Goal: Task Accomplishment & Management: Complete application form

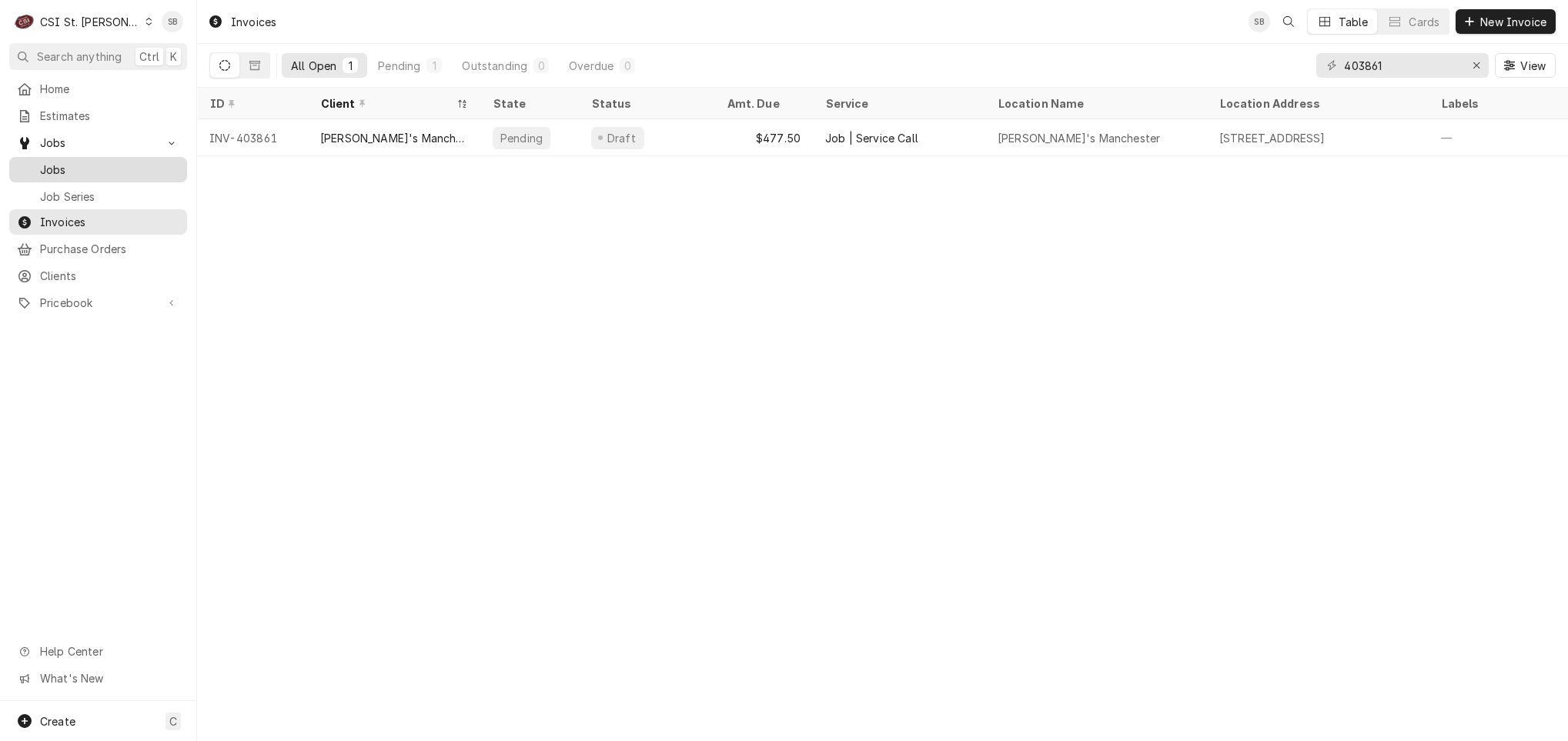
click at [76, 169] on span "Jobs" at bounding box center [109, 169] width 139 height 17
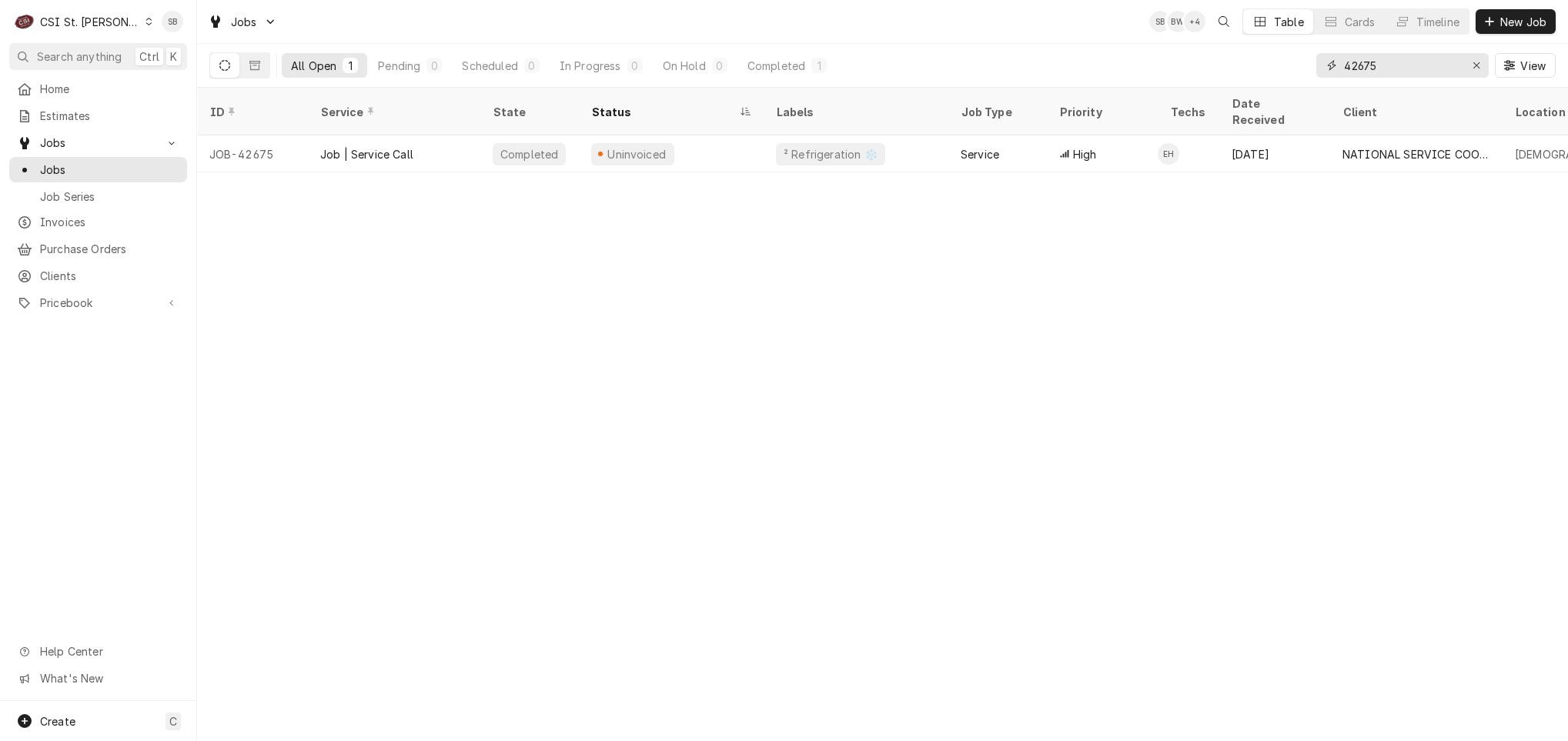
click at [1353, 65] on input "42675" at bounding box center [1402, 65] width 116 height 24
paste input "1839"
drag, startPoint x: 1326, startPoint y: 61, endPoint x: 1338, endPoint y: 61, distance: 12.0
click at [1327, 61] on icon "Dynamic Content Wrapper" at bounding box center [1332, 65] width 9 height 11
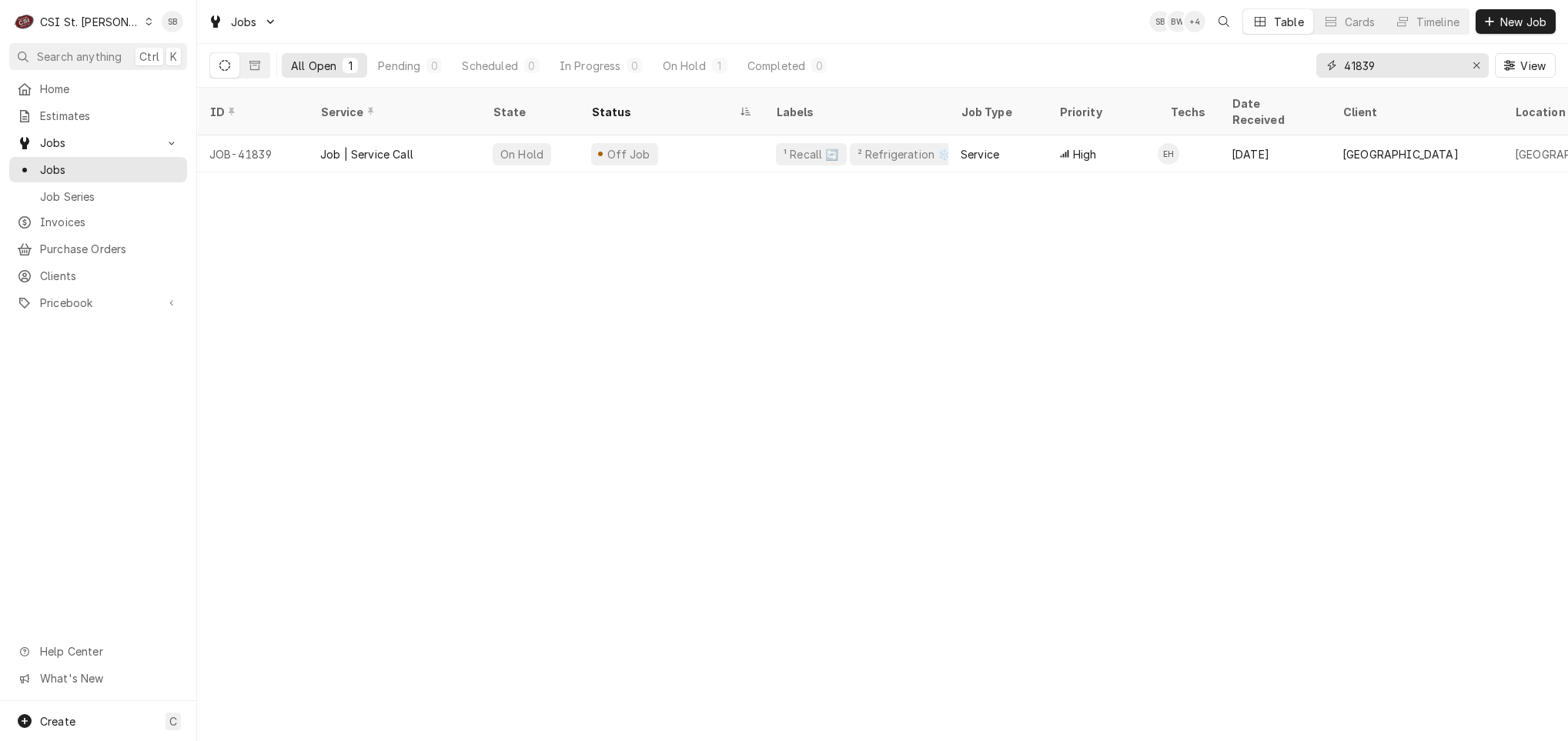
click at [1354, 61] on input "41839" at bounding box center [1402, 65] width 116 height 24
paste input "2487"
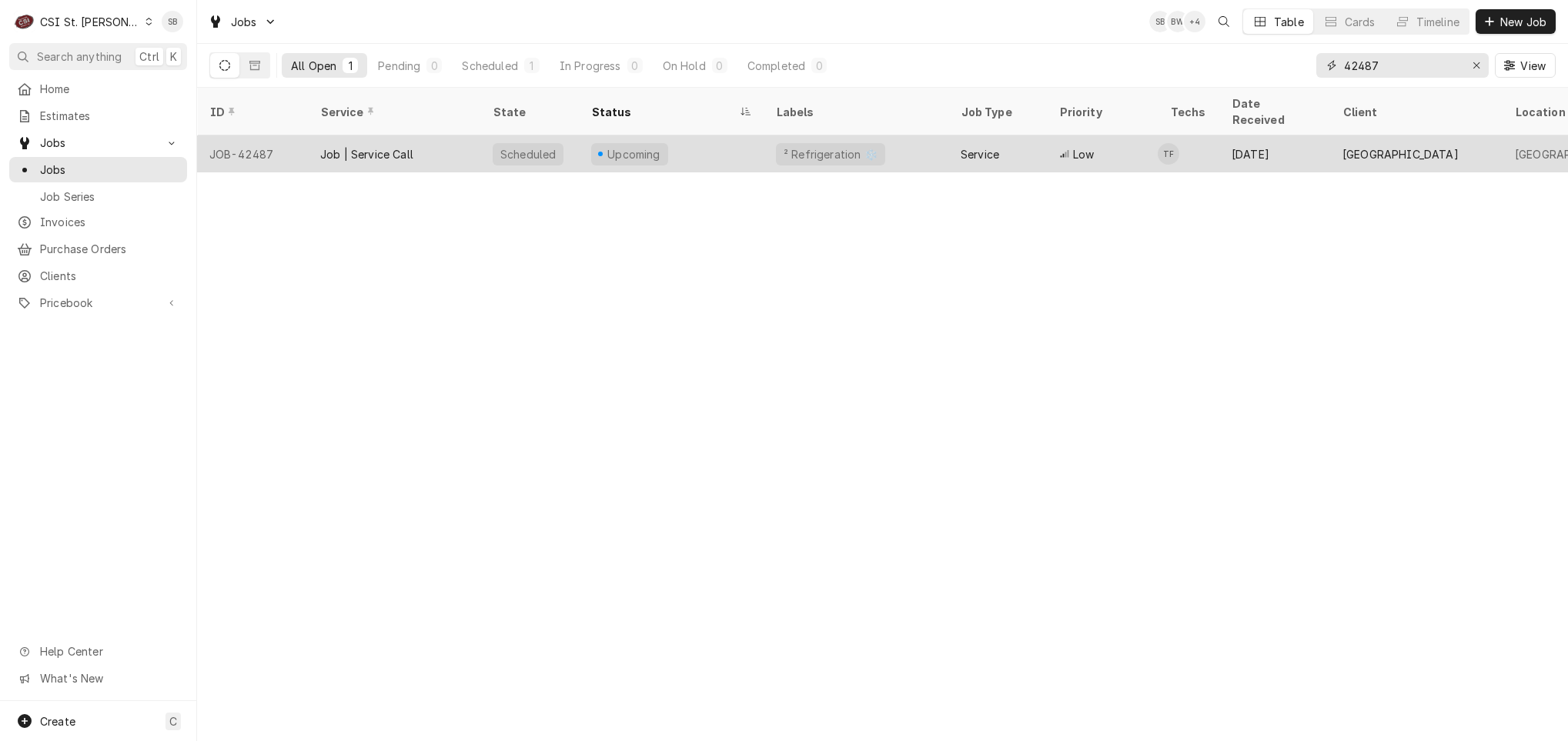
type input "42487"
click at [315, 146] on div "Job | Service Call" at bounding box center [394, 154] width 172 height 37
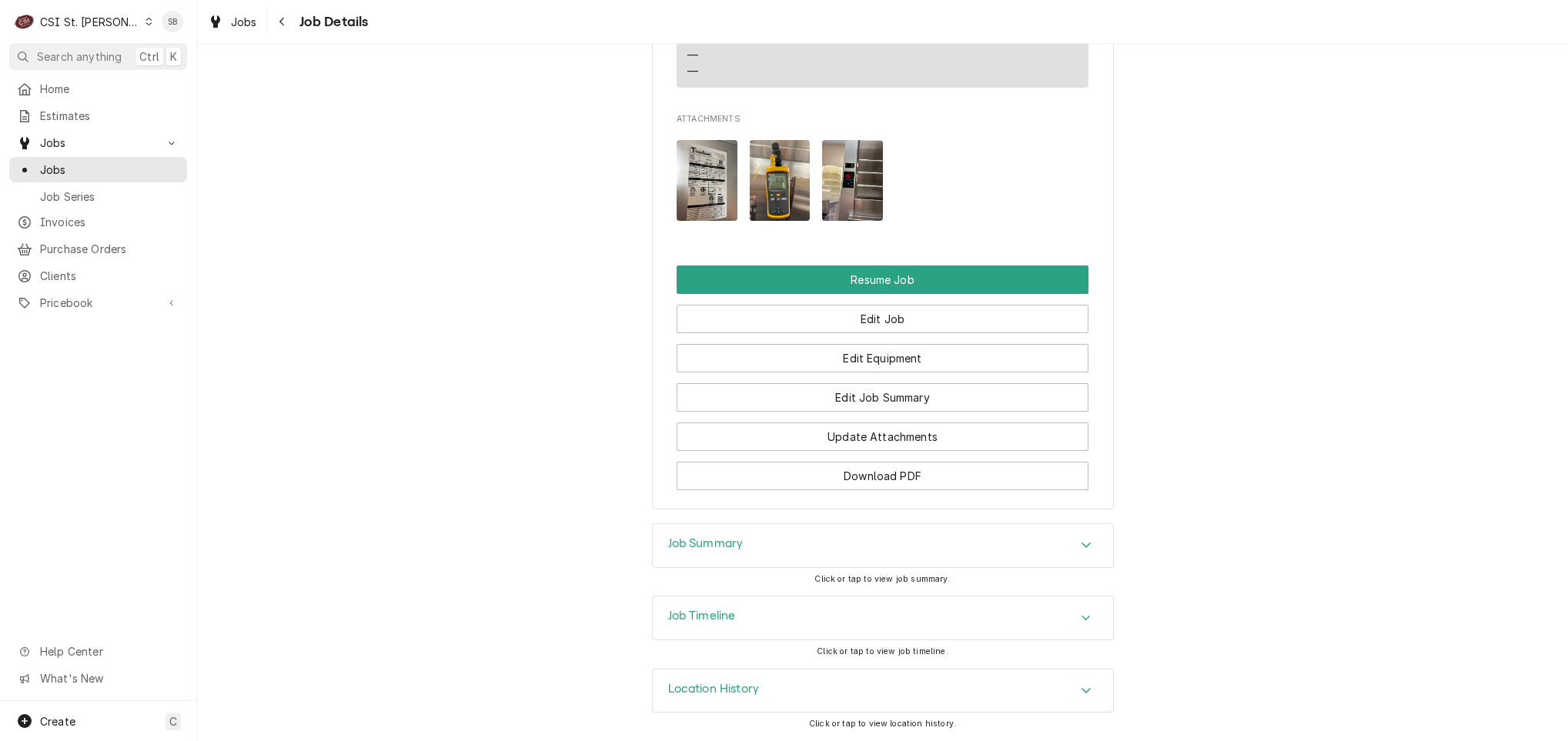
scroll to position [1729, 0]
drag, startPoint x: 748, startPoint y: 540, endPoint x: 756, endPoint y: 538, distance: 8.2
click at [751, 540] on div "Job Summary" at bounding box center [883, 546] width 460 height 43
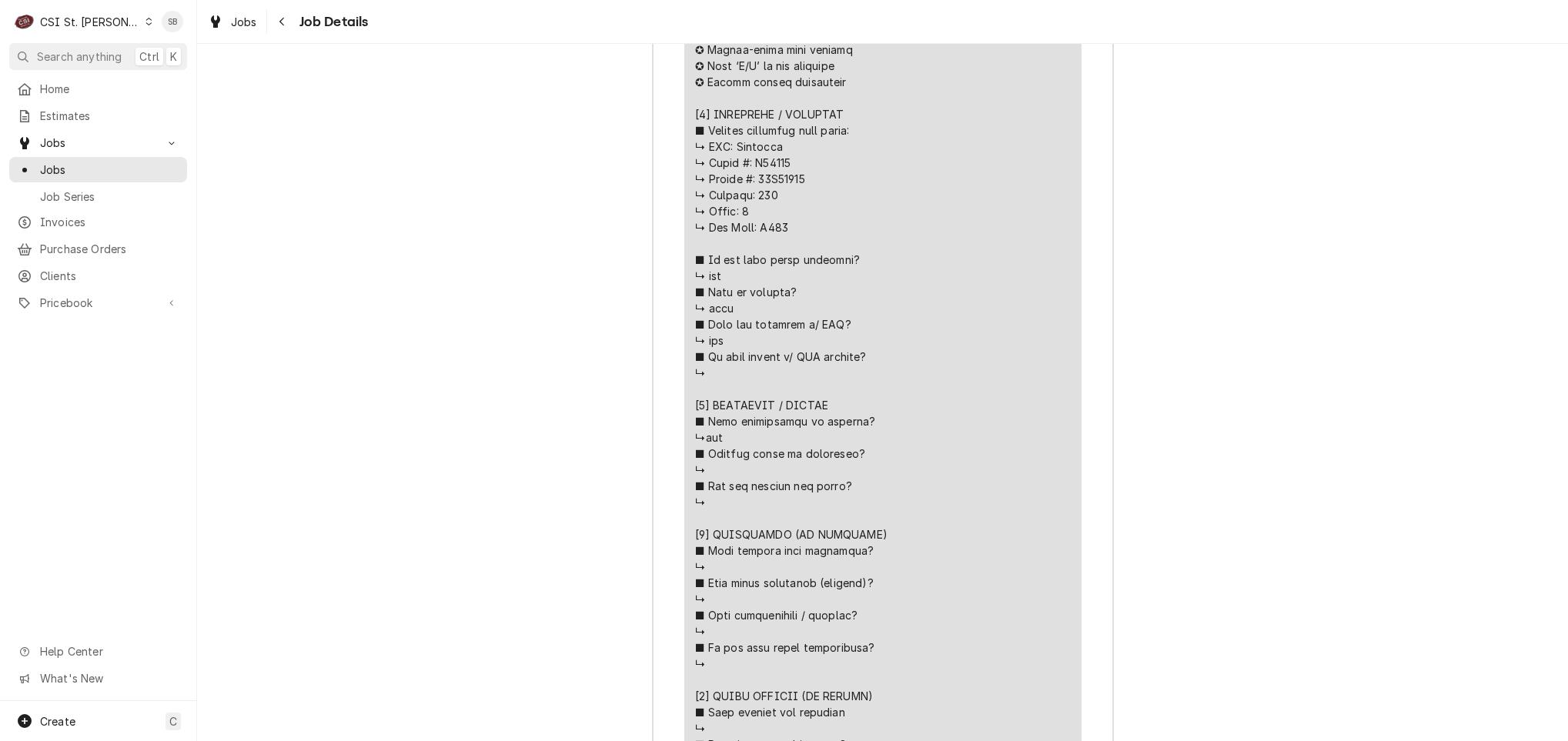
scroll to position [2810, 0]
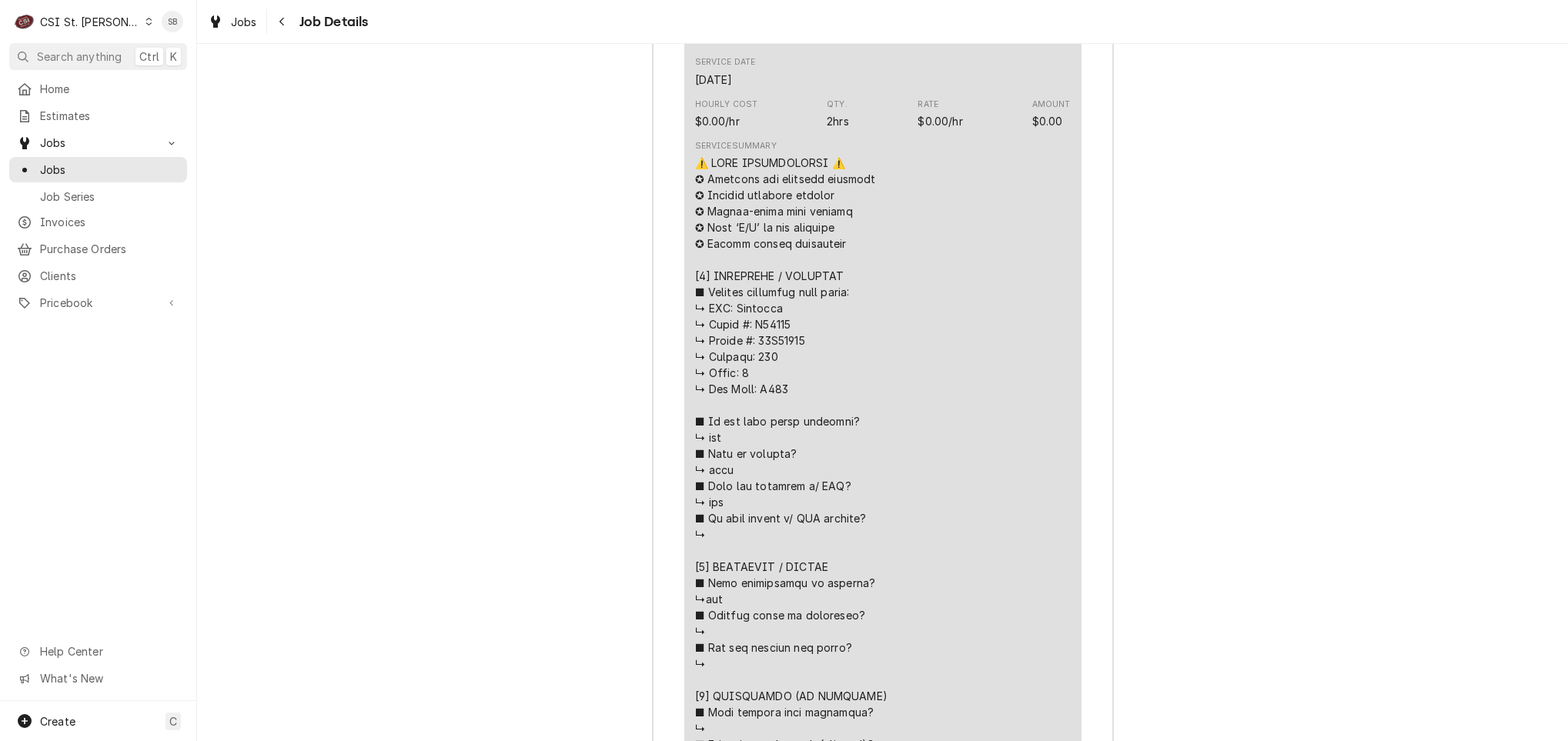
drag, startPoint x: 999, startPoint y: 432, endPoint x: 684, endPoint y: 197, distance: 393.0
click at [684, 197] on div "Short Description Job | Service Call Subtype [#1-SALE] LABR-REG Service Date Se…" at bounding box center [883, 532] width 397 height 1144
copy div "⚠️ 𝗙𝗢𝗥𝗠 𝗜𝗡𝗦𝗧𝗥𝗨𝗖𝗧𝗜𝗢𝗡𝗦 ⚠️ ✪ 𝗖𝗼𝗺𝗽𝗹𝗲𝘁𝗲 𝗮𝗹𝗹 𝗿𝗲𝗹𝗲𝘃𝗮𝗻𝘁 𝘀𝗲𝗰𝘁𝗶𝗼𝗻𝘀 ✪ 𝗣𝗿𝗼𝘃𝗶𝗱𝗲 𝗱𝗲𝘁𝗮𝗶𝗹𝗲𝗱 𝗮𝗻𝘀…"
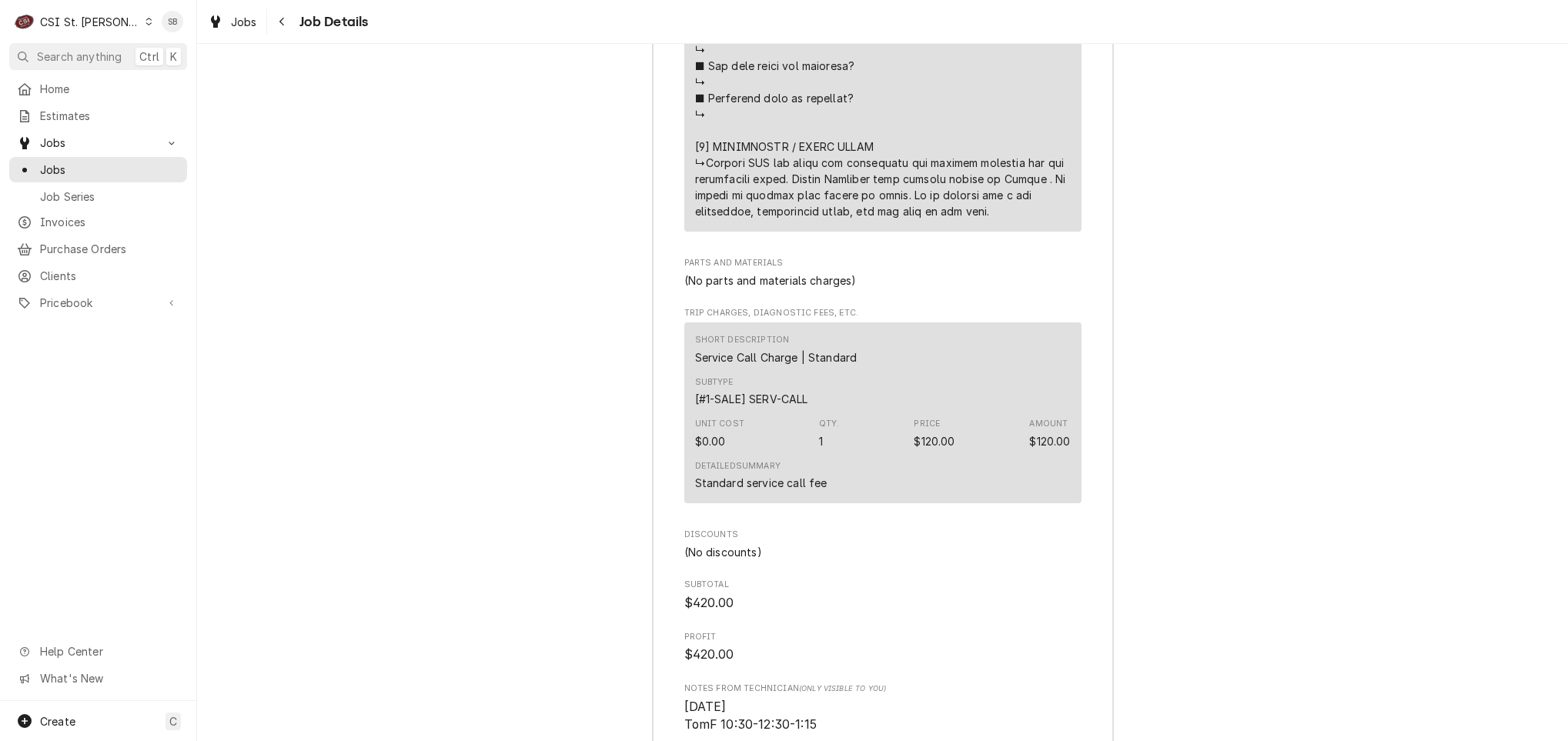
scroll to position [3695, 0]
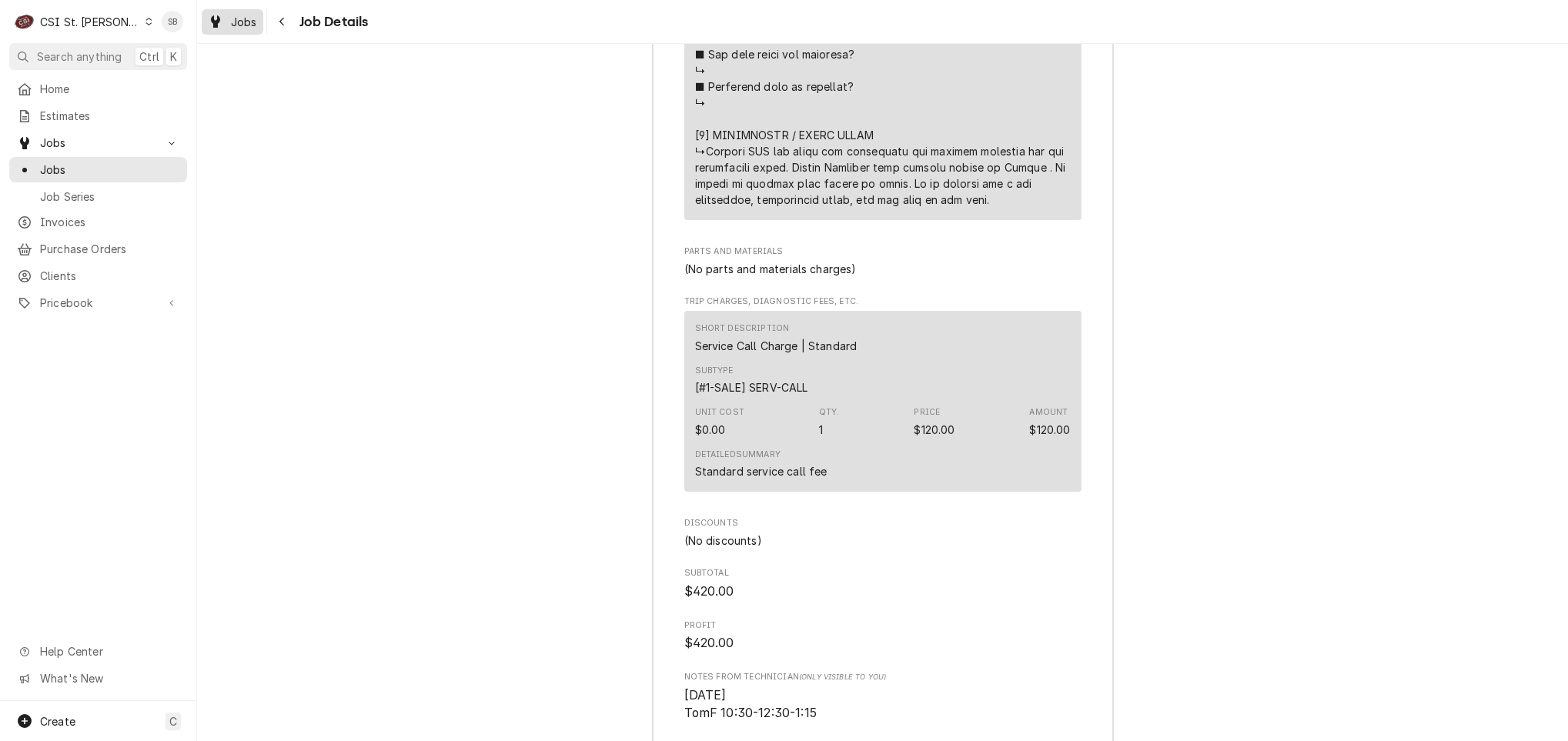
click at [243, 31] on link "Jobs" at bounding box center [232, 22] width 61 height 25
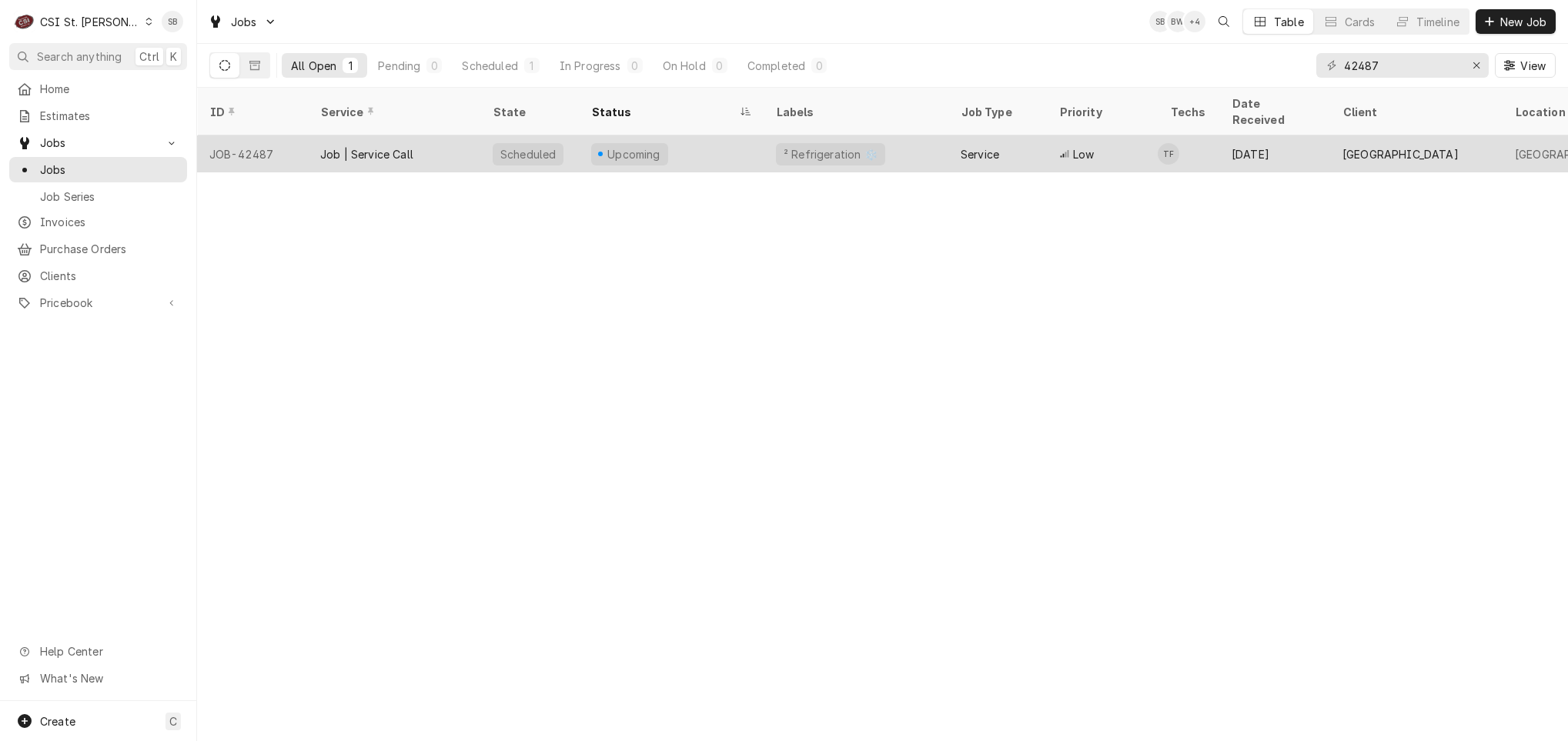
click at [684, 148] on div "Upcoming" at bounding box center [671, 154] width 185 height 37
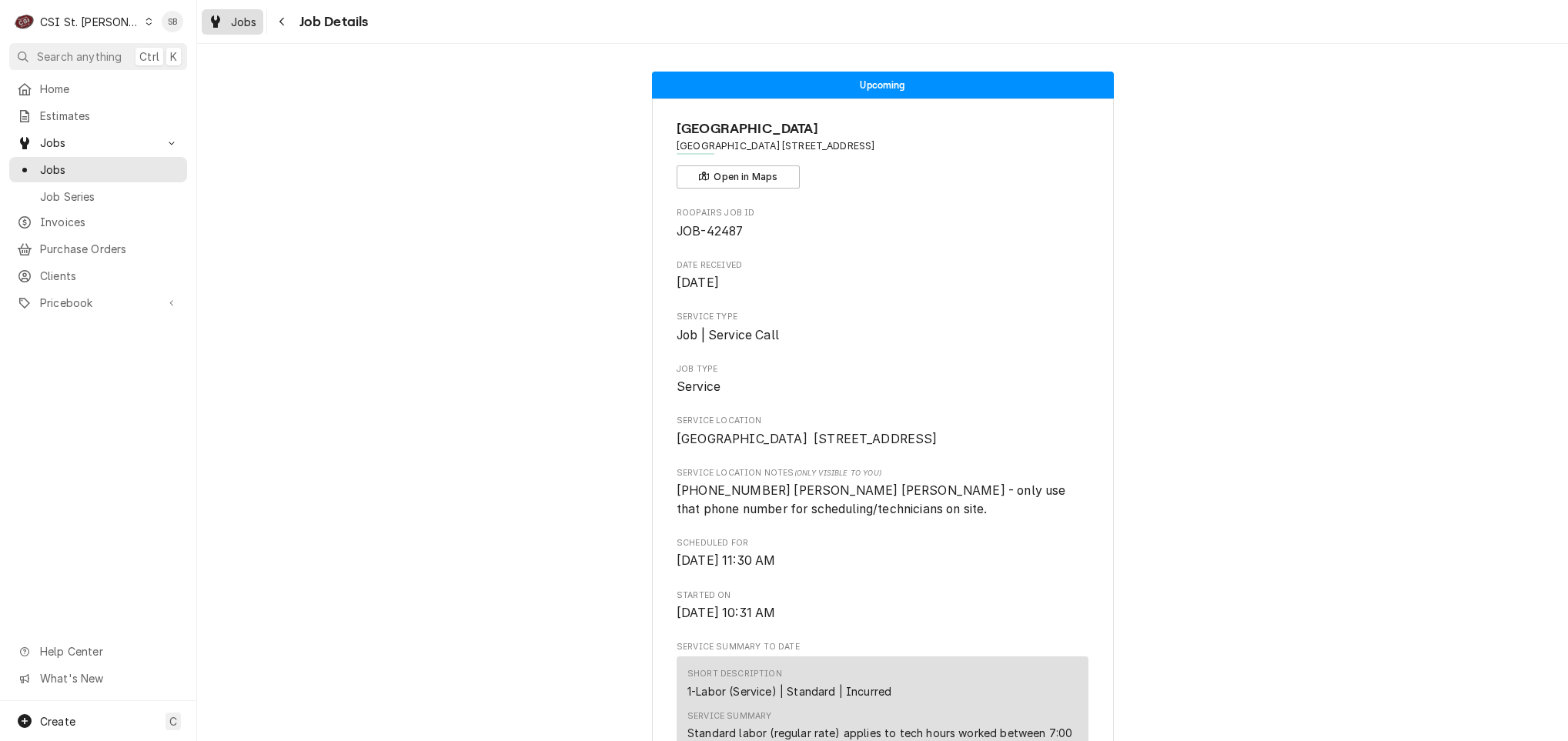
click at [238, 26] on span "Jobs" at bounding box center [243, 22] width 26 height 17
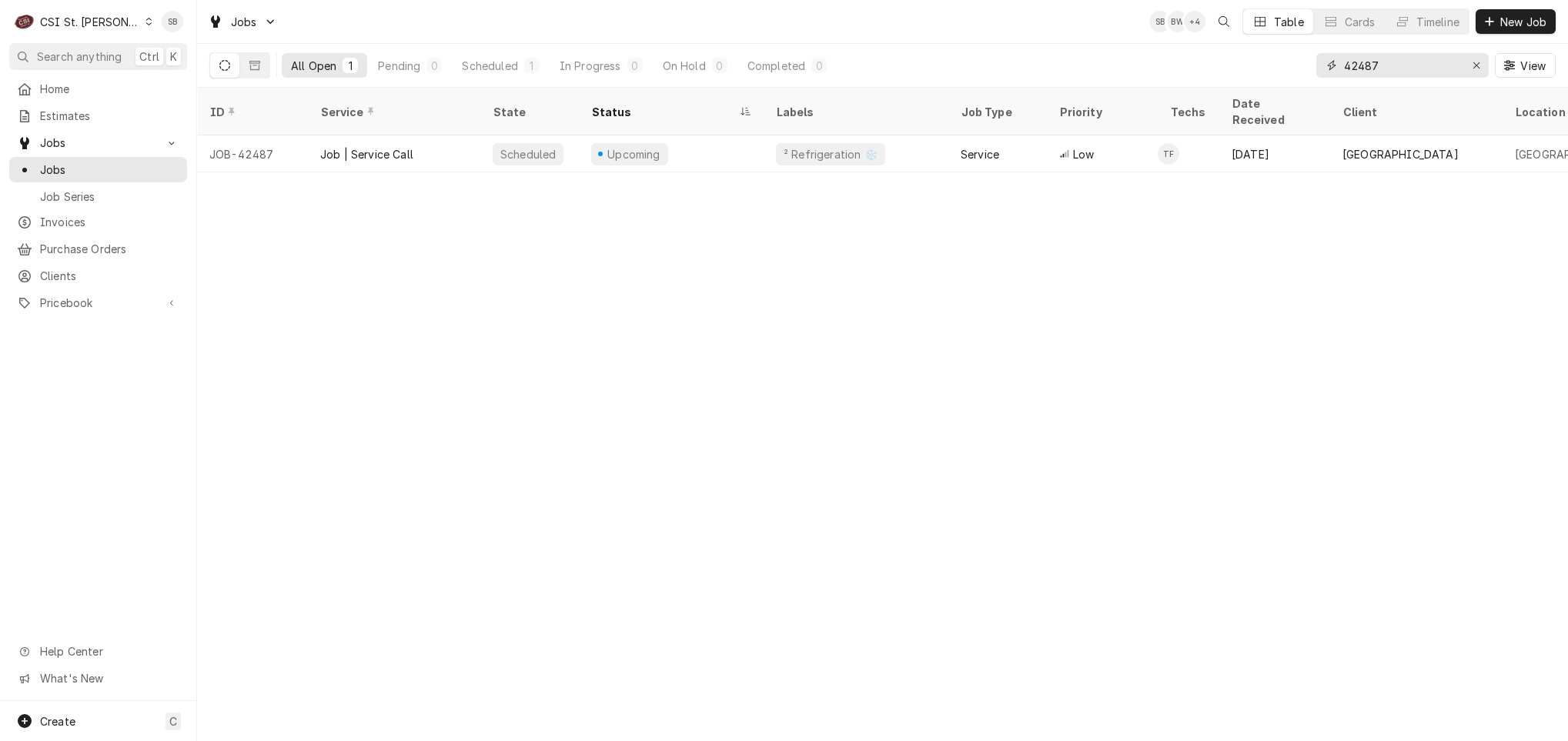
click at [1354, 74] on input "42487" at bounding box center [1402, 65] width 116 height 24
paste input "528"
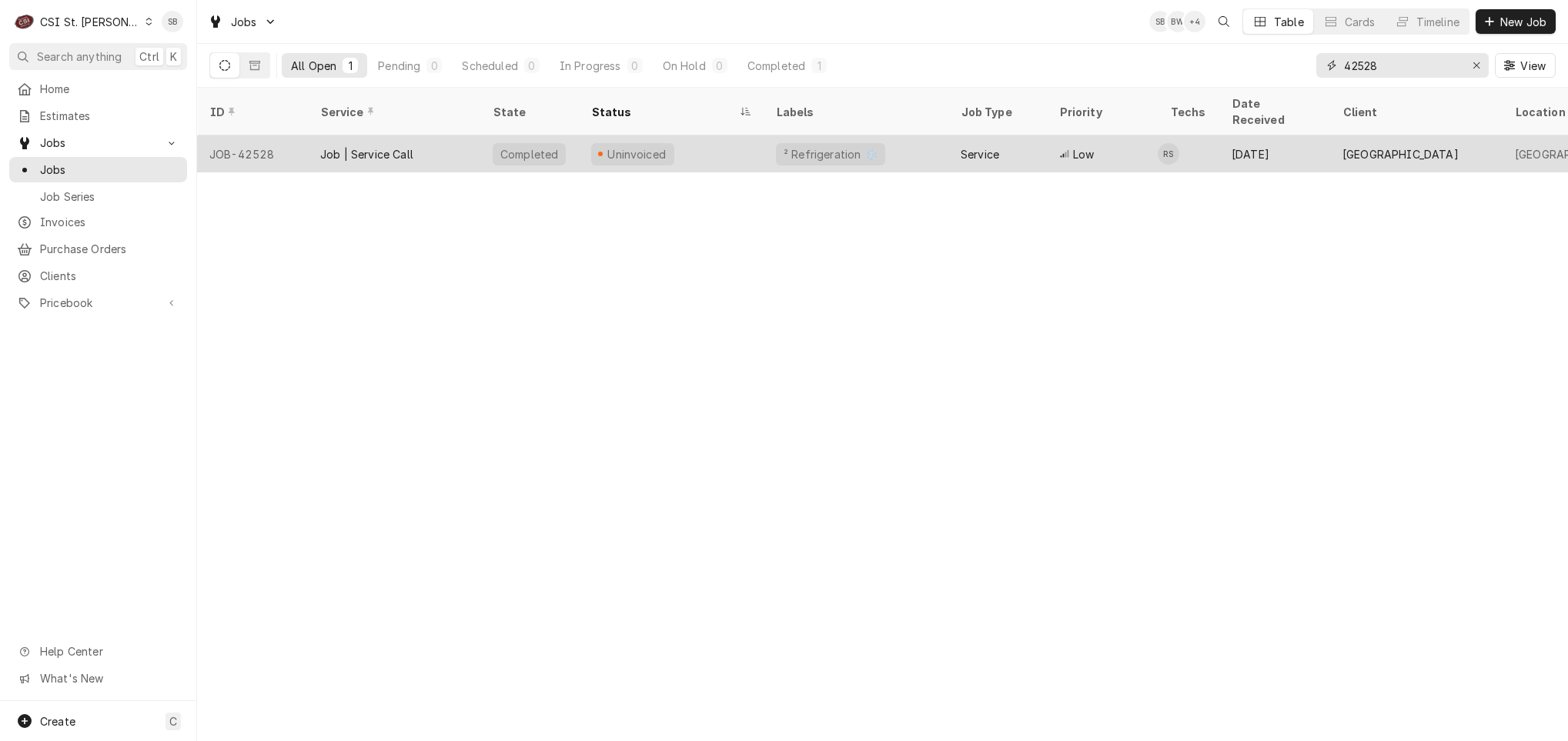
type input "42528"
click at [354, 146] on div "Job | Service Call" at bounding box center [367, 154] width 93 height 17
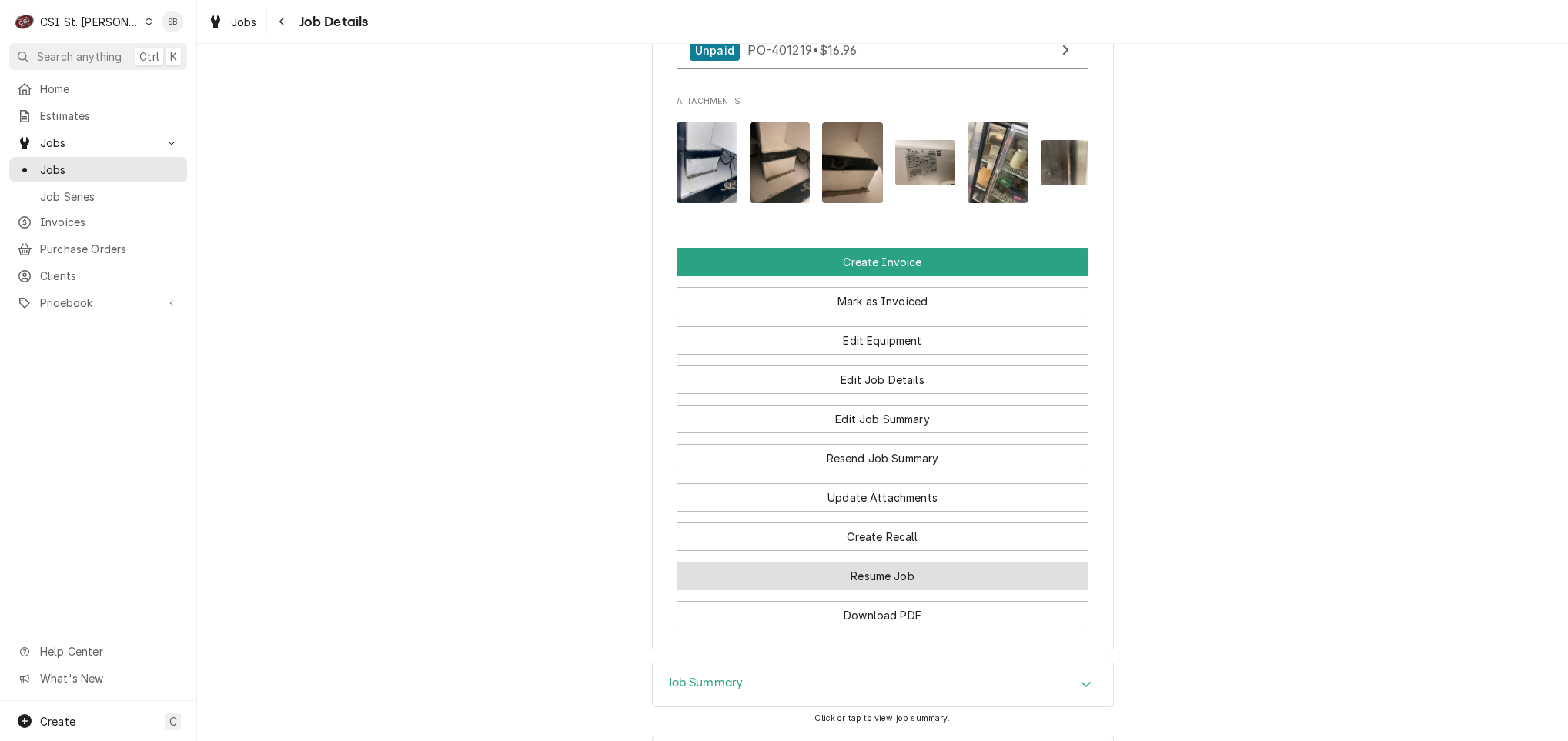
scroll to position [1583, 0]
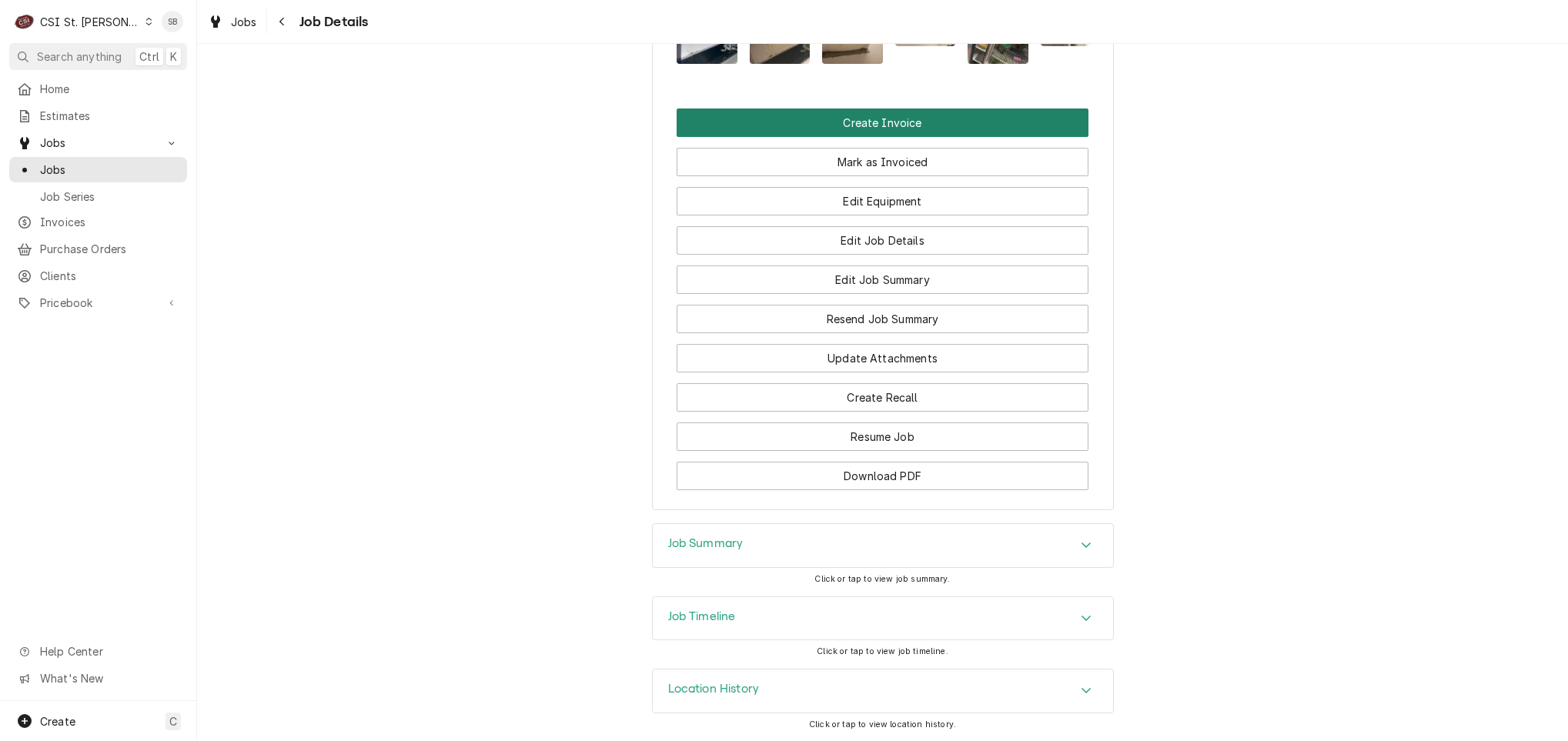
click at [774, 118] on button "Create Invoice" at bounding box center [882, 123] width 412 height 28
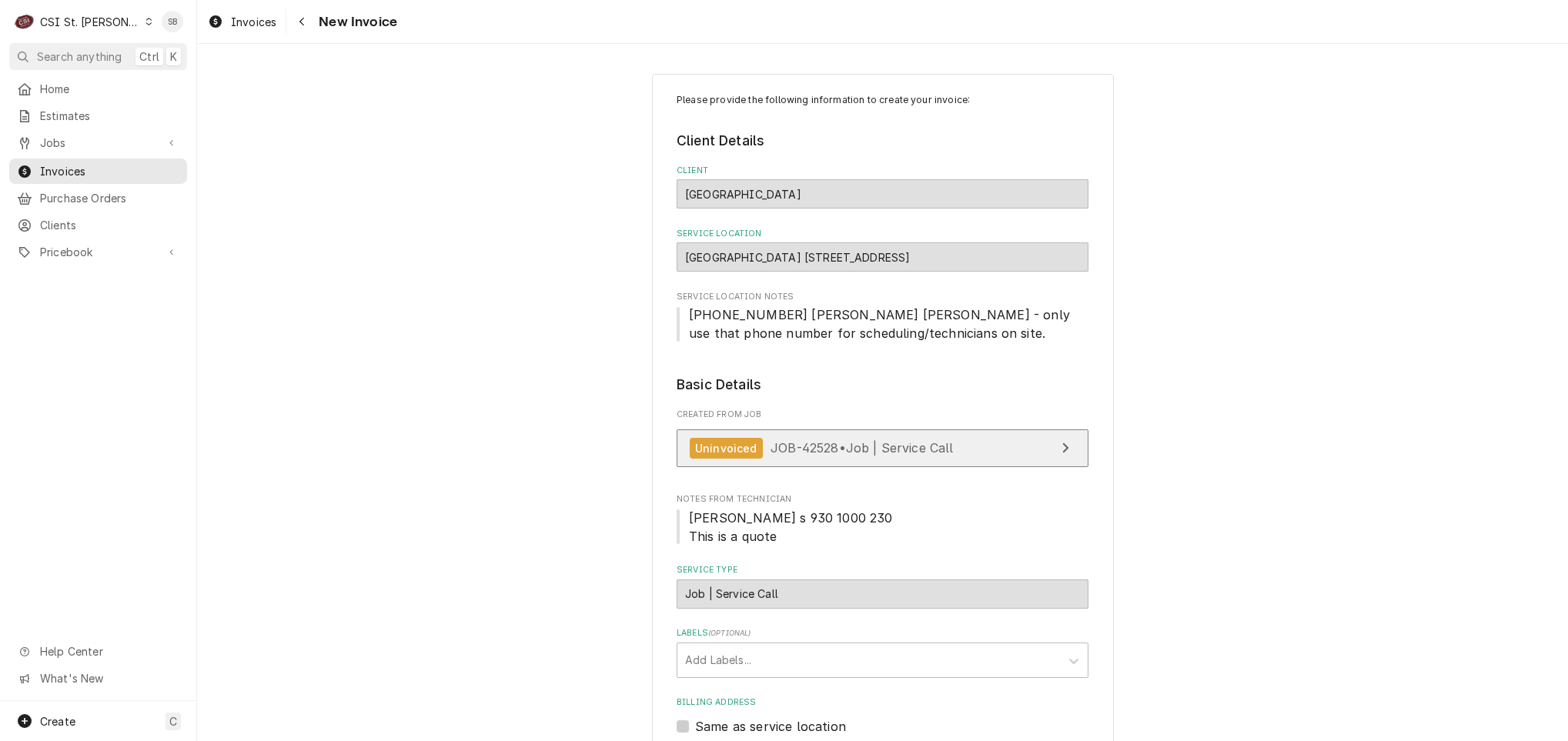
click at [804, 437] on link "Uninvoiced JOB-42528 • Job | Service Call" at bounding box center [882, 448] width 412 height 38
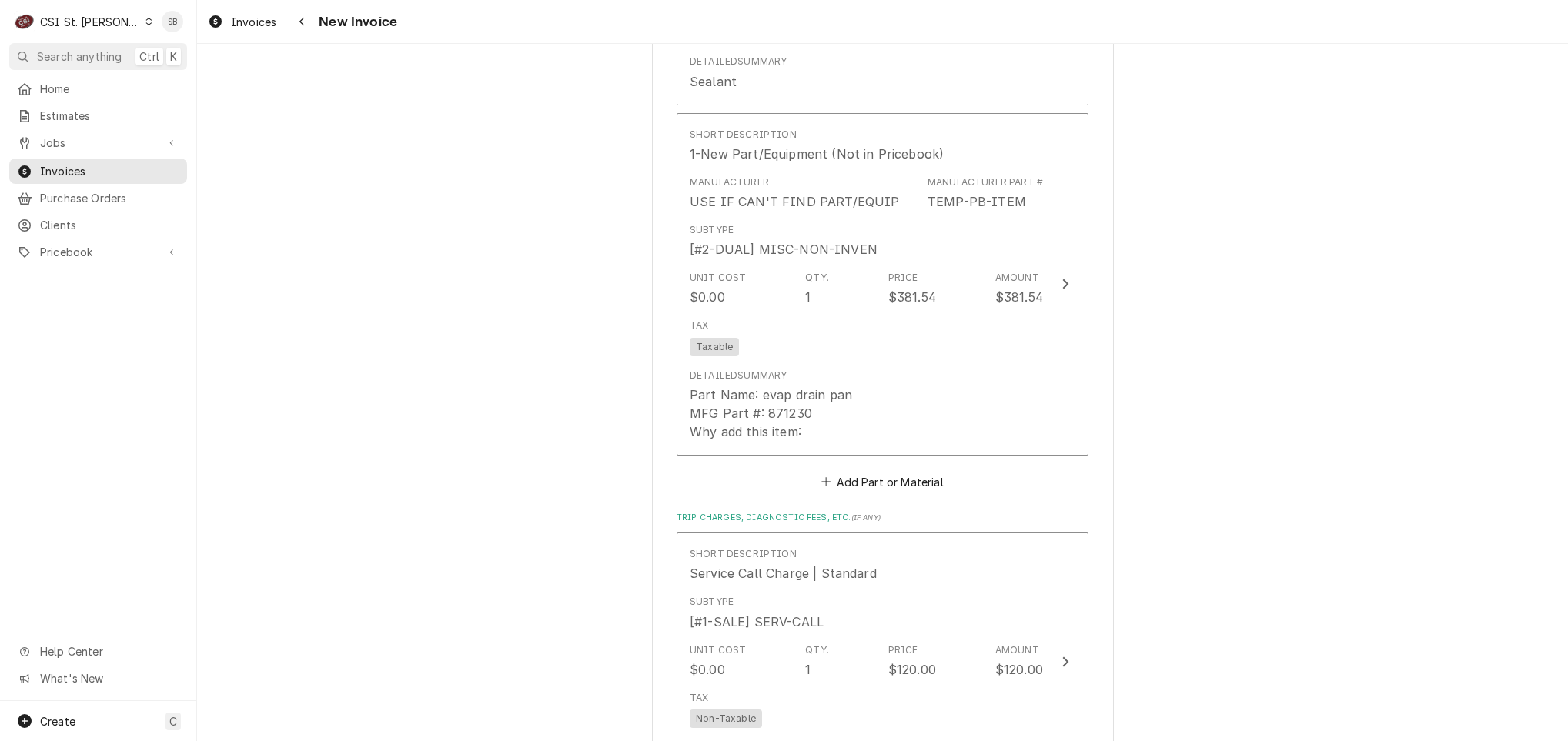
scroll to position [4733, 0]
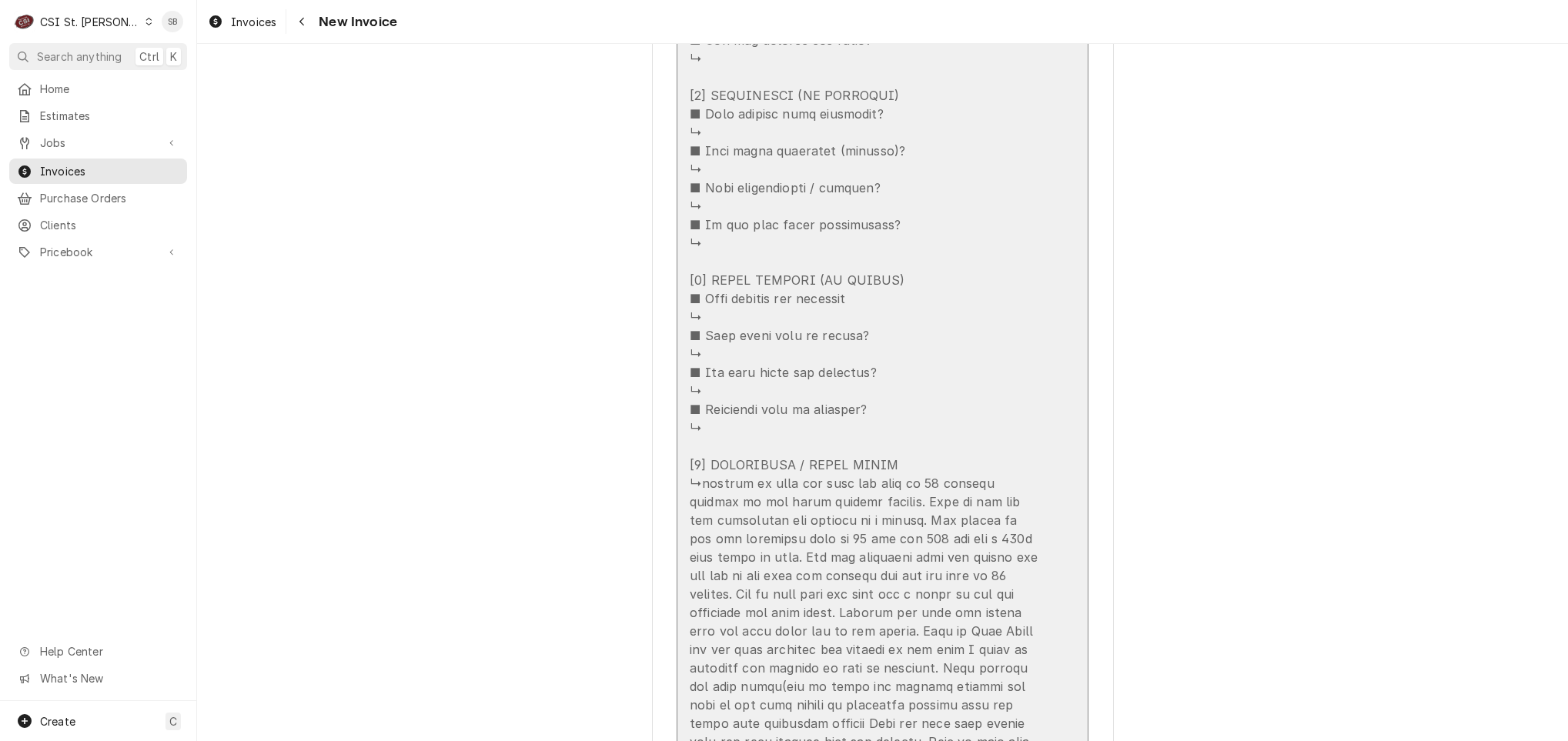
click at [767, 382] on div "Update Line Item" at bounding box center [866, 150] width 354 height 1348
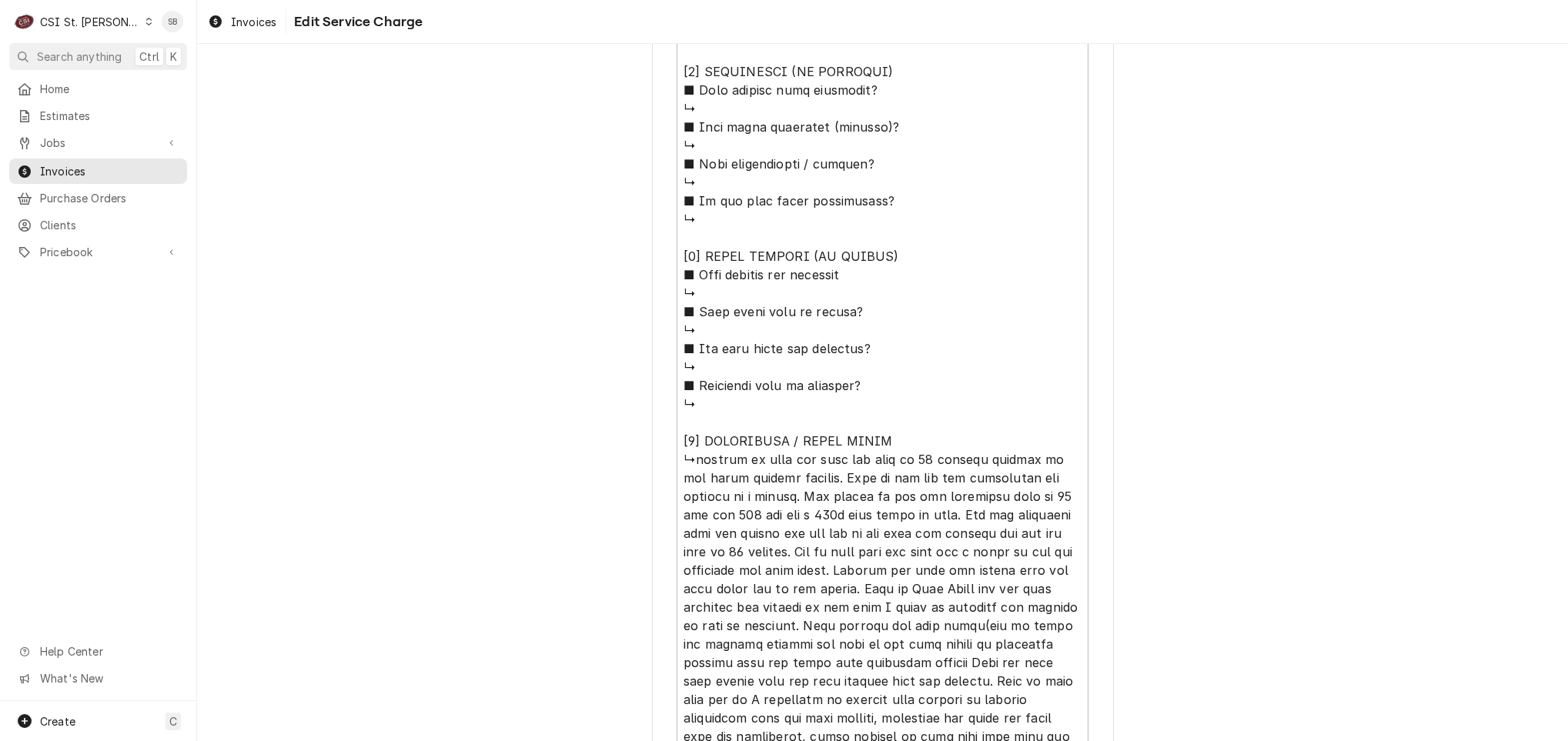
scroll to position [1439, 0]
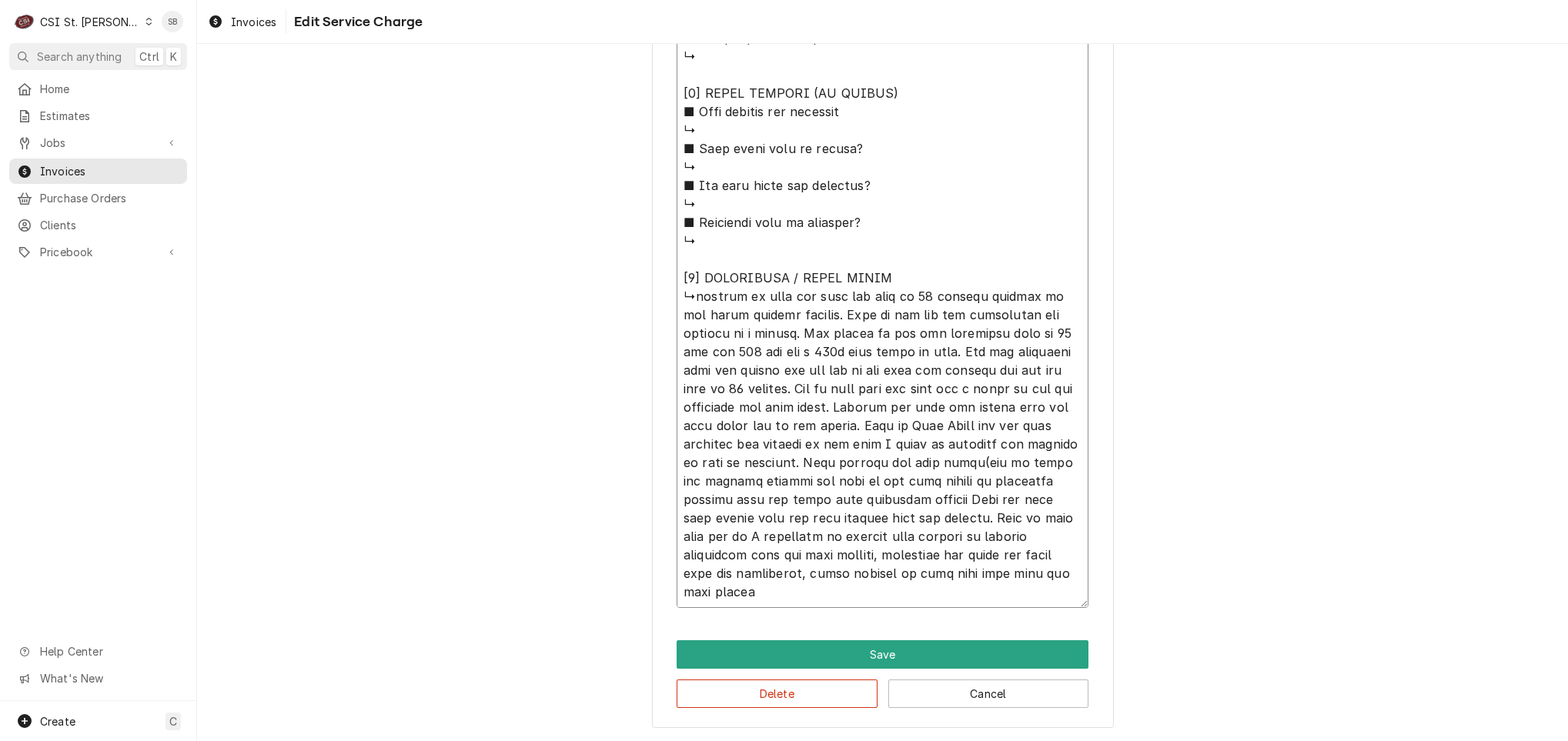
type textarea "x"
type textarea "⚠️ 𝗙𝗢𝗥𝗠 𝗜𝗡𝗦𝗧𝗥𝗨𝗖𝗧𝗜𝗢𝗡𝗦 ⚠️ ✪ 𝗖𝗼𝗺𝗽𝗹𝗲𝘁𝗲 𝗮𝗹𝗹 𝗿𝗲𝗹𝗲𝘃𝗮𝗻𝘁 𝘀𝗲𝗰𝘁𝗶𝗼𝗻𝘀 ✪ 𝗣𝗿𝗼𝘃𝗶𝗱𝗲 𝗱𝗲𝘁𝗮𝗶𝗹𝗲𝗱 𝗮𝗻𝘀…"
type textarea "x"
type textarea "⚠️ 𝗙𝗢𝗥𝗠 𝗜𝗡𝗦𝗧𝗥𝗨𝗖𝗧𝗜𝗢𝗡𝗦 ⚠️ ✪ 𝗖𝗼𝗺𝗽𝗹𝗲𝘁𝗲 𝗮𝗹𝗹 𝗿𝗲𝗹𝗲𝘃𝗮𝗻𝘁 𝘀𝗲𝗰𝘁𝗶𝗼𝗻𝘀 ✪ 𝗣𝗿𝗼𝘃𝗶𝗱𝗲 𝗱𝗲𝘁𝗮𝗶𝗹𝗲𝗱 𝗮𝗻𝘀…"
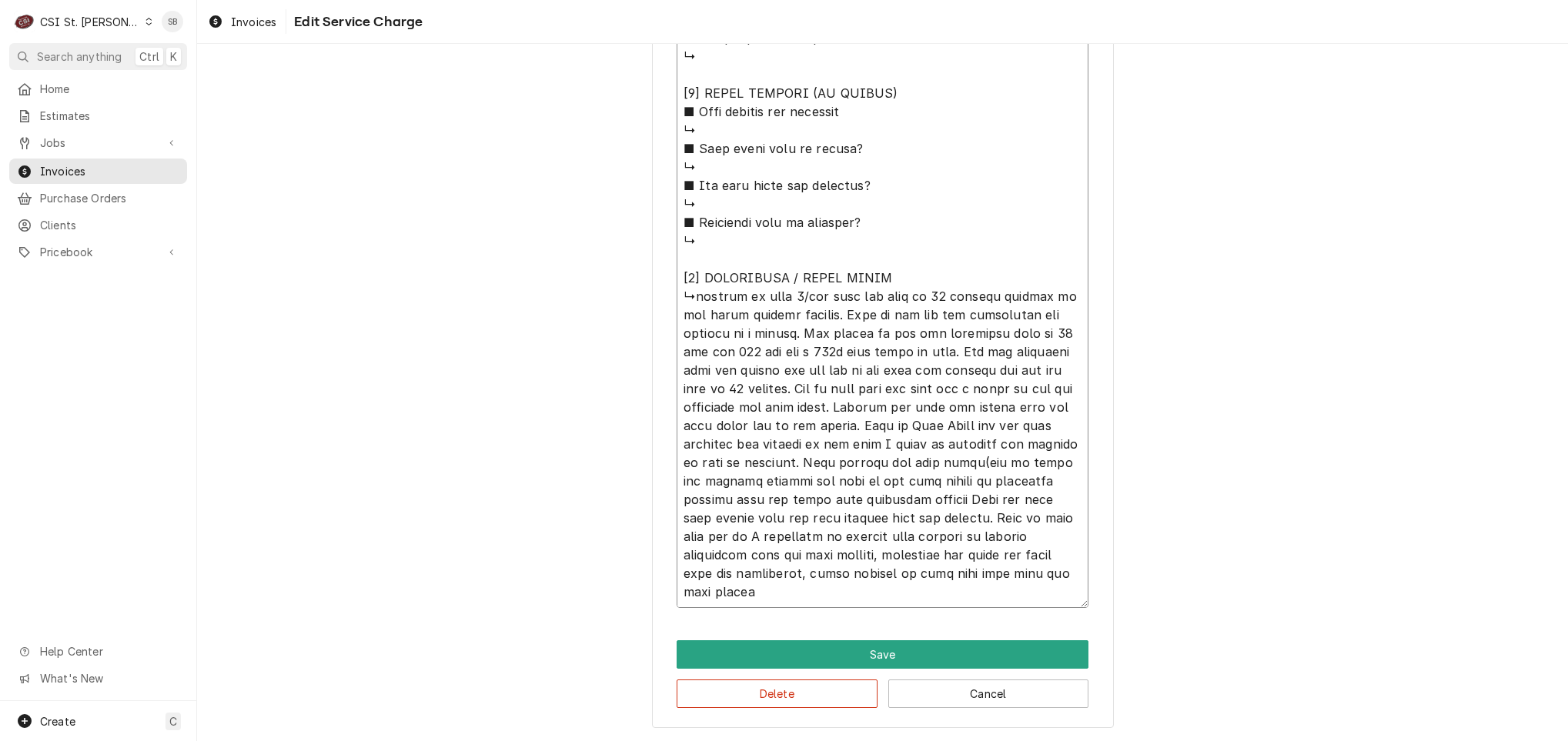
type textarea "x"
type textarea "⚠️ 𝗙𝗢𝗥𝗠 𝗜𝗡𝗦𝗧𝗥𝗨𝗖𝗧𝗜𝗢𝗡𝗦 ⚠️ ✪ 𝗖𝗼𝗺𝗽𝗹𝗲𝘁𝗲 𝗮𝗹𝗹 𝗿𝗲𝗹𝗲𝘃𝗮𝗻𝘁 𝘀𝗲𝗰𝘁𝗶𝗼𝗻𝘀 ✪ 𝗣𝗿𝗼𝘃𝗶𝗱𝗲 𝗱𝗲𝘁𝗮𝗶𝗹𝗲𝗱 𝗮𝗻𝘀…"
type textarea "x"
type textarea "⚠️ 𝗙𝗢𝗥𝗠 𝗜𝗡𝗦𝗧𝗥𝗨𝗖𝗧𝗜𝗢𝗡𝗦 ⚠️ ✪ 𝗖𝗼𝗺𝗽𝗹𝗲𝘁𝗲 𝗮𝗹𝗹 𝗿𝗲𝗹𝗲𝘃𝗮𝗻𝘁 𝘀𝗲𝗰𝘁𝗶𝗼𝗻𝘀 ✪ 𝗣𝗿𝗼𝘃𝗶𝗱𝗲 𝗱𝗲𝘁𝗮𝗶𝗹𝗲𝗱 𝗮𝗻𝘀…"
type textarea "x"
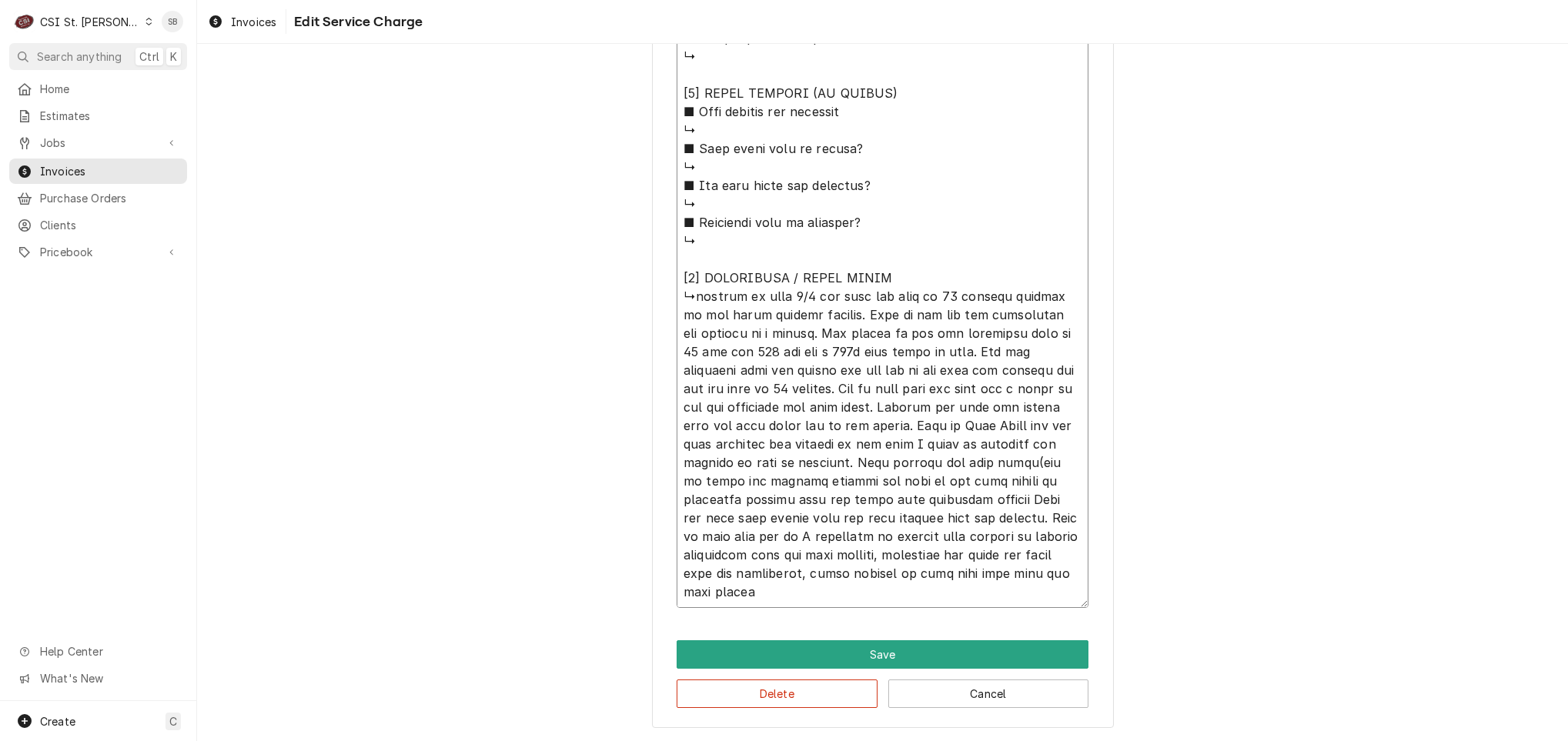
type textarea "⚠️ 𝗙𝗢𝗥𝗠 𝗜𝗡𝗦𝗧𝗥𝗨𝗖𝗧𝗜𝗢𝗡𝗦 ⚠️ ✪ 𝗖𝗼𝗺𝗽𝗹𝗲𝘁𝗲 𝗮𝗹𝗹 𝗿𝗲𝗹𝗲𝘃𝗮𝗻𝘁 𝘀𝗲𝗰𝘁𝗶𝗼𝗻𝘀 ✪ 𝗣𝗿𝗼𝘃𝗶𝗱𝗲 𝗱𝗲𝘁𝗮𝗶𝗹𝗲𝗱 𝗮𝗻𝘀…"
type textarea "x"
type textarea "⚠️ 𝗙𝗢𝗥𝗠 𝗜𝗡𝗦𝗧𝗥𝗨𝗖𝗧𝗜𝗢𝗡𝗦 ⚠️ ✪ 𝗖𝗼𝗺𝗽𝗹𝗲𝘁𝗲 𝗮𝗹𝗹 𝗿𝗲𝗹𝗲𝘃𝗮𝗻𝘁 𝘀𝗲𝗰𝘁𝗶𝗼𝗻𝘀 ✪ 𝗣𝗿𝗼𝘃𝗶𝗱𝗲 𝗱𝗲𝘁𝗮𝗶𝗹𝗲𝗱 𝗮𝗻𝘀…"
type textarea "x"
type textarea "⚠️ 𝗙𝗢𝗥𝗠 𝗜𝗡𝗦𝗧𝗥𝗨𝗖𝗧𝗜𝗢𝗡𝗦 ⚠️ ✪ 𝗖𝗼𝗺𝗽𝗹𝗲𝘁𝗲 𝗮𝗹𝗹 𝗿𝗲𝗹𝗲𝘃𝗮𝗻𝘁 𝘀𝗲𝗰𝘁𝗶𝗼𝗻𝘀 ✪ 𝗣𝗿𝗼𝘃𝗶𝗱𝗲 𝗱𝗲𝘁𝗮𝗶𝗹𝗲𝗱 𝗮𝗻𝘀…"
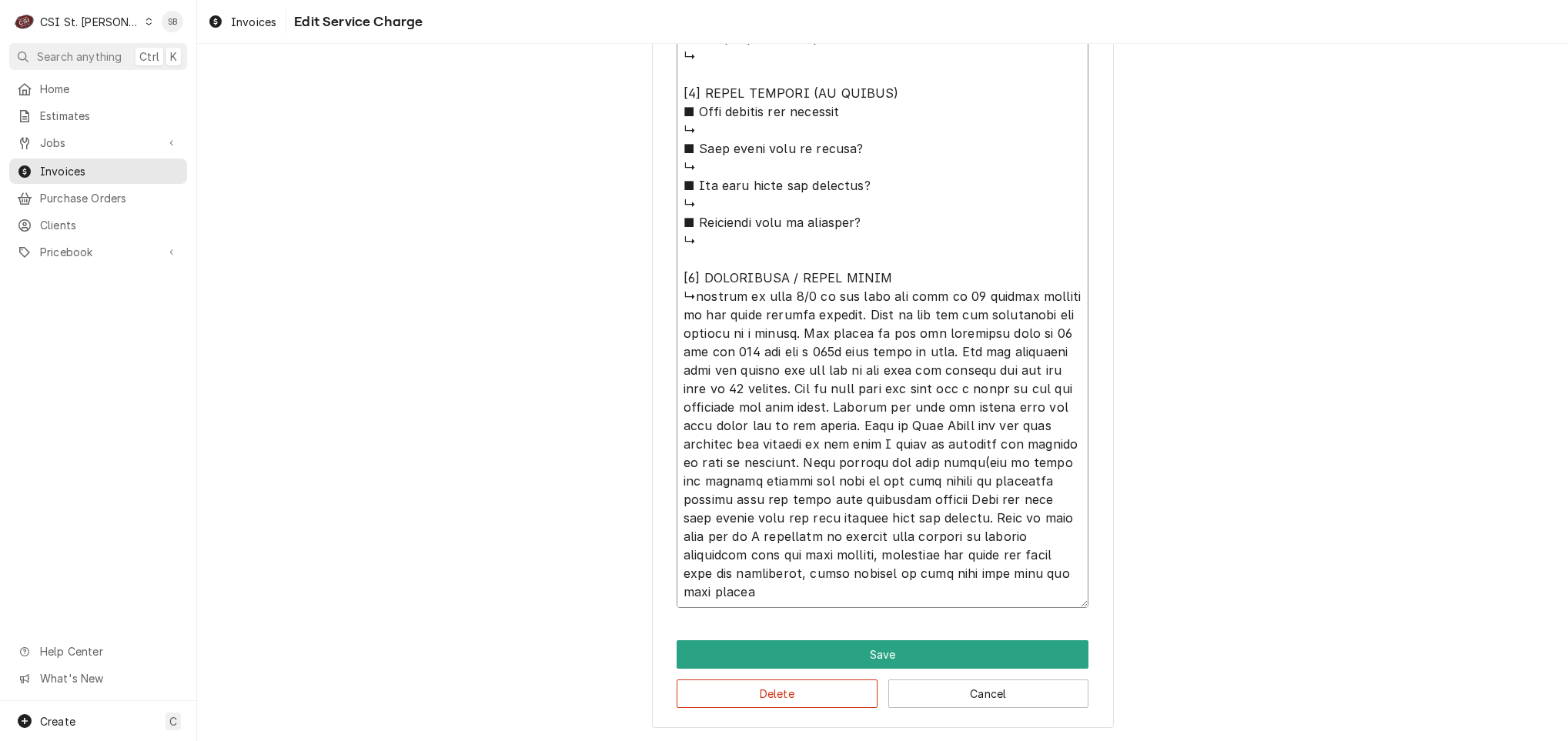
type textarea "x"
type textarea "⚠️ 𝗙𝗢𝗥𝗠 𝗜𝗡𝗦𝗧𝗥𝗨𝗖𝗧𝗜𝗢𝗡𝗦 ⚠️ ✪ 𝗖𝗼𝗺𝗽𝗹𝗲𝘁𝗲 𝗮𝗹𝗹 𝗿𝗲𝗹𝗲𝘃𝗮𝗻𝘁 𝘀𝗲𝗰𝘁𝗶𝗼𝗻𝘀 ✪ 𝗣𝗿𝗼𝘃𝗶𝗱𝗲 𝗱𝗲𝘁𝗮𝗶𝗹𝗲𝗱 𝗮𝗻𝘀…"
type textarea "x"
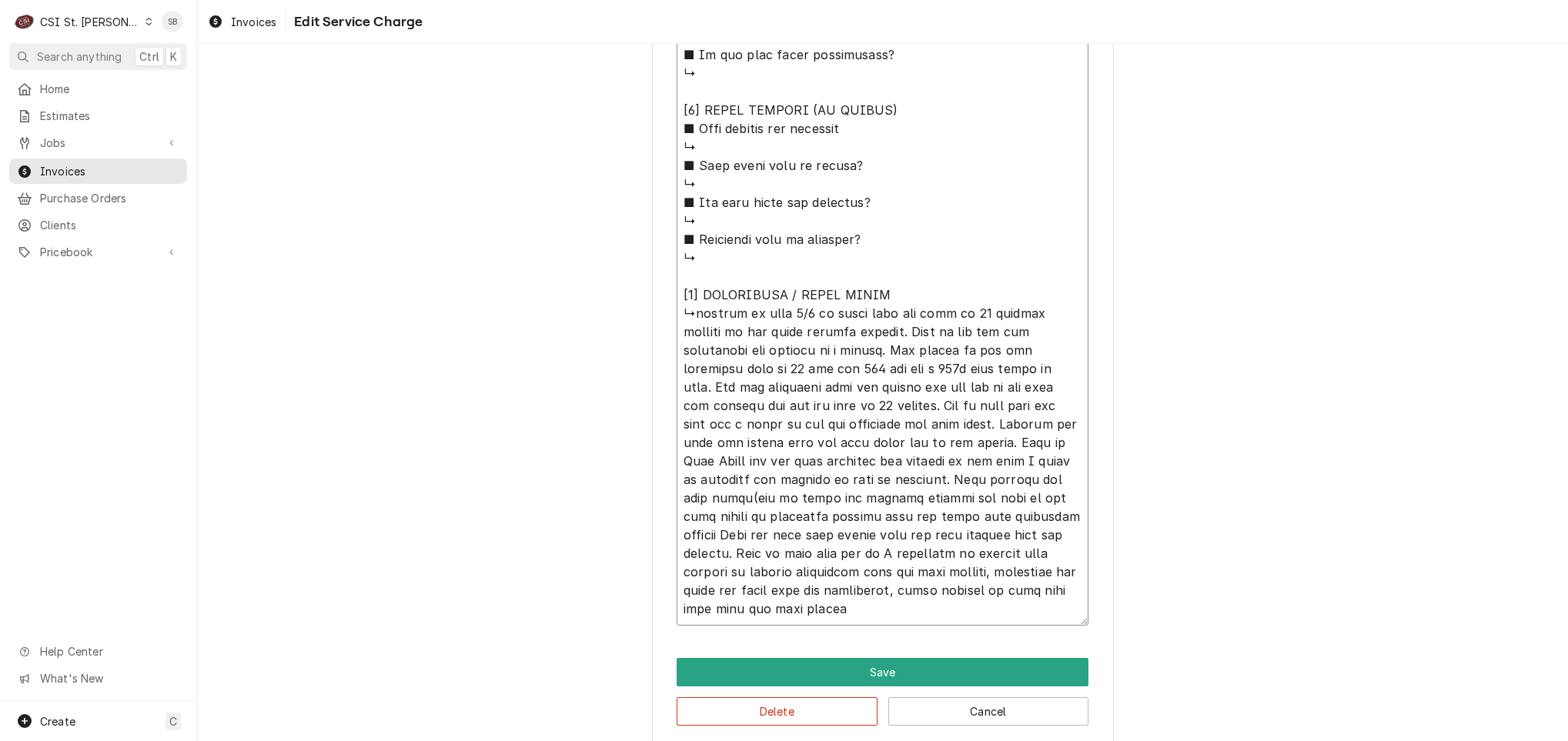
type textarea "⚠️ 𝗙𝗢𝗥𝗠 𝗜𝗡𝗦𝗧𝗥𝗨𝗖𝗧𝗜𝗢𝗡𝗦 ⚠️ ✪ 𝗖𝗼𝗺𝗽𝗹𝗲𝘁𝗲 𝗮𝗹𝗹 𝗿𝗲𝗹𝗲𝘃𝗮𝗻𝘁 𝘀𝗲𝗰𝘁𝗶𝗼𝗻𝘀 ✪ 𝗣𝗿𝗼𝘃𝗶𝗱𝗲 𝗱𝗲𝘁𝗮𝗶𝗹𝗲𝗱 𝗮𝗻𝘀…"
type textarea "x"
type textarea "⚠️ 𝗙𝗢𝗥𝗠 𝗜𝗡𝗦𝗧𝗥𝗨𝗖𝗧𝗜𝗢𝗡𝗦 ⚠️ ✪ 𝗖𝗼𝗺𝗽𝗹𝗲𝘁𝗲 𝗮𝗹𝗹 𝗿𝗲𝗹𝗲𝘃𝗮𝗻𝘁 𝘀𝗲𝗰𝘁𝗶𝗼𝗻𝘀 ✪ 𝗣𝗿𝗼𝘃𝗶𝗱𝗲 𝗱𝗲𝘁𝗮𝗶𝗹𝗲𝗱 𝗮𝗻𝘀…"
type textarea "x"
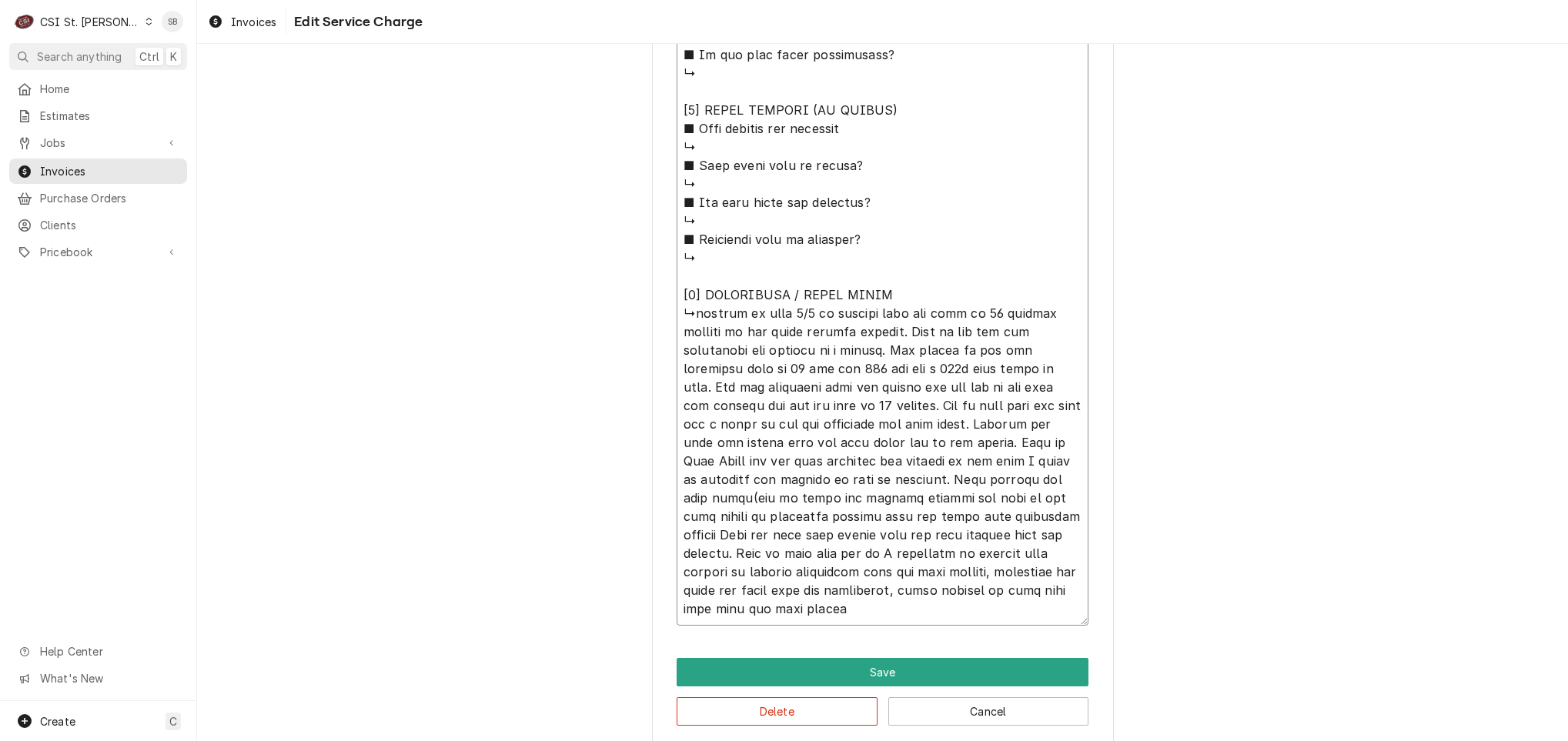
type textarea "⚠️ 𝗙𝗢𝗥𝗠 𝗜𝗡𝗦𝗧𝗥𝗨𝗖𝗧𝗜𝗢𝗡𝗦 ⚠️ ✪ 𝗖𝗼𝗺𝗽𝗹𝗲𝘁𝗲 𝗮𝗹𝗹 𝗿𝗲𝗹𝗲𝘃𝗮𝗻𝘁 𝘀𝗲𝗰𝘁𝗶𝗼𝗻𝘀 ✪ 𝗣𝗿𝗼𝘃𝗶𝗱𝗲 𝗱𝗲𝘁𝗮𝗶𝗹𝗲𝗱 𝗮𝗻𝘀…"
type textarea "x"
type textarea "⚠️ 𝗙𝗢𝗥𝗠 𝗜𝗡𝗦𝗧𝗥𝗨𝗖𝗧𝗜𝗢𝗡𝗦 ⚠️ ✪ 𝗖𝗼𝗺𝗽𝗹𝗲𝘁𝗲 𝗮𝗹𝗹 𝗿𝗲𝗹𝗲𝘃𝗮𝗻𝘁 𝘀𝗲𝗰𝘁𝗶𝗼𝗻𝘀 ✪ 𝗣𝗿𝗼𝘃𝗶𝗱𝗲 𝗱𝗲𝘁𝗮𝗶𝗹𝗲𝗱 𝗮𝗻𝘀…"
type textarea "x"
type textarea "⚠️ 𝗙𝗢𝗥𝗠 𝗜𝗡𝗦𝗧𝗥𝗨𝗖𝗧𝗜𝗢𝗡𝗦 ⚠️ ✪ 𝗖𝗼𝗺𝗽𝗹𝗲𝘁𝗲 𝗮𝗹𝗹 𝗿𝗲𝗹𝗲𝘃𝗮𝗻𝘁 𝘀𝗲𝗰𝘁𝗶𝗼𝗻𝘀 ✪ 𝗣𝗿𝗼𝘃𝗶𝗱𝗲 𝗱𝗲𝘁𝗮𝗶𝗹𝗲𝗱 𝗮𝗻𝘀…"
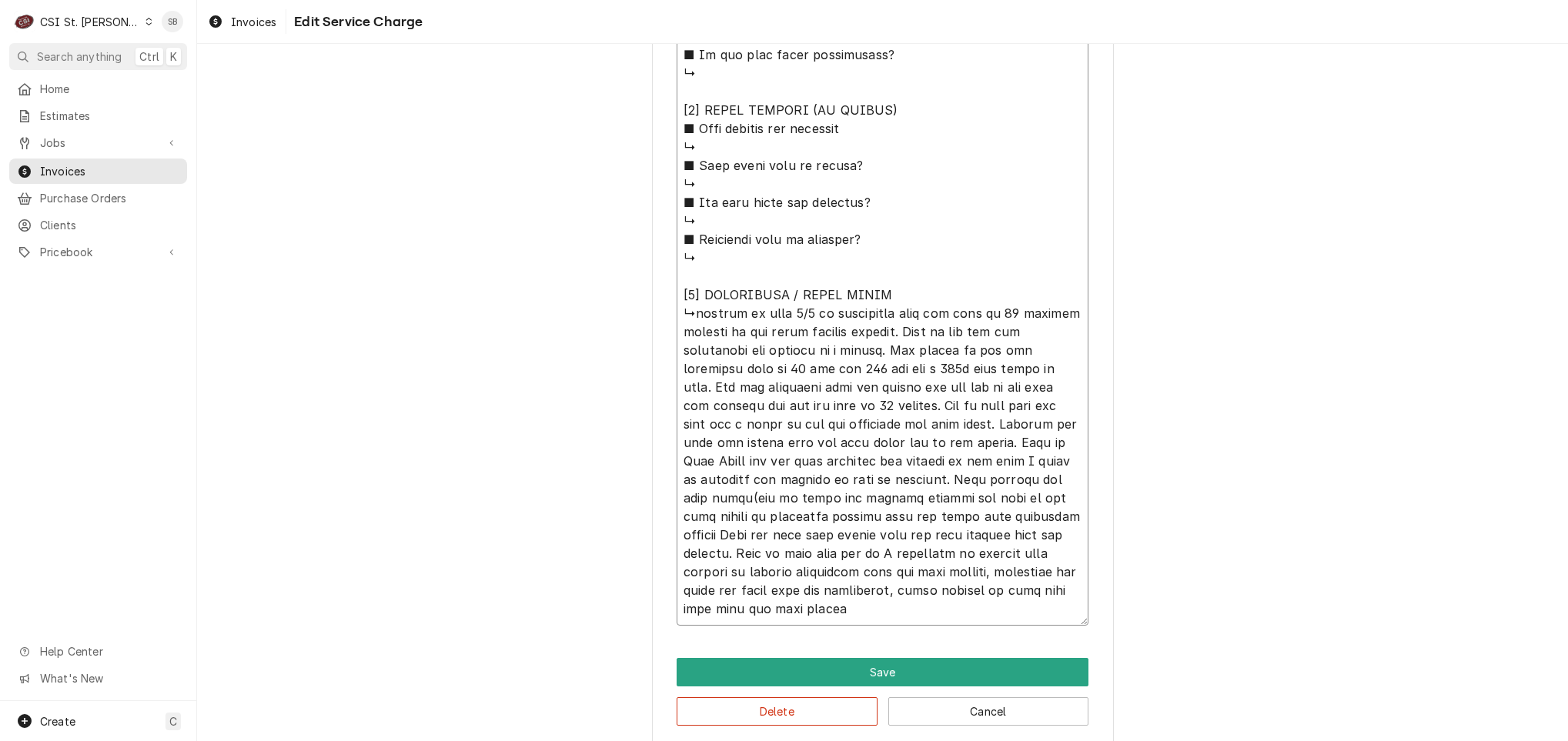
type textarea "x"
type textarea "⚠️ 𝗙𝗢𝗥𝗠 𝗜𝗡𝗦𝗧𝗥𝗨𝗖𝗧𝗜𝗢𝗡𝗦 ⚠️ ✪ 𝗖𝗼𝗺𝗽𝗹𝗲𝘁𝗲 𝗮𝗹𝗹 𝗿𝗲𝗹𝗲𝘃𝗮𝗻𝘁 𝘀𝗲𝗰𝘁𝗶𝗼𝗻𝘀 ✪ 𝗣𝗿𝗼𝘃𝗶𝗱𝗲 𝗱𝗲𝘁𝗮𝗶𝗹𝗲𝗱 𝗮𝗻𝘀…"
type textarea "x"
type textarea "⚠️ 𝗙𝗢𝗥𝗠 𝗜𝗡𝗦𝗧𝗥𝗨𝗖𝗧𝗜𝗢𝗡𝗦 ⚠️ ✪ 𝗖𝗼𝗺𝗽𝗹𝗲𝘁𝗲 𝗮𝗹𝗹 𝗿𝗲𝗹𝗲𝘃𝗮𝗻𝘁 𝘀𝗲𝗰𝘁𝗶𝗼𝗻𝘀 ✪ 𝗣𝗿𝗼𝘃𝗶𝗱𝗲 𝗱𝗲𝘁𝗮𝗶𝗹𝗲𝗱 𝗮𝗻𝘀…"
type textarea "x"
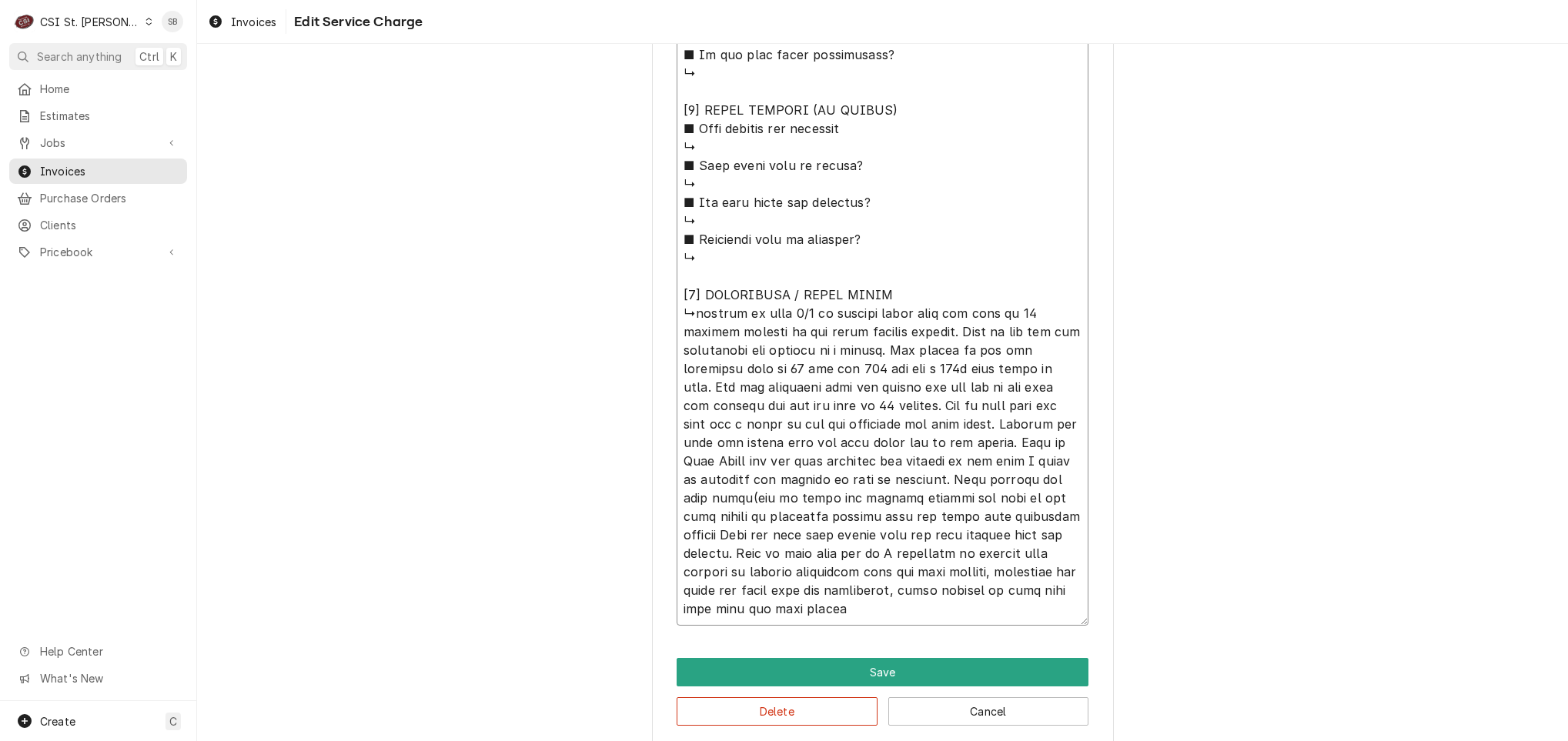
type textarea "⚠️ 𝗙𝗢𝗥𝗠 𝗜𝗡𝗦𝗧𝗥𝗨𝗖𝗧𝗜𝗢𝗡𝗦 ⚠️ ✪ 𝗖𝗼𝗺𝗽𝗹𝗲𝘁𝗲 𝗮𝗹𝗹 𝗿𝗲𝗹𝗲𝘃𝗮𝗻𝘁 𝘀𝗲𝗰𝘁𝗶𝗼𝗻𝘀 ✪ 𝗣𝗿𝗼𝘃𝗶𝗱𝗲 𝗱𝗲𝘁𝗮𝗶𝗹𝗲𝗱 𝗮𝗻𝘀…"
type textarea "x"
type textarea "⚠️ 𝗙𝗢𝗥𝗠 𝗜𝗡𝗦𝗧𝗥𝗨𝗖𝗧𝗜𝗢𝗡𝗦 ⚠️ ✪ 𝗖𝗼𝗺𝗽𝗹𝗲𝘁𝗲 𝗮𝗹𝗹 𝗿𝗲𝗹𝗲𝘃𝗮𝗻𝘁 𝘀𝗲𝗰𝘁𝗶𝗼𝗻𝘀 ✪ 𝗣𝗿𝗼𝘃𝗶𝗱𝗲 𝗱𝗲𝘁𝗮𝗶𝗹𝗲𝗱 𝗮𝗻𝘀…"
type textarea "x"
type textarea "⚠️ 𝗙𝗢𝗥𝗠 𝗜𝗡𝗦𝗧𝗥𝗨𝗖𝗧𝗜𝗢𝗡𝗦 ⚠️ ✪ 𝗖𝗼𝗺𝗽𝗹𝗲𝘁𝗲 𝗮𝗹𝗹 𝗿𝗲𝗹𝗲𝘃𝗮𝗻𝘁 𝘀𝗲𝗰𝘁𝗶𝗼𝗻𝘀 ✪ 𝗣𝗿𝗼𝘃𝗶𝗱𝗲 𝗱𝗲𝘁𝗮𝗶𝗹𝗲𝗱 𝗮𝗻𝘀…"
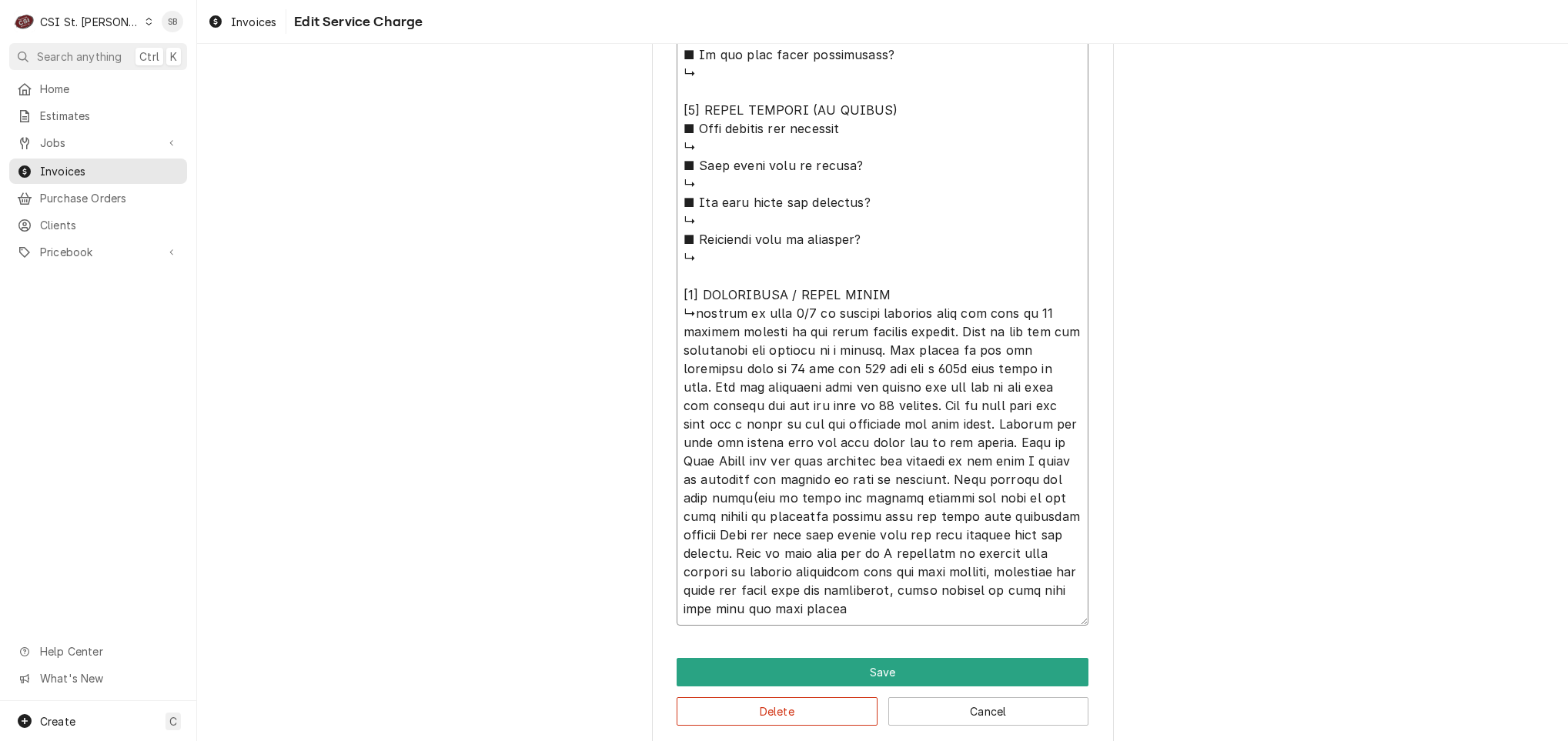
type textarea "x"
type textarea "⚠️ 𝗙𝗢𝗥𝗠 𝗜𝗡𝗦𝗧𝗥𝗨𝗖𝗧𝗜𝗢𝗡𝗦 ⚠️ ✪ 𝗖𝗼𝗺𝗽𝗹𝗲𝘁𝗲 𝗮𝗹𝗹 𝗿𝗲𝗹𝗲𝘃𝗮𝗻𝘁 𝘀𝗲𝗰𝘁𝗶𝗼𝗻𝘀 ✪ 𝗣𝗿𝗼𝘃𝗶𝗱𝗲 𝗱𝗲𝘁𝗮𝗶𝗹𝗲𝗱 𝗮𝗻𝘀…"
type textarea "x"
type textarea "⚠️ 𝗙𝗢𝗥𝗠 𝗜𝗡𝗦𝗧𝗥𝗨𝗖𝗧𝗜𝗢𝗡𝗦 ⚠️ ✪ 𝗖𝗼𝗺𝗽𝗹𝗲𝘁𝗲 𝗮𝗹𝗹 𝗿𝗲𝗹𝗲𝘃𝗮𝗻𝘁 𝘀𝗲𝗰𝘁𝗶𝗼𝗻𝘀 ✪ 𝗣𝗿𝗼𝘃𝗶𝗱𝗲 𝗱𝗲𝘁𝗮𝗶𝗹𝗲𝗱 𝗮𝗻𝘀…"
type textarea "x"
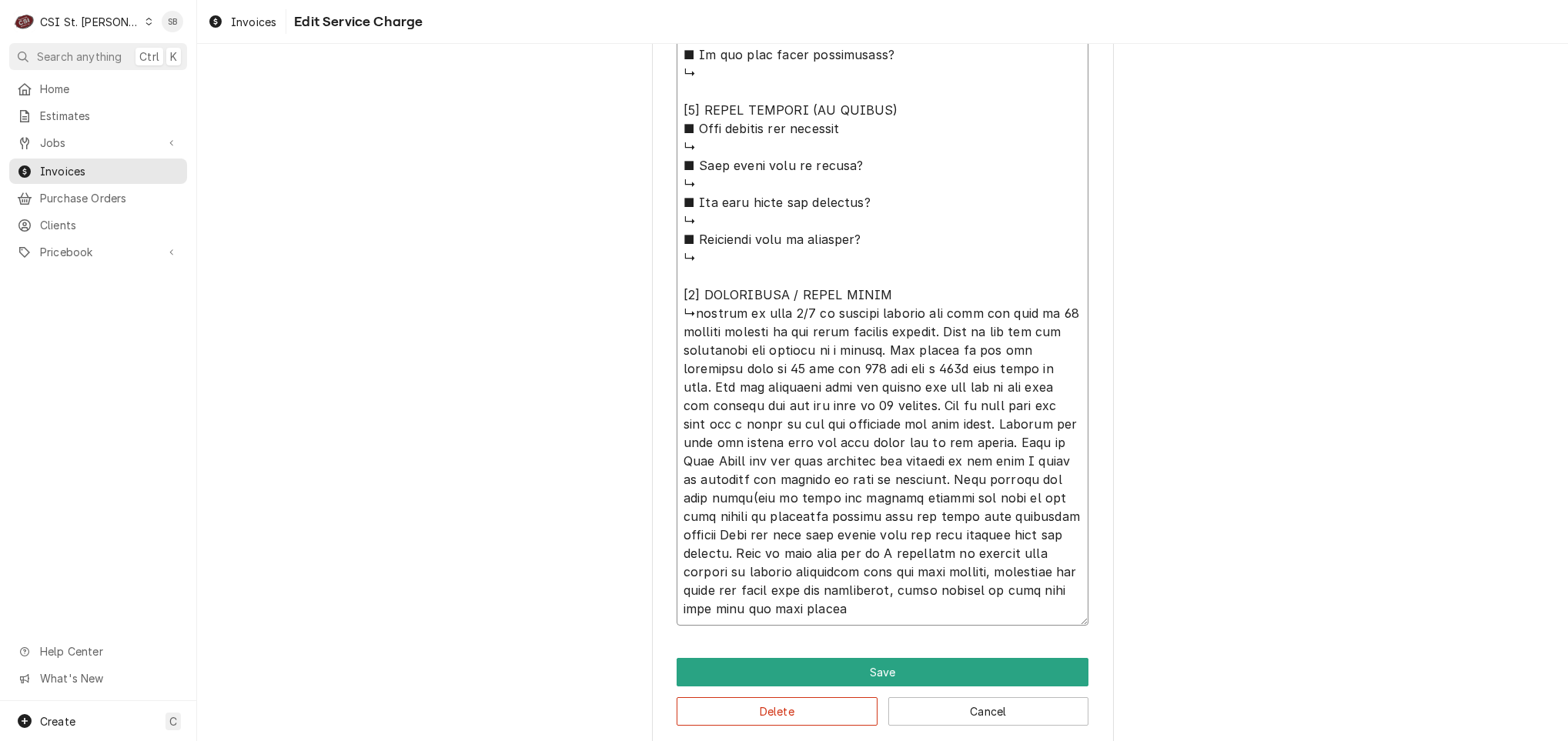
type textarea "⚠️ 𝗙𝗢𝗥𝗠 𝗜𝗡𝗦𝗧𝗥𝗨𝗖𝗧𝗜𝗢𝗡𝗦 ⚠️ ✪ 𝗖𝗼𝗺𝗽𝗹𝗲𝘁𝗲 𝗮𝗹𝗹 𝗿𝗲𝗹𝗲𝘃𝗮𝗻𝘁 𝘀𝗲𝗰𝘁𝗶𝗼𝗻𝘀 ✪ 𝗣𝗿𝗼𝘃𝗶𝗱𝗲 𝗱𝗲𝘁𝗮𝗶𝗹𝗲𝗱 𝗮𝗻𝘀…"
type textarea "x"
type textarea "⚠️ 𝗙𝗢𝗥𝗠 𝗜𝗡𝗦𝗧𝗥𝗨𝗖𝗧𝗜𝗢𝗡𝗦 ⚠️ ✪ 𝗖𝗼𝗺𝗽𝗹𝗲𝘁𝗲 𝗮𝗹𝗹 𝗿𝗲𝗹𝗲𝘃𝗮𝗻𝘁 𝘀𝗲𝗰𝘁𝗶𝗼𝗻𝘀 ✪ 𝗣𝗿𝗼𝘃𝗶𝗱𝗲 𝗱𝗲𝘁𝗮𝗶𝗹𝗲𝗱 𝗮𝗻𝘀…"
type textarea "x"
type textarea "⚠️ 𝗙𝗢𝗥𝗠 𝗜𝗡𝗦𝗧𝗥𝗨𝗖𝗧𝗜𝗢𝗡𝗦 ⚠️ ✪ 𝗖𝗼𝗺𝗽𝗹𝗲𝘁𝗲 𝗮𝗹𝗹 𝗿𝗲𝗹𝗲𝘃𝗮𝗻𝘁 𝘀𝗲𝗰𝘁𝗶𝗼𝗻𝘀 ✪ 𝗣𝗿𝗼𝘃𝗶𝗱𝗲 𝗱𝗲𝘁𝗮𝗶𝗹𝗲𝗱 𝗮𝗻𝘀…"
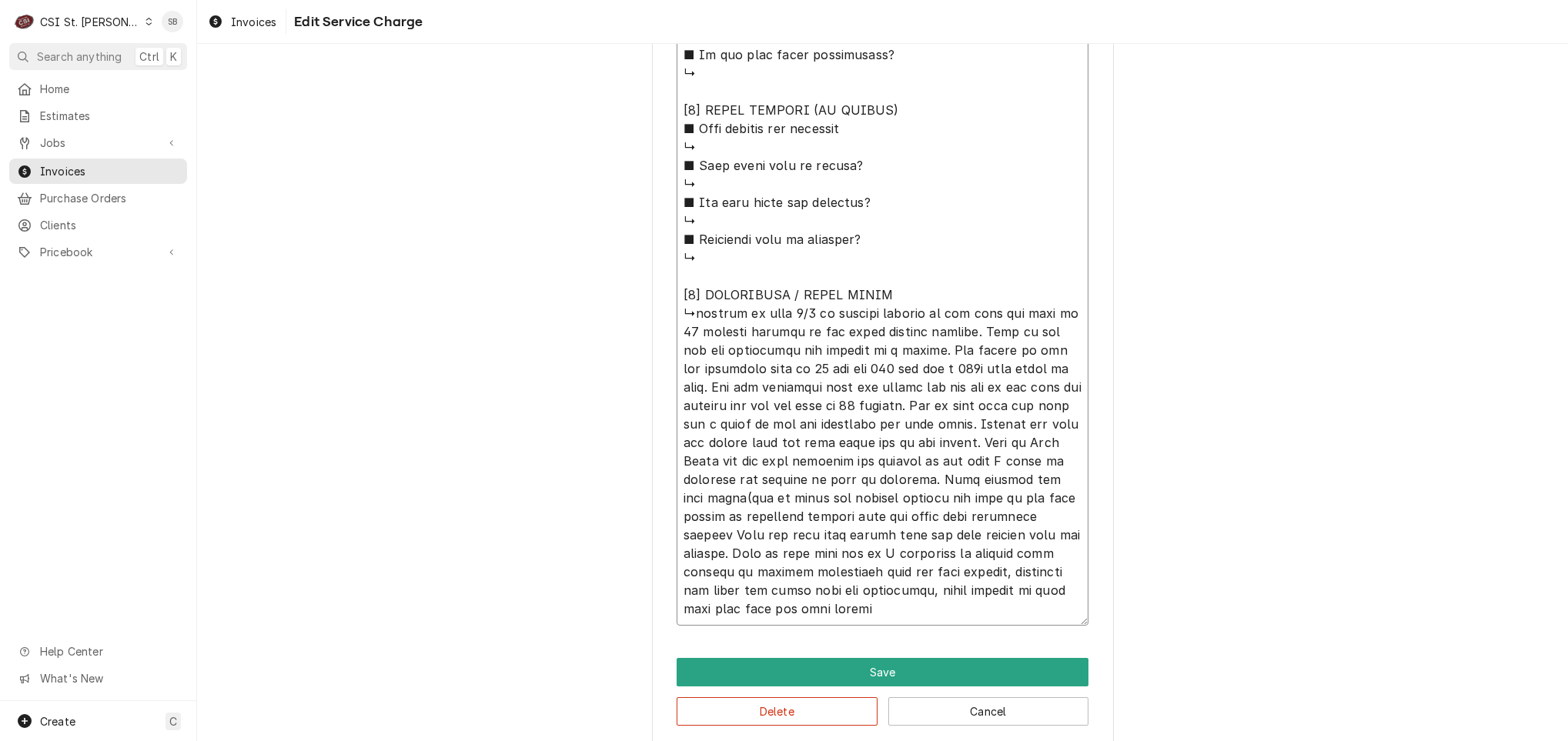
paste textarea "The refrigerator leaks on the inside. Getting water on everything"
type textarea "x"
type textarea "⚠️ 𝗙𝗢𝗥𝗠 𝗜𝗡𝗦𝗧𝗥𝗨𝗖𝗧𝗜𝗢𝗡𝗦 ⚠️ ✪ 𝗖𝗼𝗺𝗽𝗹𝗲𝘁𝗲 𝗮𝗹𝗹 𝗿𝗲𝗹𝗲𝘃𝗮𝗻𝘁 𝘀𝗲𝗰𝘁𝗶𝗼𝗻𝘀 ✪ 𝗣𝗿𝗼𝘃𝗶𝗱𝗲 𝗱𝗲𝘁𝗮𝗶𝗹𝗲𝗱 𝗮𝗻𝘀…"
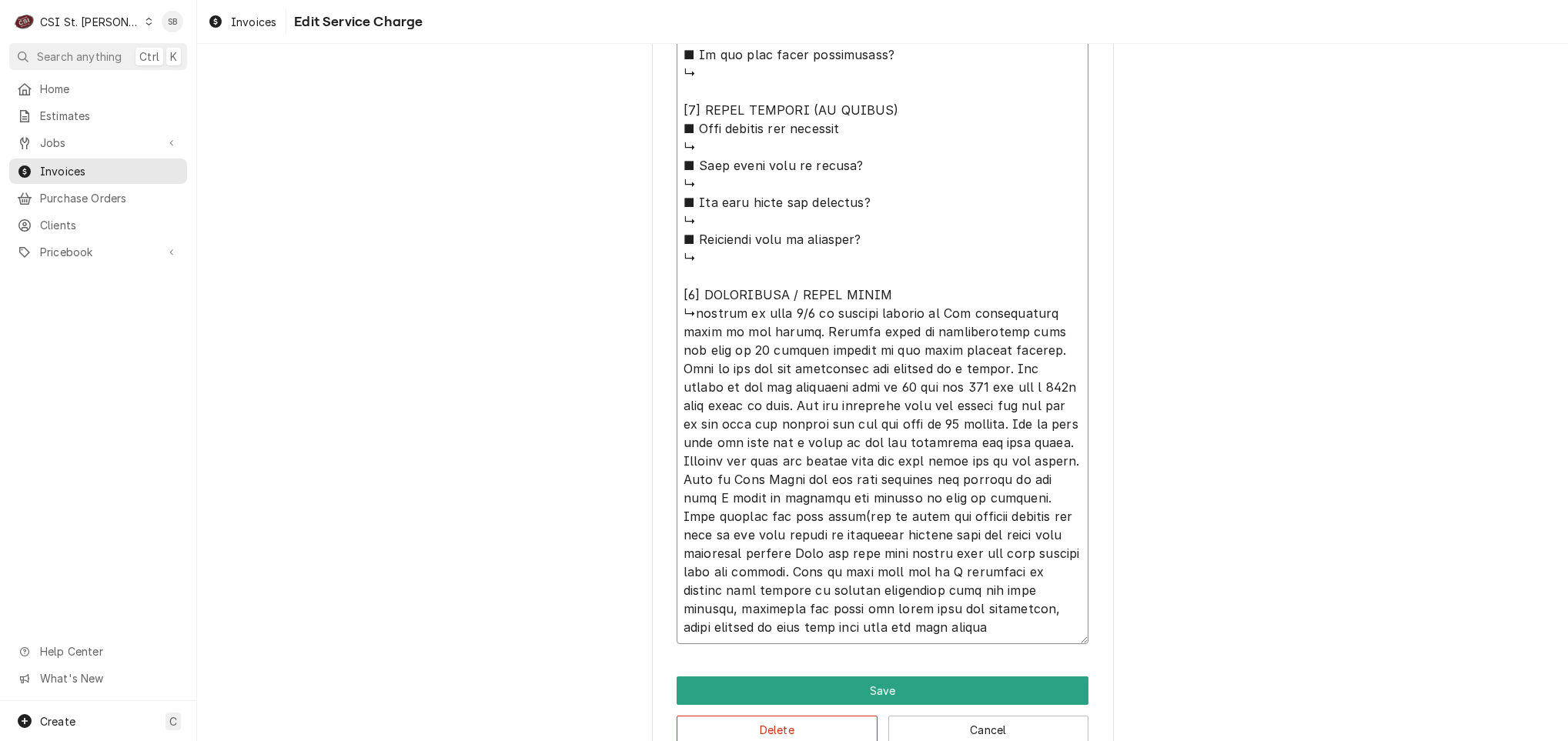
type textarea "x"
type textarea "⚠️ 𝗙𝗢𝗥𝗠 𝗜𝗡𝗦𝗧𝗥𝗨𝗖𝗧𝗜𝗢𝗡𝗦 ⚠️ ✪ 𝗖𝗼𝗺𝗽𝗹𝗲𝘁𝗲 𝗮𝗹𝗹 𝗿𝗲𝗹𝗲𝘃𝗮𝗻𝘁 𝘀𝗲𝗰𝘁𝗶𝗼𝗻𝘀 ✪ 𝗣𝗿𝗼𝘃𝗶𝗱𝗲 𝗱𝗲𝘁𝗮𝗶𝗹𝗲𝗱 𝗮𝗻𝘀…"
type textarea "x"
drag, startPoint x: 852, startPoint y: 626, endPoint x: 687, endPoint y: 317, distance: 350.3
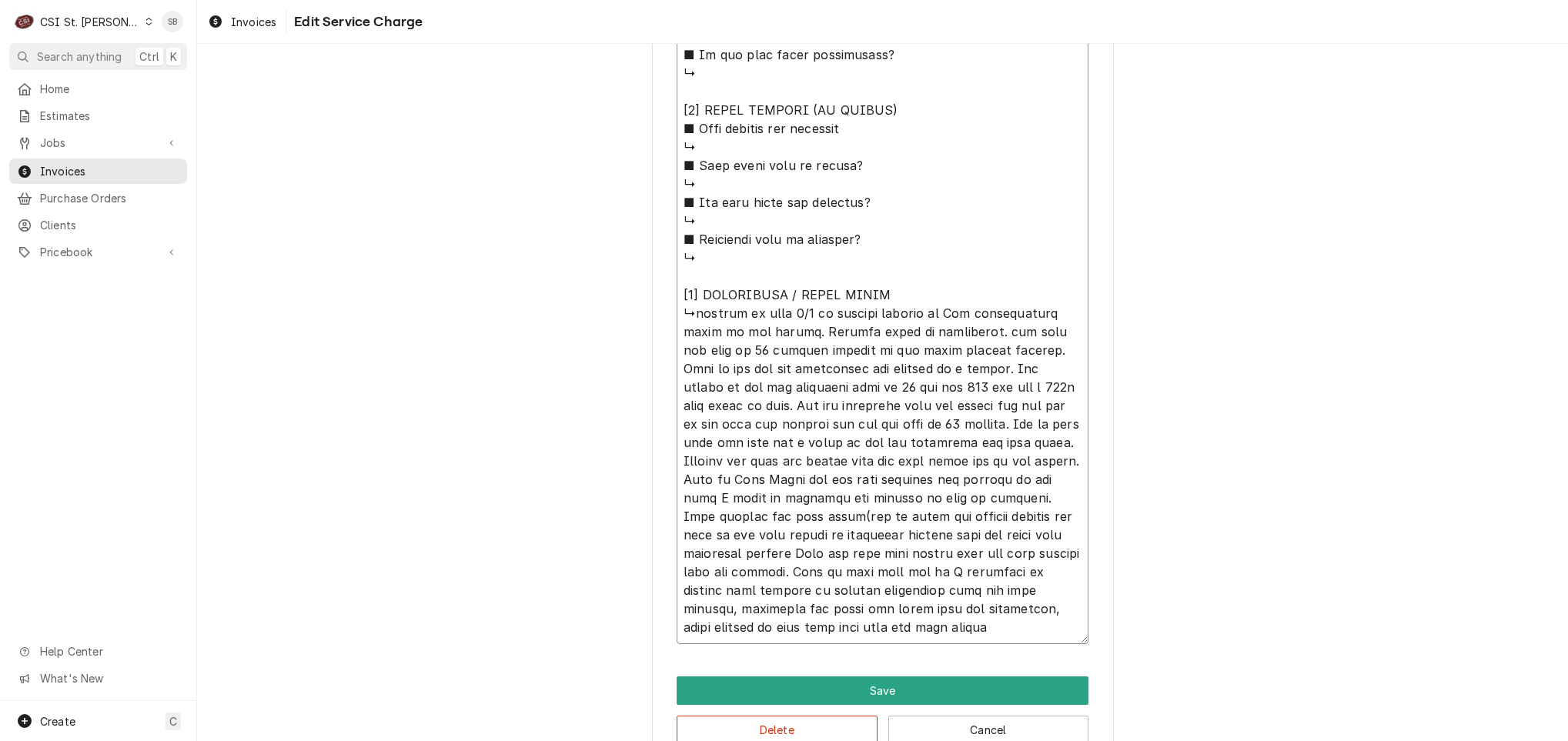
type textarea "⚠️ 𝗙𝗢𝗥𝗠 𝗜𝗡𝗦𝗧𝗥𝗨𝗖𝗧𝗜𝗢𝗡𝗦 ⚠️ ✪ 𝗖𝗼𝗺𝗽𝗹𝗲𝘁𝗲 𝗮𝗹𝗹 𝗿𝗲𝗹𝗲𝘃𝗮𝗻𝘁 𝘀𝗲𝗰𝘁𝗶𝗼𝗻𝘀 ✪ 𝗣𝗿𝗼𝘃𝗶𝗱𝗲 𝗱𝗲𝘁𝗮𝗶𝗹𝗲𝗱 𝗮𝗻𝘀…"
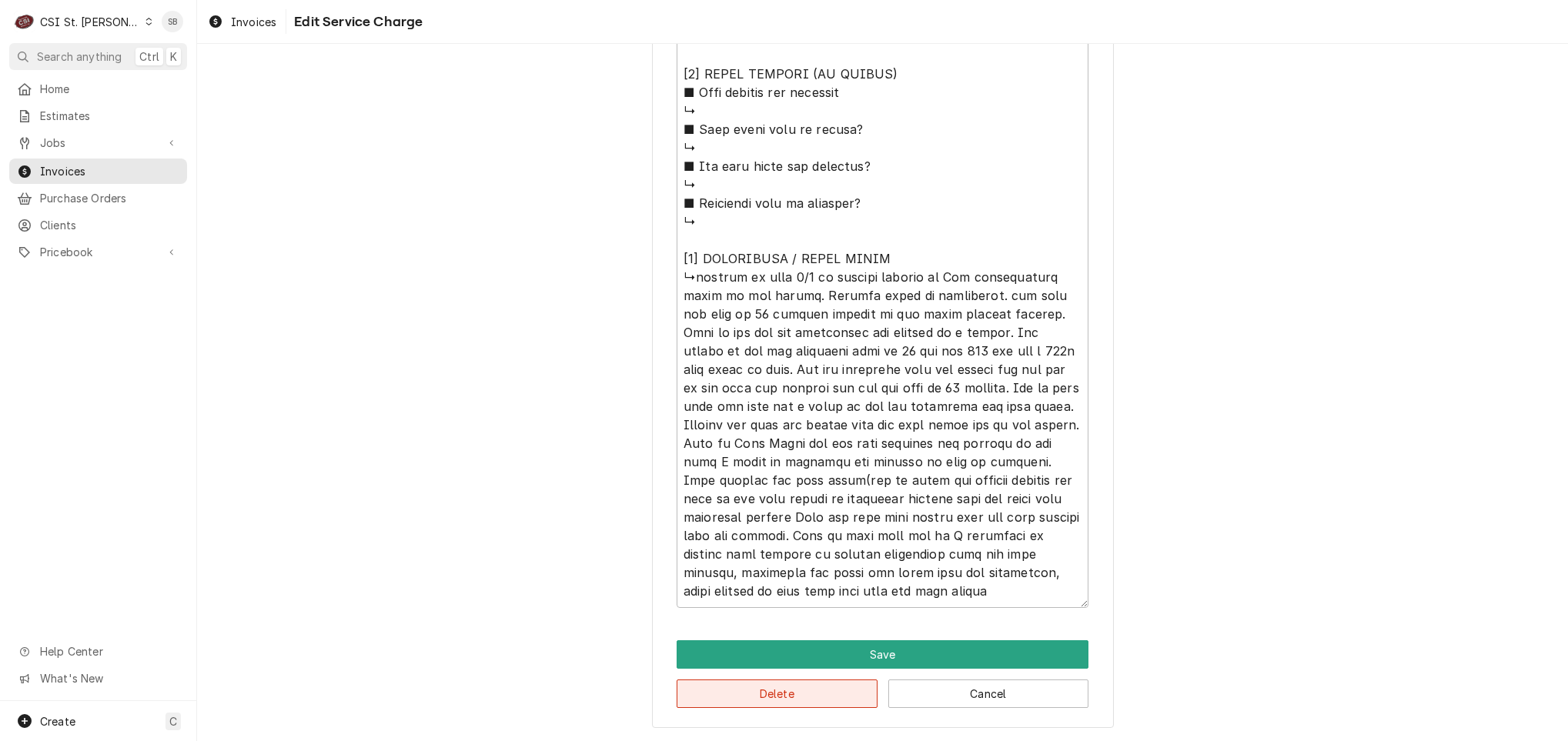
click at [758, 681] on button "Delete" at bounding box center [777, 694] width 201 height 28
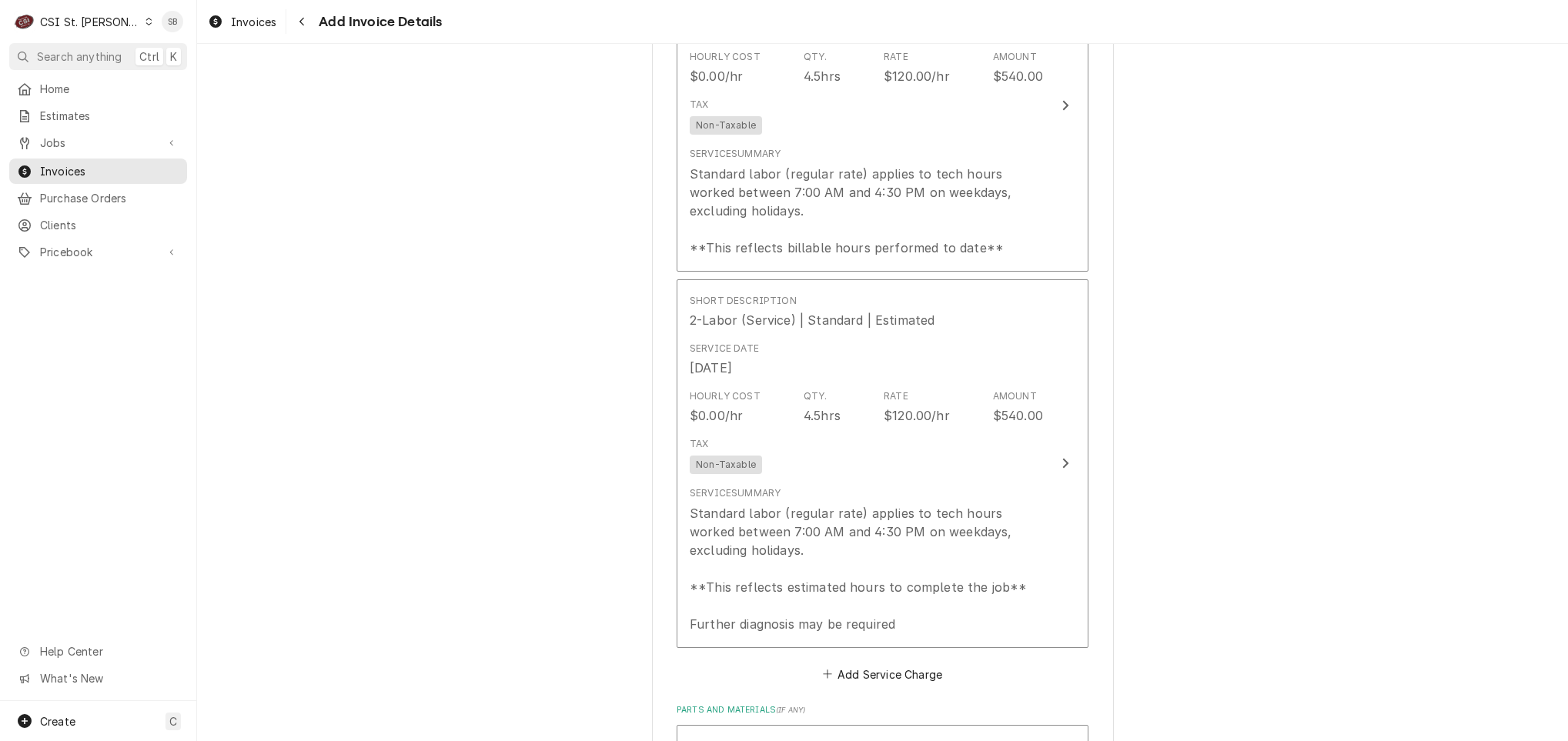
scroll to position [2194, 0]
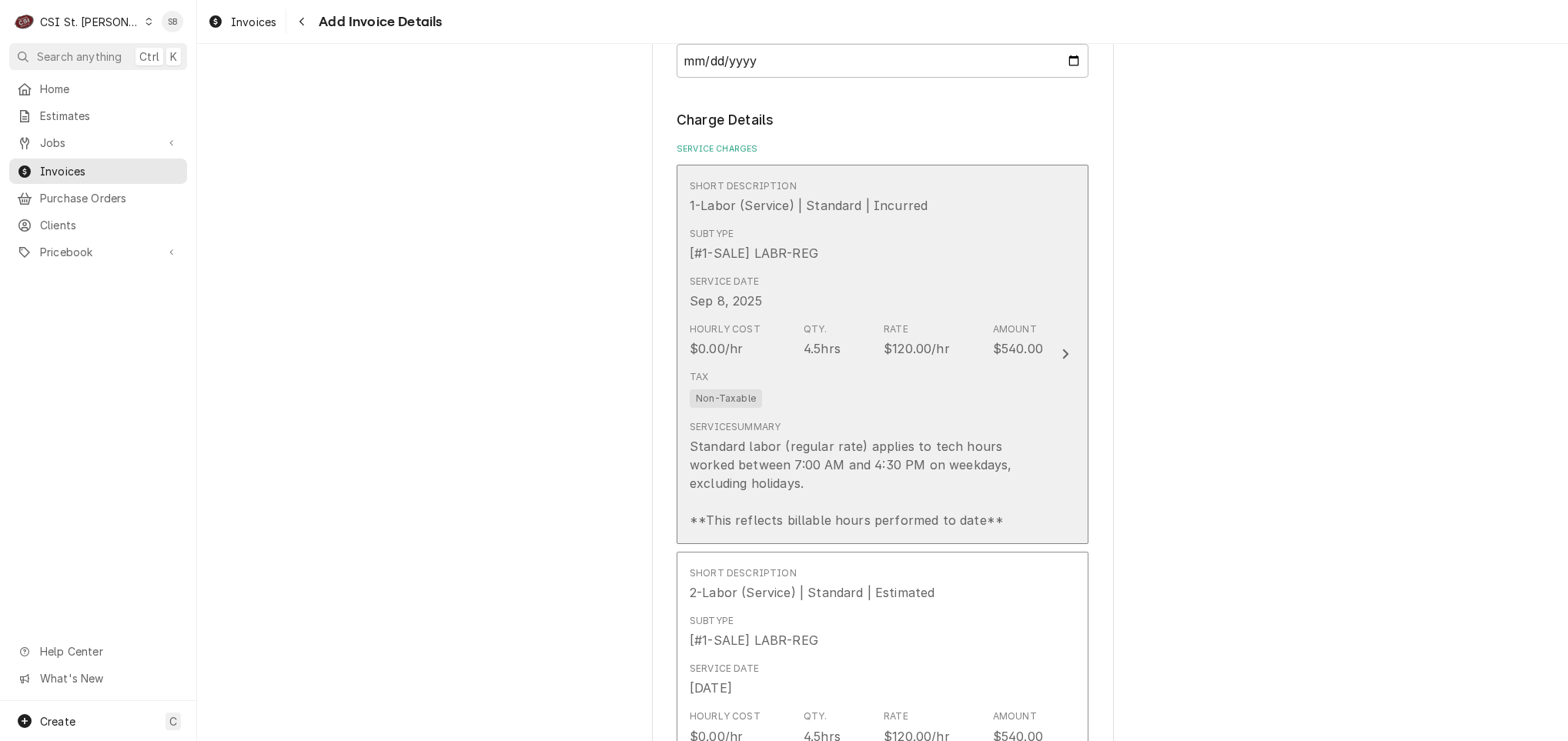
click at [767, 395] on div "Tax Non-Taxable" at bounding box center [866, 388] width 354 height 50
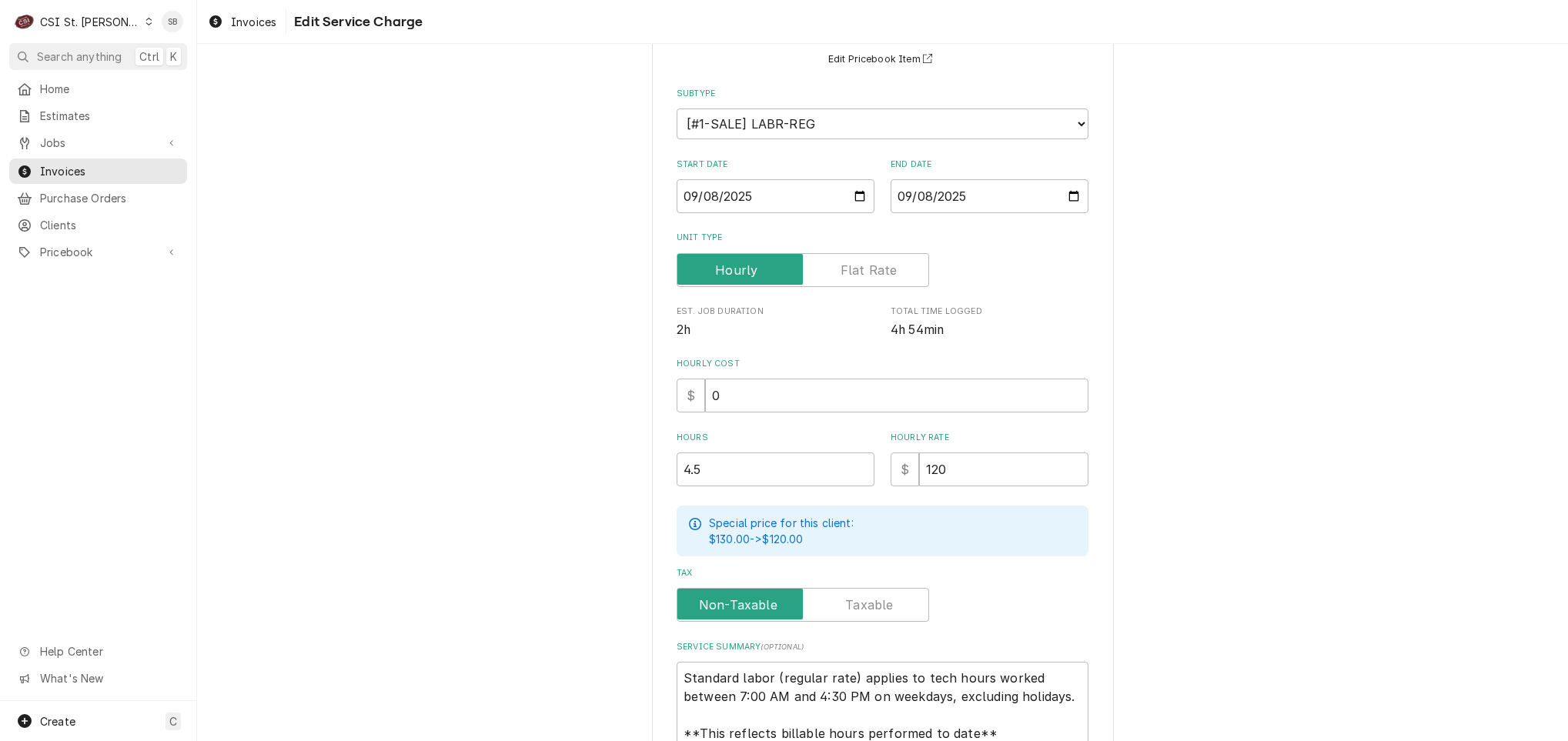
scroll to position [280, 0]
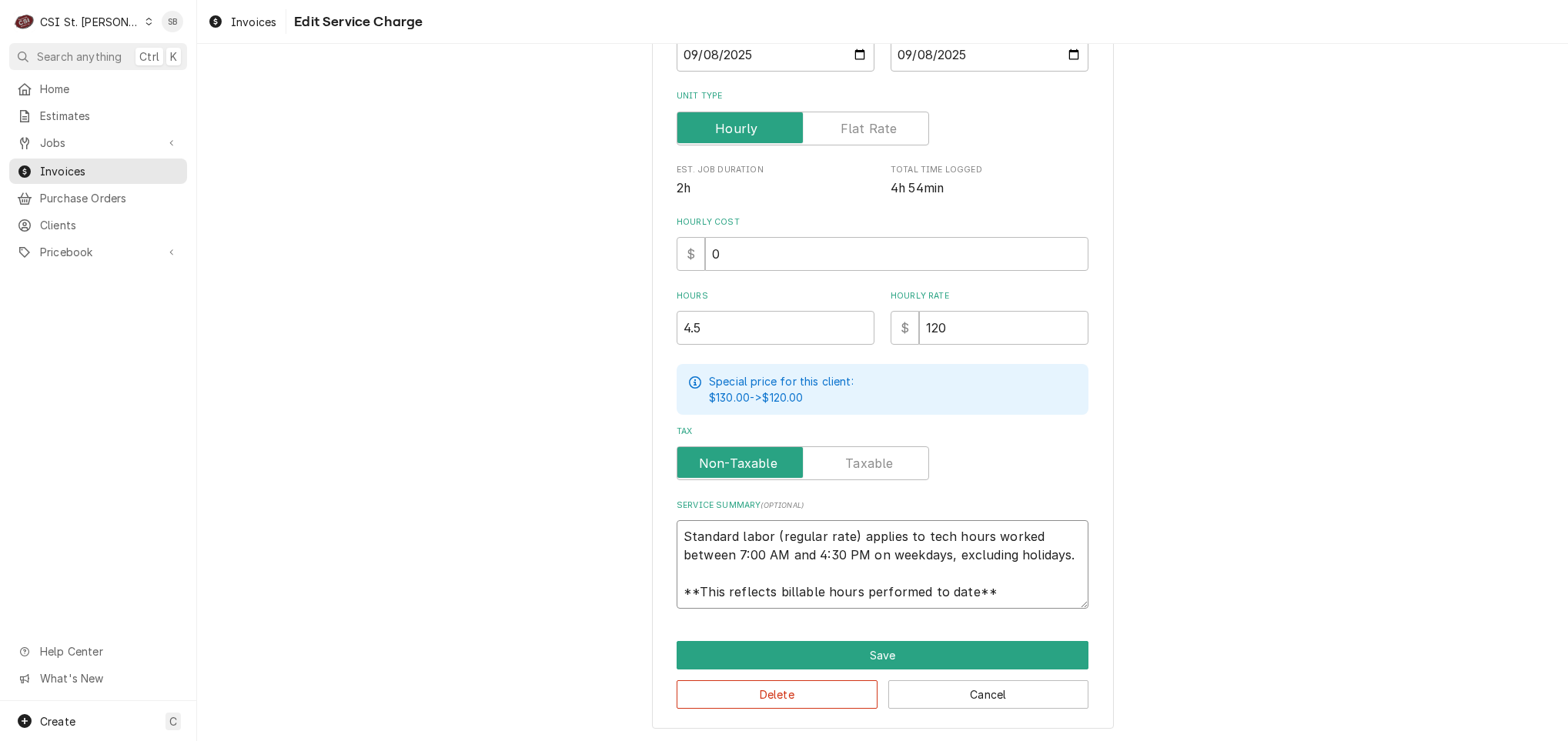
drag, startPoint x: 672, startPoint y: 528, endPoint x: 1300, endPoint y: 743, distance: 663.8
click at [1300, 740] on html "C CSI St. Louis SB Search anything Ctrl K Home Estimates Jobs Jobs Job Series I…" at bounding box center [784, 370] width 1568 height 741
paste textarea "Brand: True / Model: Not specified / Serial: Not specified Technician arrived o…"
type textarea "x"
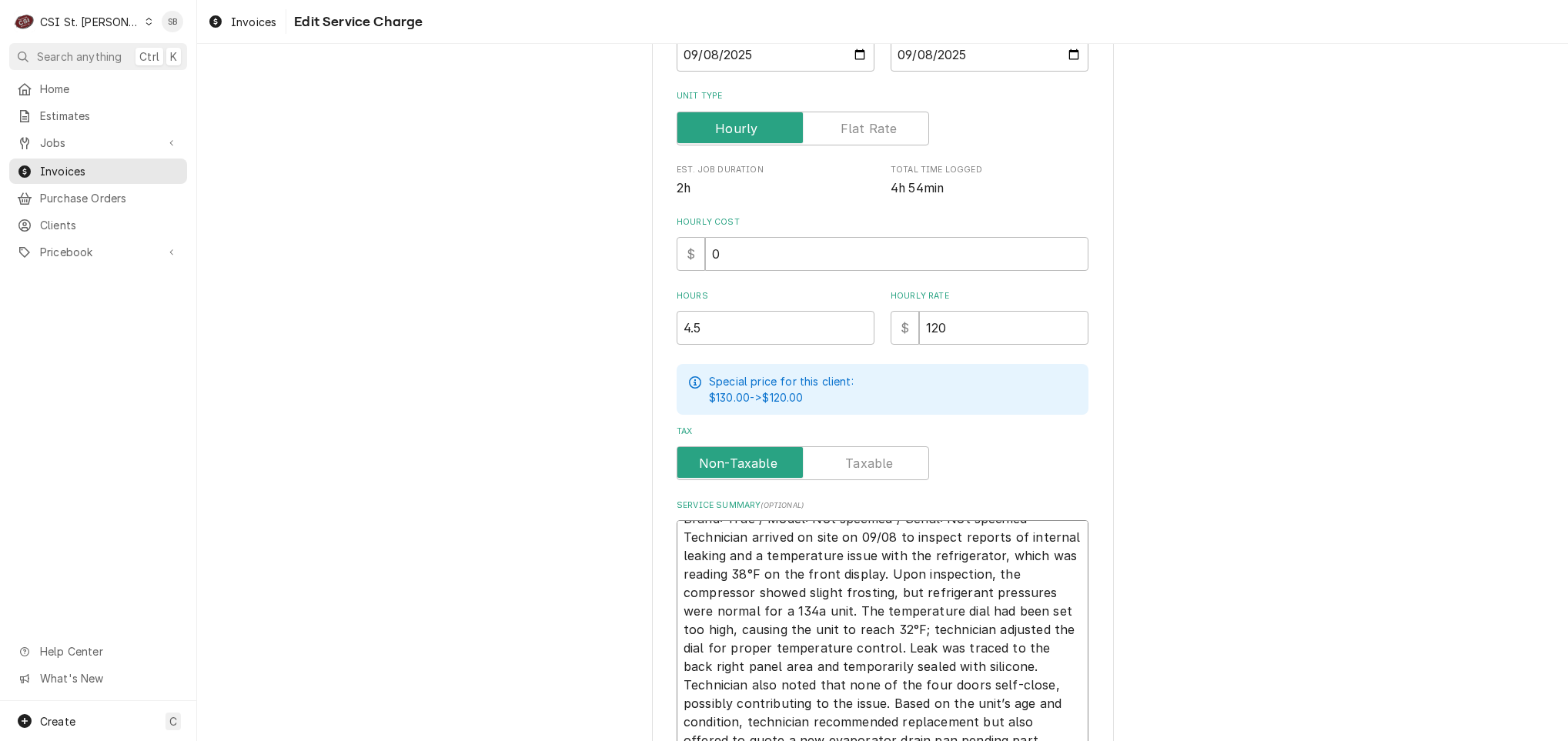
scroll to position [312, 0]
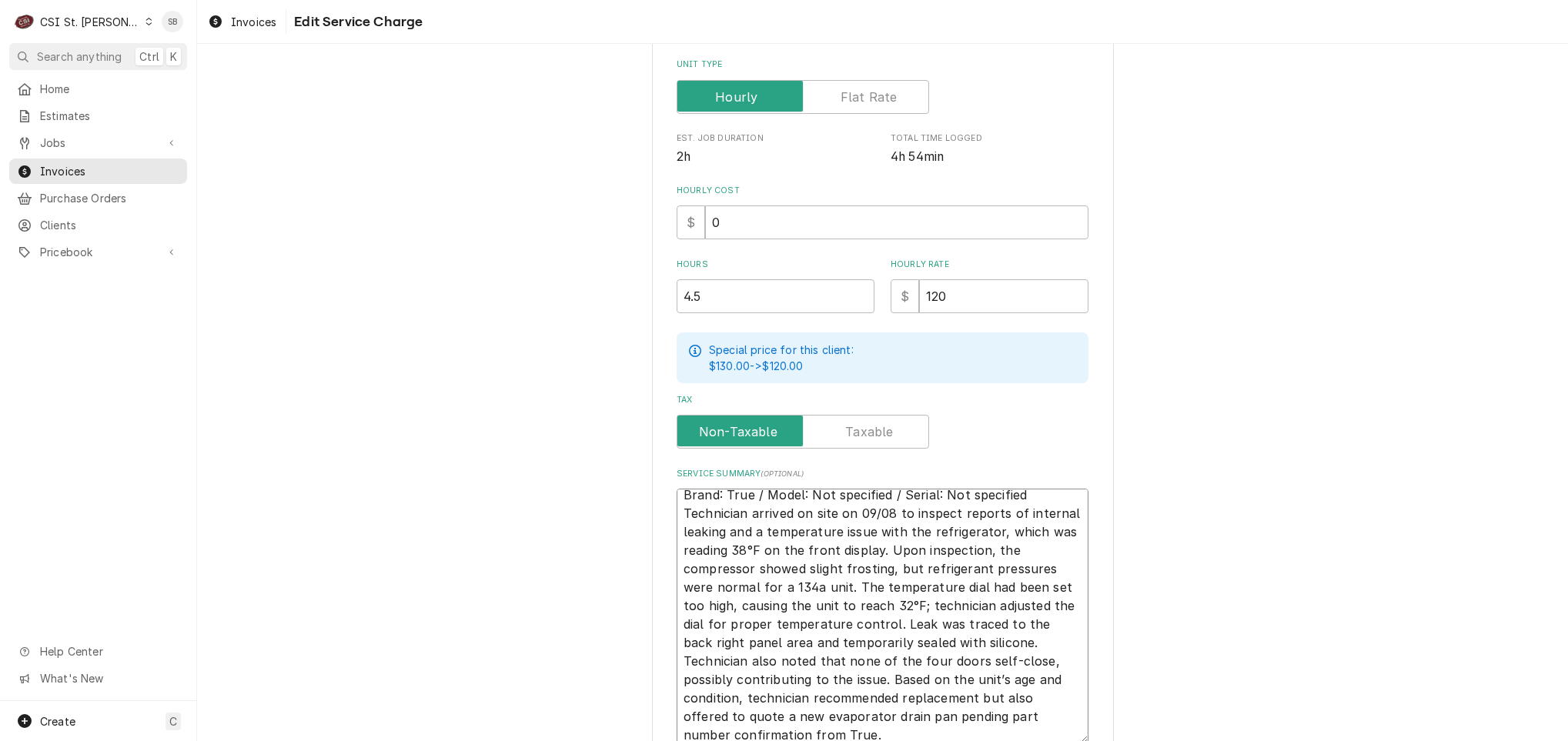
type textarea "Brand: True / Model: Not specified / Serial: Not specified Technician arrived o…"
drag, startPoint x: 829, startPoint y: 499, endPoint x: 416, endPoint y: 473, distance: 413.8
click at [416, 473] on div "Use the fields below to edit this service charge Short Description 1-Labor (Ser…" at bounding box center [882, 312] width 1371 height 1128
paste textarea "TG2RPT-2G-2S / Serial: 5109926"
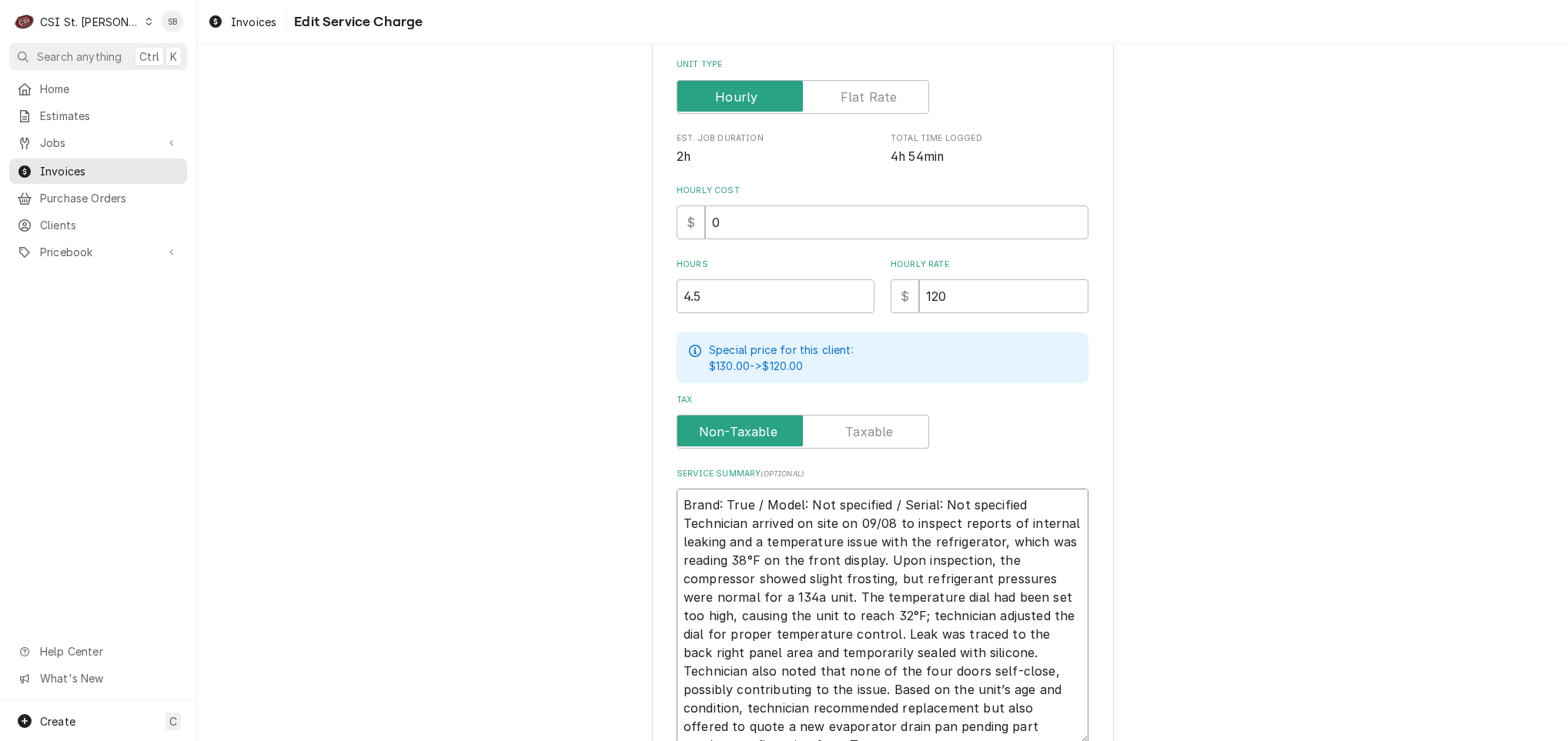
type textarea "x"
type textarea "Brand: True / Model: TG2RPT-2G-2S / Serial: 5109926 Technician arrived on site …"
type textarea "x"
type textarea "Brand: True / Model: TG2RPT-2G-2S / Serial: 5109926 Technician arrived on site …"
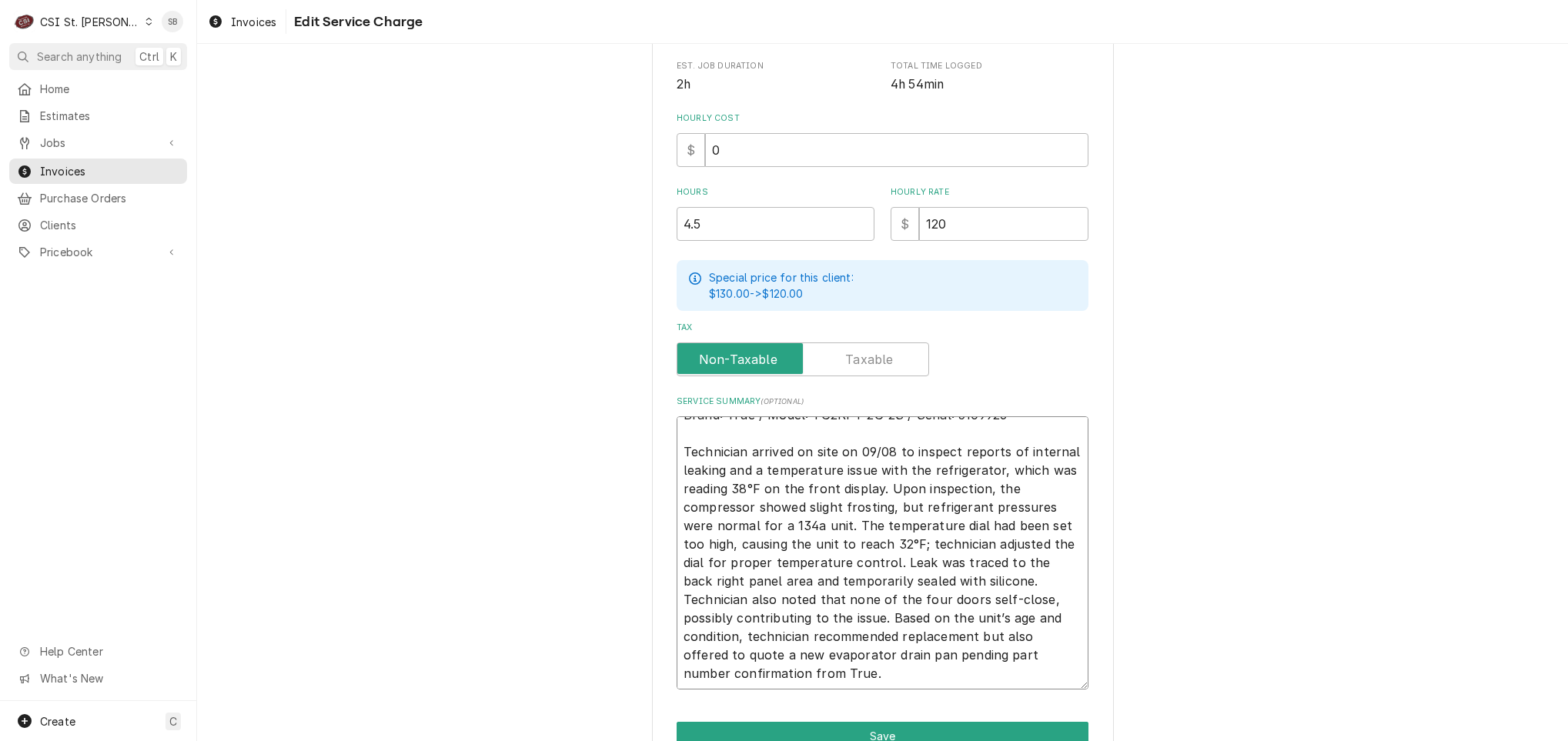
scroll to position [465, 0]
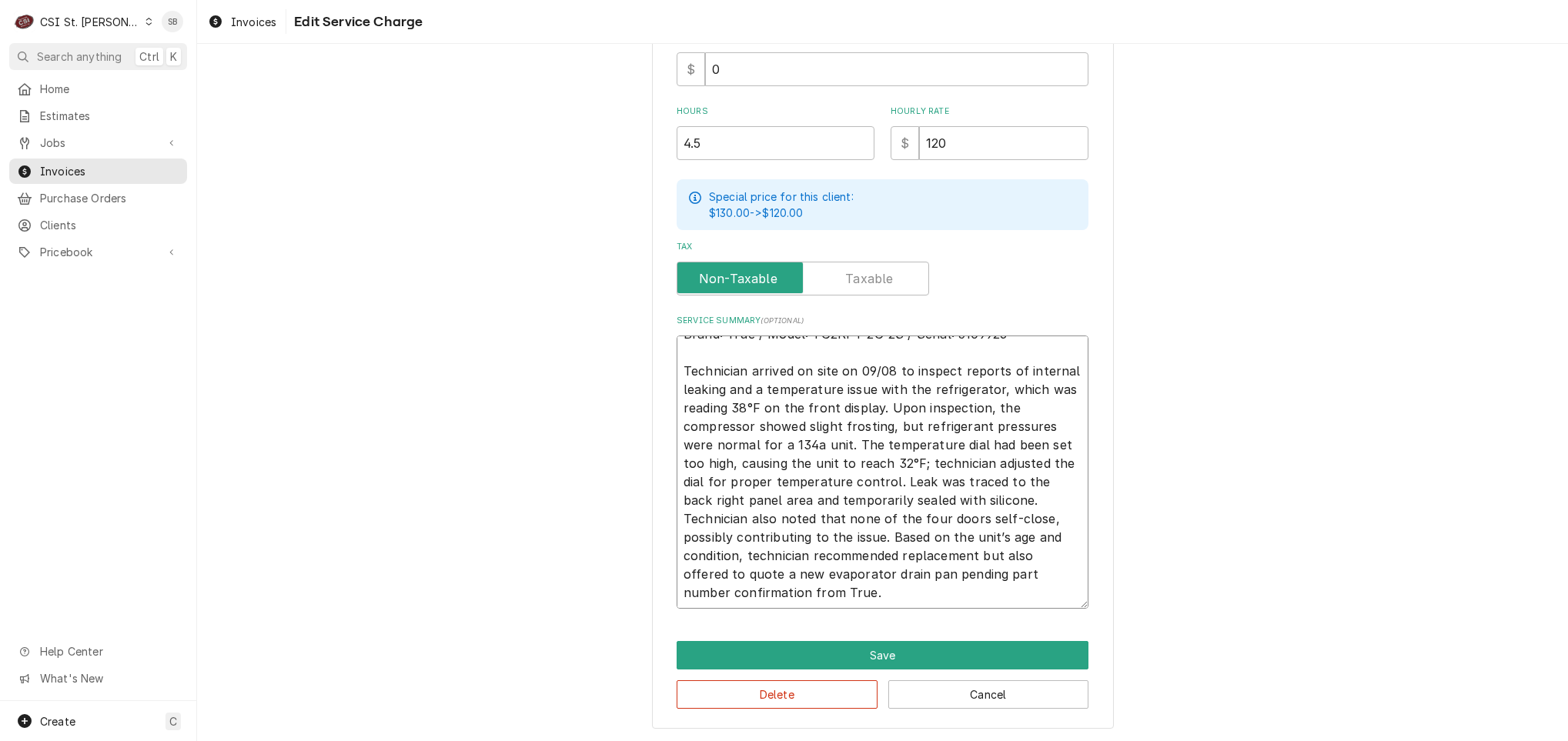
drag, startPoint x: 931, startPoint y: 402, endPoint x: 1036, endPoint y: 379, distance: 107.5
click at [1036, 379] on textarea "Brand: True / Model: TG2RPT-2G-2S / Serial: 5109926 Technician arrived on site …" at bounding box center [882, 472] width 412 height 273
type textarea "x"
type textarea "Brand: True / Model: TG2RPT-2G-2S / Serial: 5109926 Technician arrived on site …"
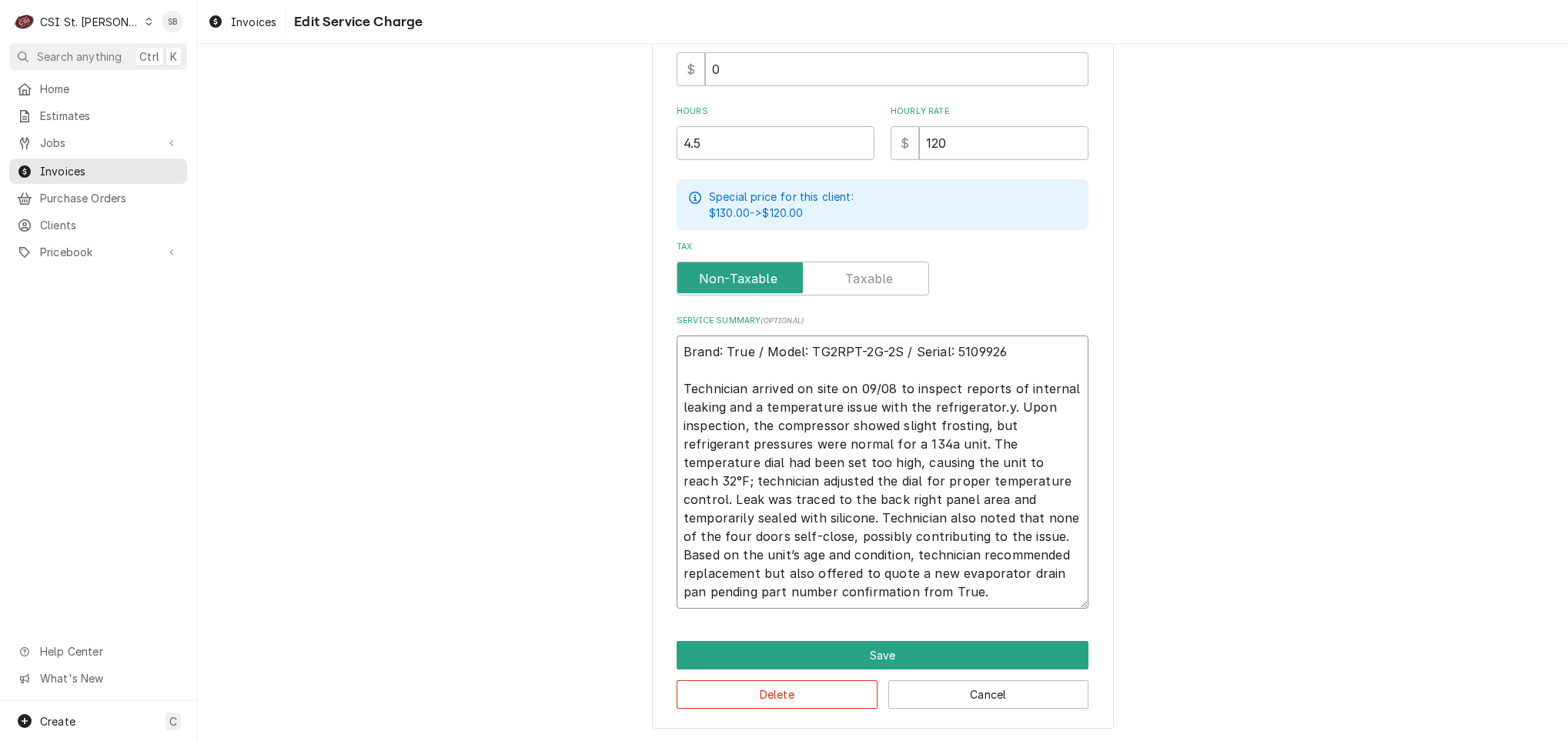
type textarea "x"
type textarea "Brand: True / Model: TG2RPT-2G-2S / Serial: 5109926 Technician arrived on site …"
type textarea "x"
type textarea "Brand: True / Model: TG2RPT-2G-2S / Serial: 5109926 Technician arrived on site …"
type textarea "x"
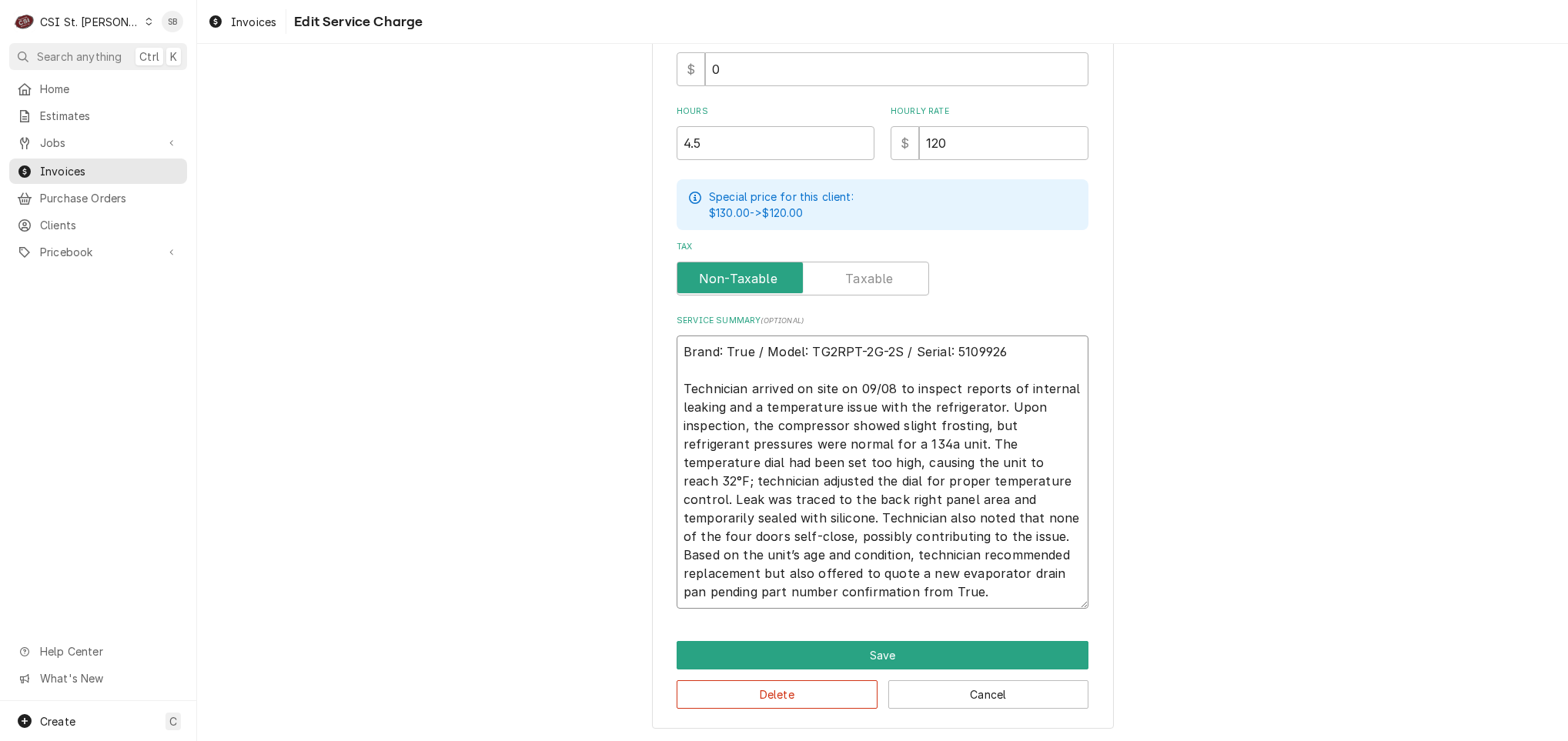
type textarea "Brand: True / Model: TG2RPT-2G-2S / Serial: 5109926 Technician arrived on site …"
click at [855, 483] on textarea "Brand: True / Model: TG2RPT-2G-2S / Serial: 5109926 Technician arrived on site …" at bounding box center [882, 472] width 412 height 273
drag, startPoint x: 974, startPoint y: 423, endPoint x: 876, endPoint y: 424, distance: 98.0
click at [876, 424] on textarea "Brand: True / Model: TG2RPT-2G-2S / Serial: 5109926 Technician arrived on site …" at bounding box center [882, 472] width 412 height 273
type textarea "x"
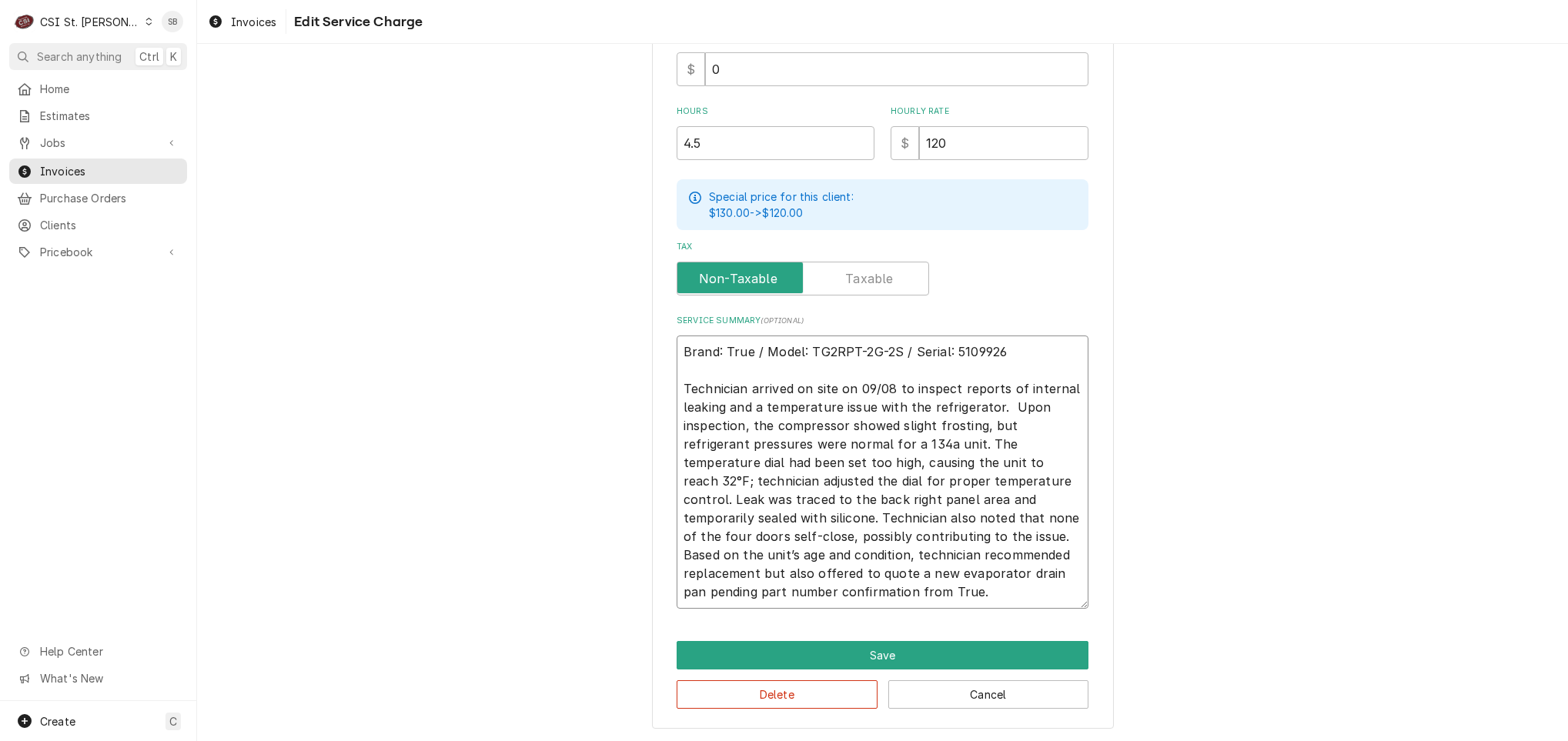
type textarea "Brand: True / Model: TG2RPT-2G-2S / Serial: 5109926 Technician arrived on site …"
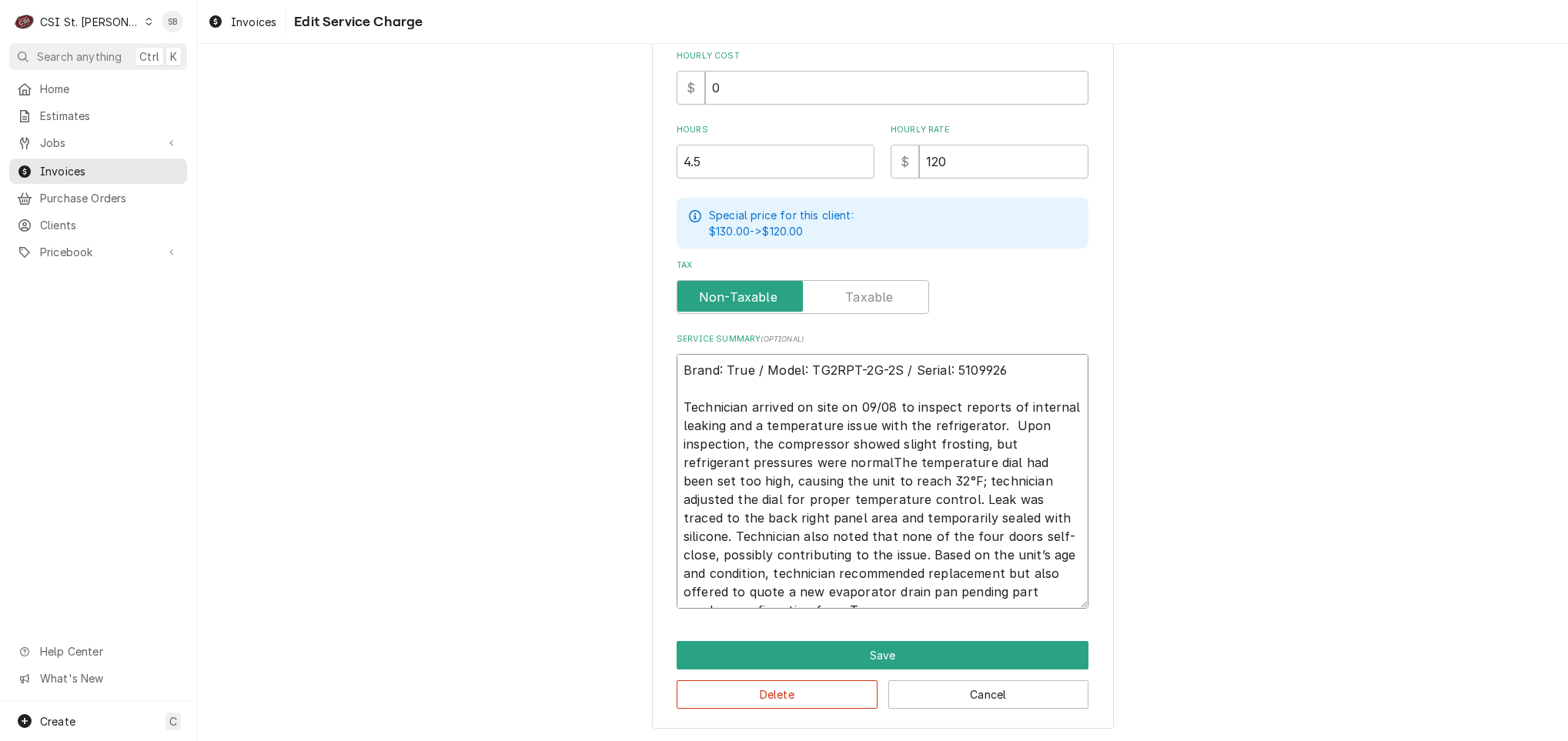
type textarea "x"
type textarea "Brand: True / Model: TG2RPT-2G-2S / Serial: 5109926 Technician arrived on site …"
type textarea "x"
type textarea "Brand: True / Model: TG2RPT-2G-2S / Serial: 5109926 Technician arrived on site …"
drag, startPoint x: 700, startPoint y: 481, endPoint x: 888, endPoint y: 481, distance: 188.0
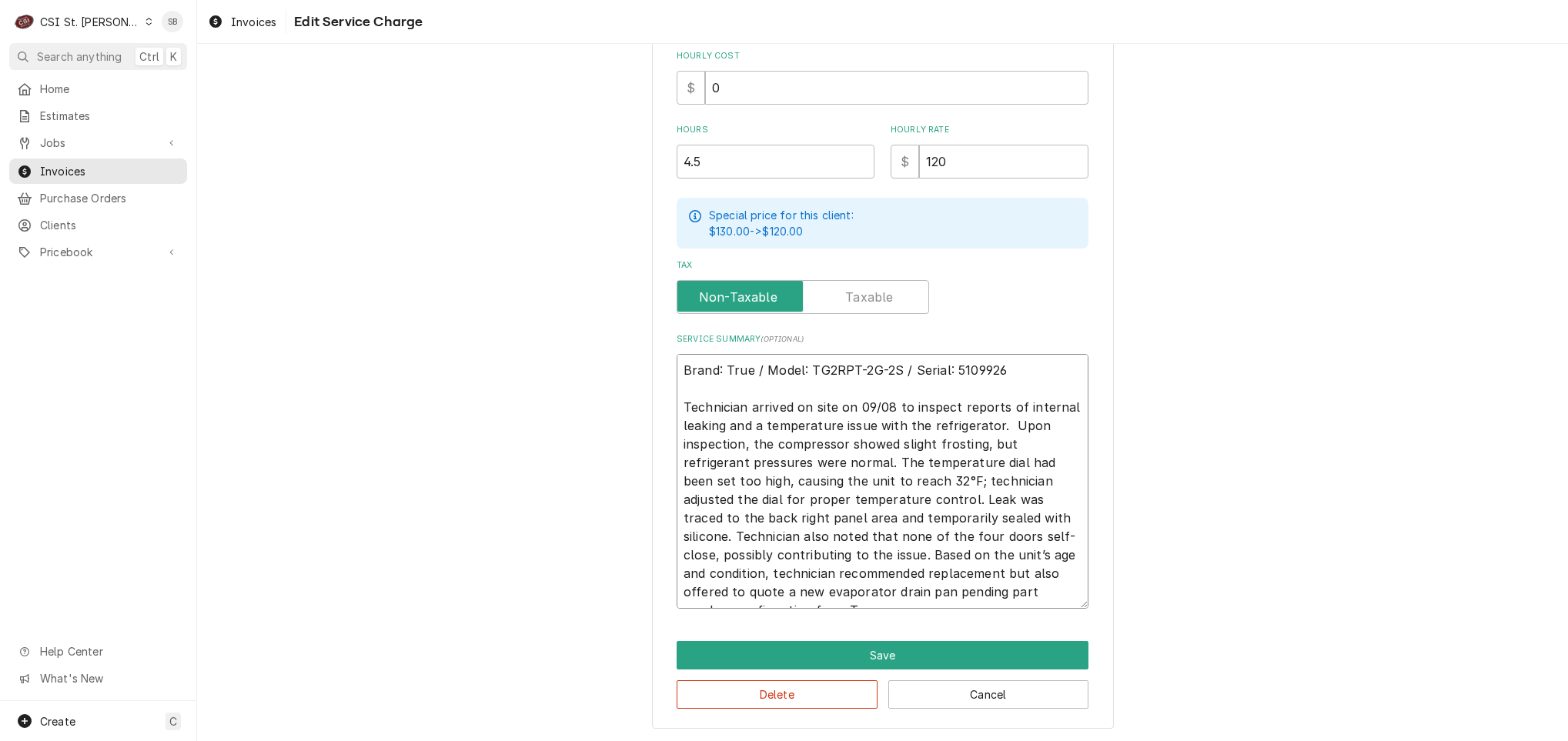
click at [888, 481] on textarea "Brand: True / Model: TG2RPT-2G-2S / Serial: 5109926 Technician arrived on site …" at bounding box center [882, 482] width 412 height 255
type textarea "x"
type textarea "Brand: True / Model: TG2RPT-2G-2S / Serial: 5109926 Technician arrived on site …"
drag, startPoint x: 699, startPoint y: 571, endPoint x: 783, endPoint y: 573, distance: 84.0
click at [783, 573] on textarea "Brand: True / Model: TG2RPT-2G-2S / Serial: 5109926 Technician arrived on site …" at bounding box center [882, 482] width 412 height 255
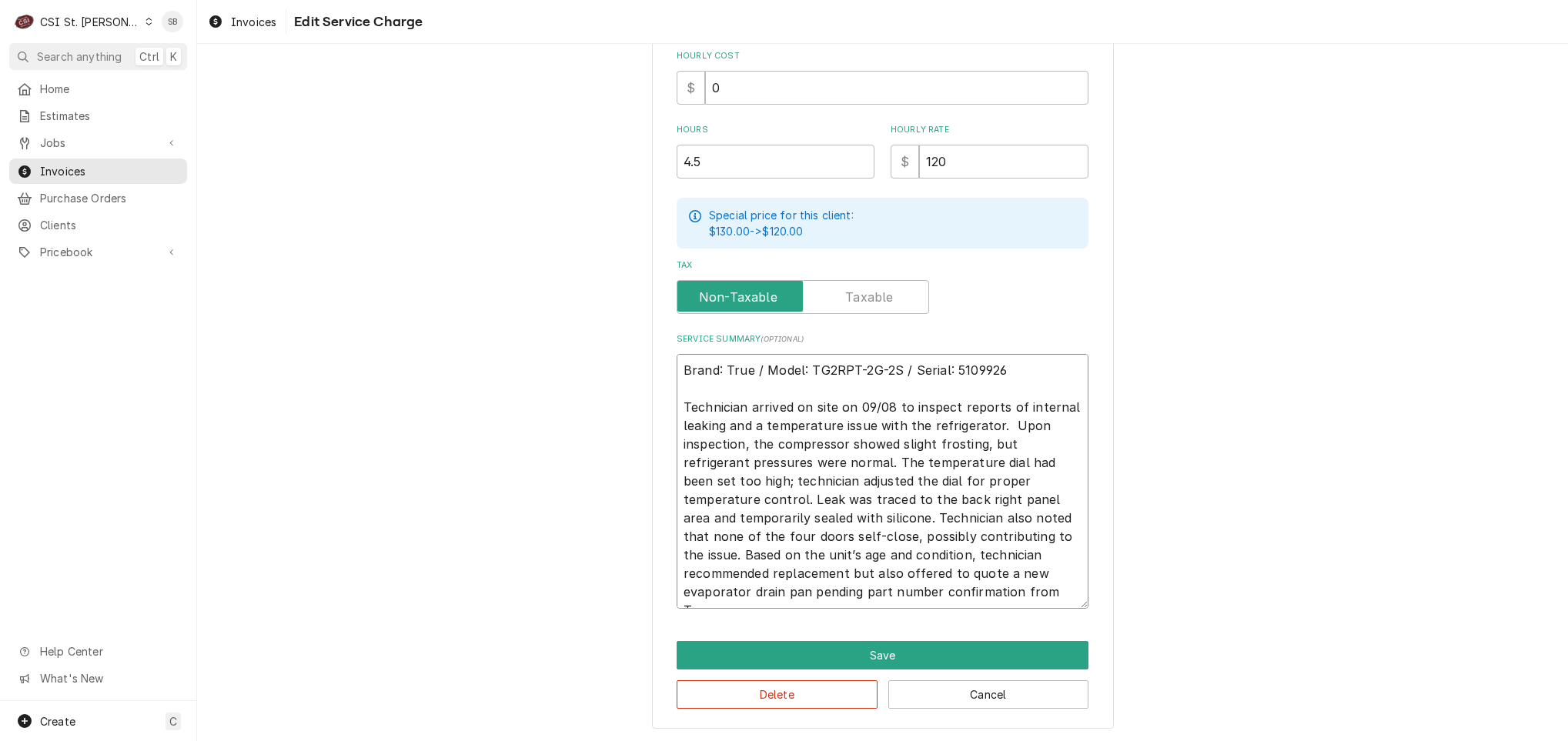
type textarea "x"
type textarea "Brand: True / Model: TG2RPT-2G-2S / Serial: 5109926 Technician arrived on site …"
type textarea "x"
type textarea "Brand: True / Model: TG2RPT-2G-2S / Serial: 5109926 Technician arrived on site …"
type textarea "x"
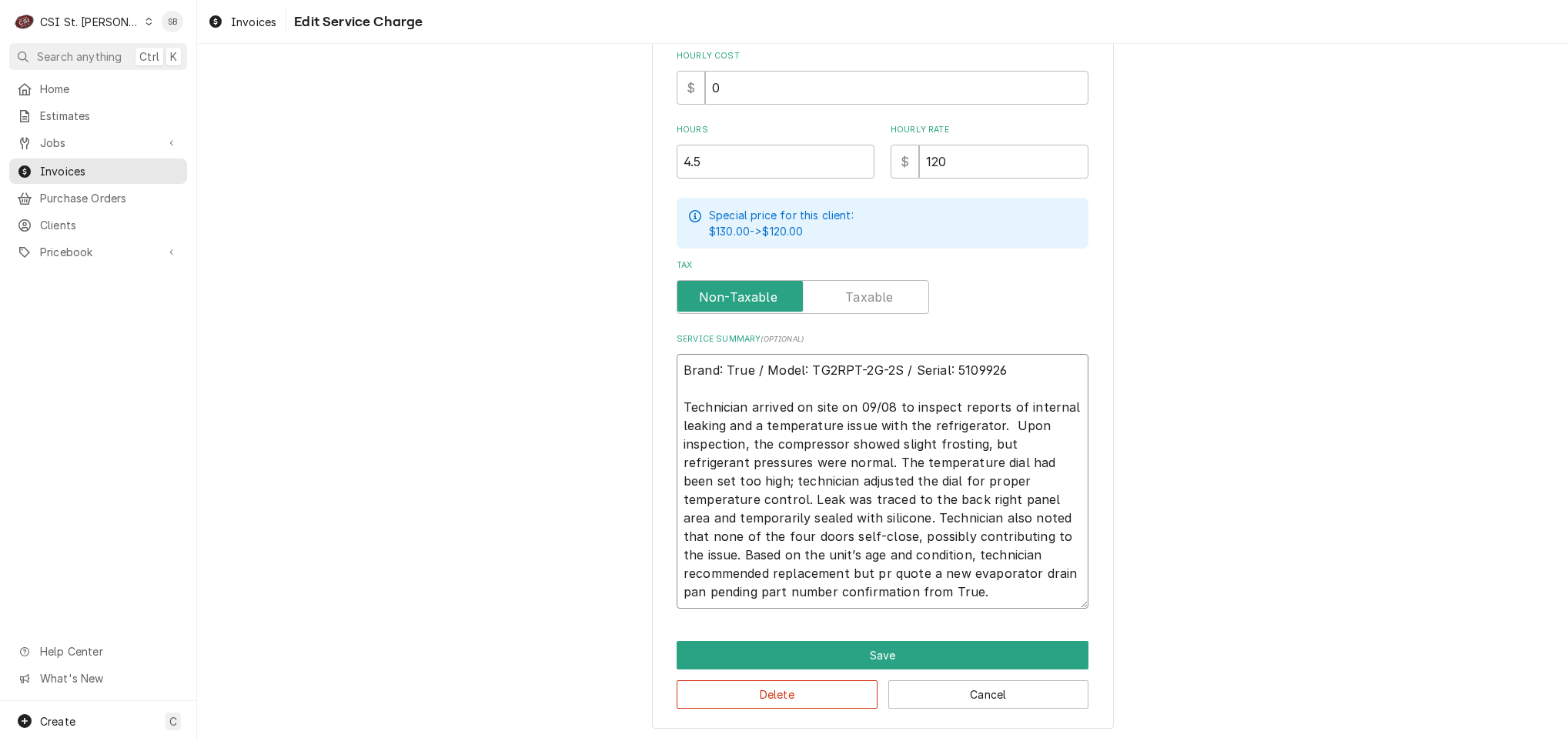
type textarea "Brand: True / Model: TG2RPT-2G-2S / Serial: 5109926 Technician arrived on site …"
type textarea "x"
type textarea "Brand: True / Model: TG2RPT-2G-2S / Serial: 5109926 Technician arrived on site …"
type textarea "x"
type textarea "Brand: True / Model: TG2RPT-2G-2S / Serial: 5109926 Technician arrived on site …"
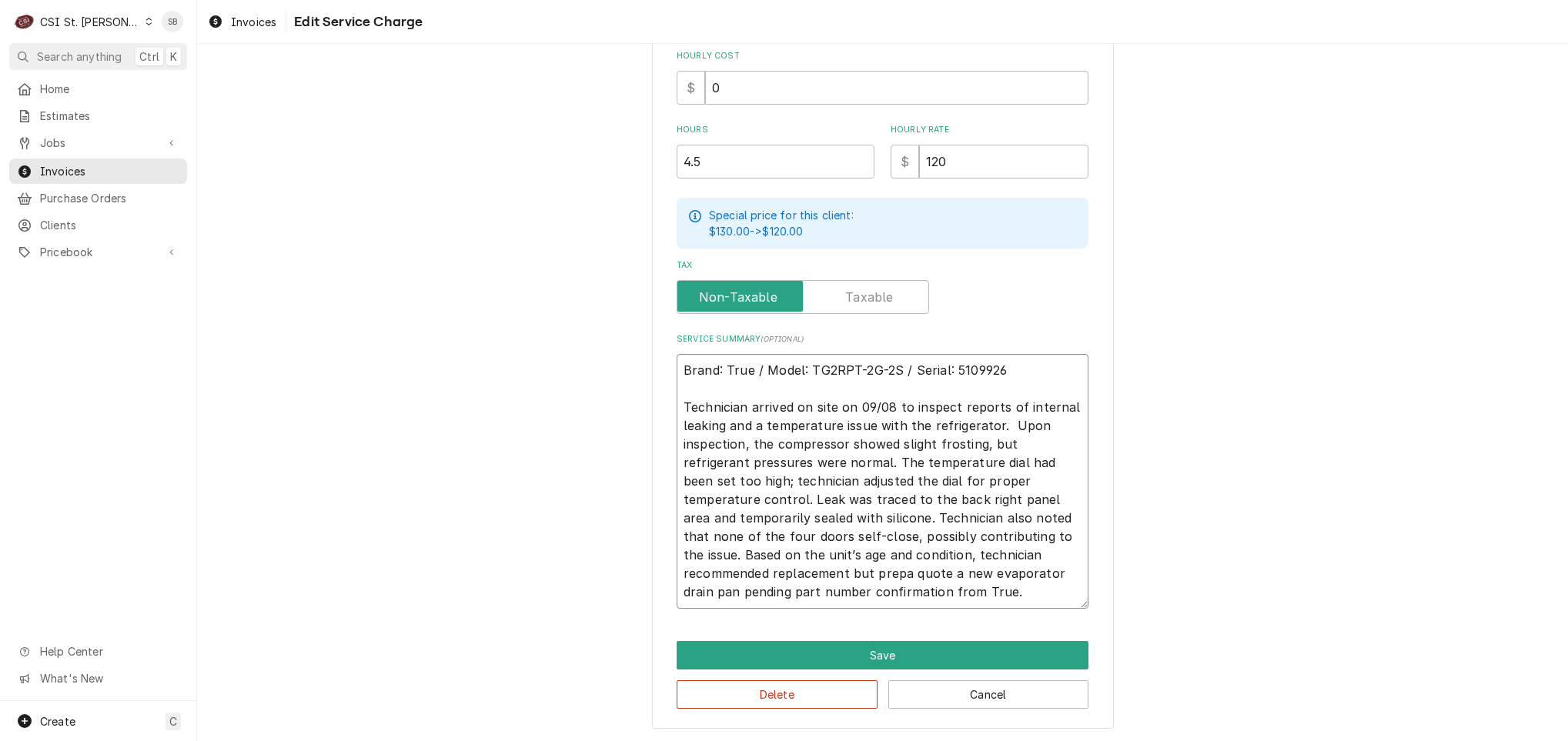
type textarea "x"
type textarea "Brand: True / Model: TG2RPT-2G-2S / Serial: 5109926 Technician arrived on site …"
type textarea "x"
type textarea "Brand: True / Model: TG2RPT-2G-2S / Serial: 5109926 Technician arrived on site …"
type textarea "x"
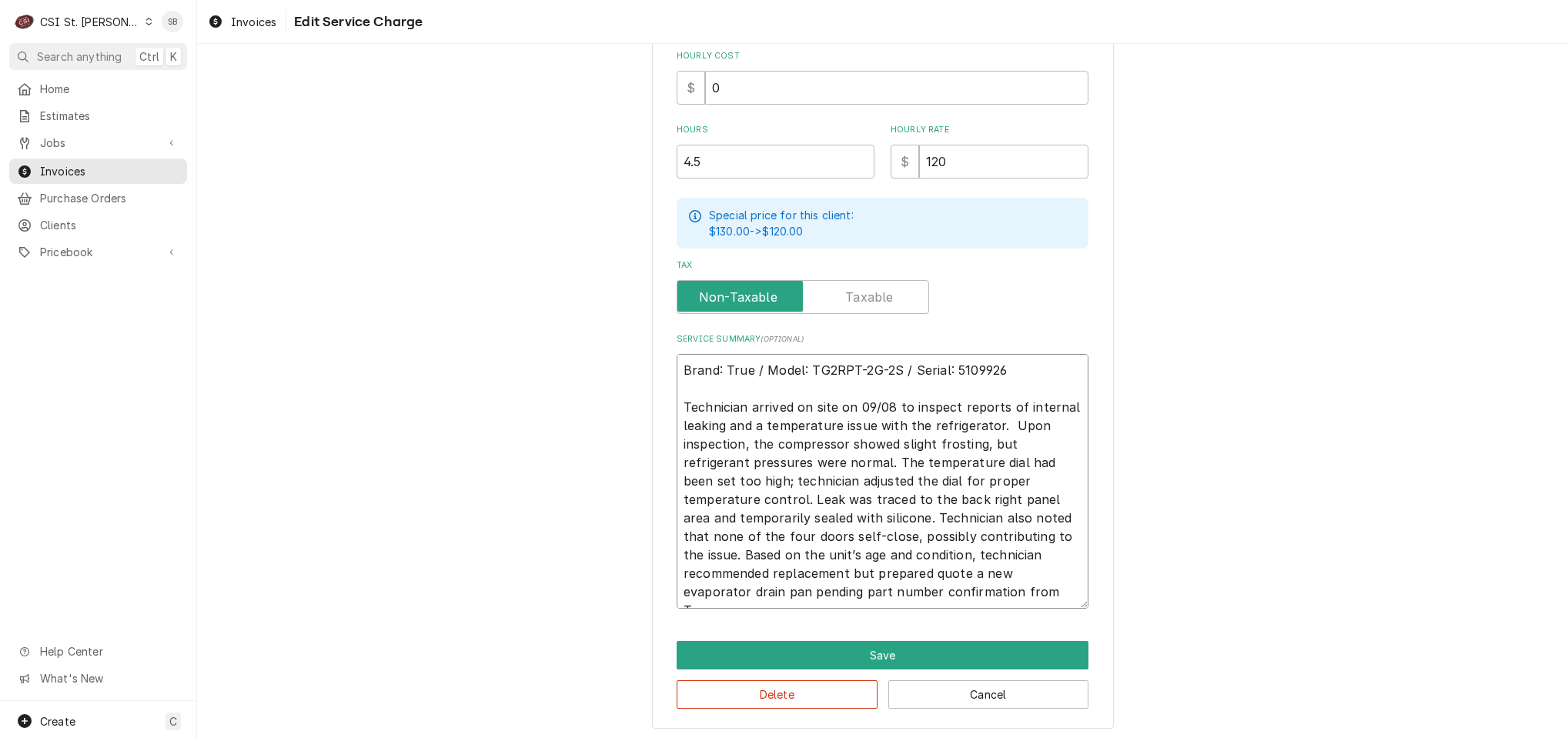
type textarea "Brand: True / Model: TG2RPT-2G-2S / Serial: 5109926 Technician arrived on site …"
type textarea "x"
type textarea "Brand: True / Model: TG2RPT-2G-2S / Serial: 5109926 Technician arrived on site …"
type textarea "x"
type textarea "Brand: True / Model: TG2RPT-2G-2S / Serial: 5109926 Technician arrived on site …"
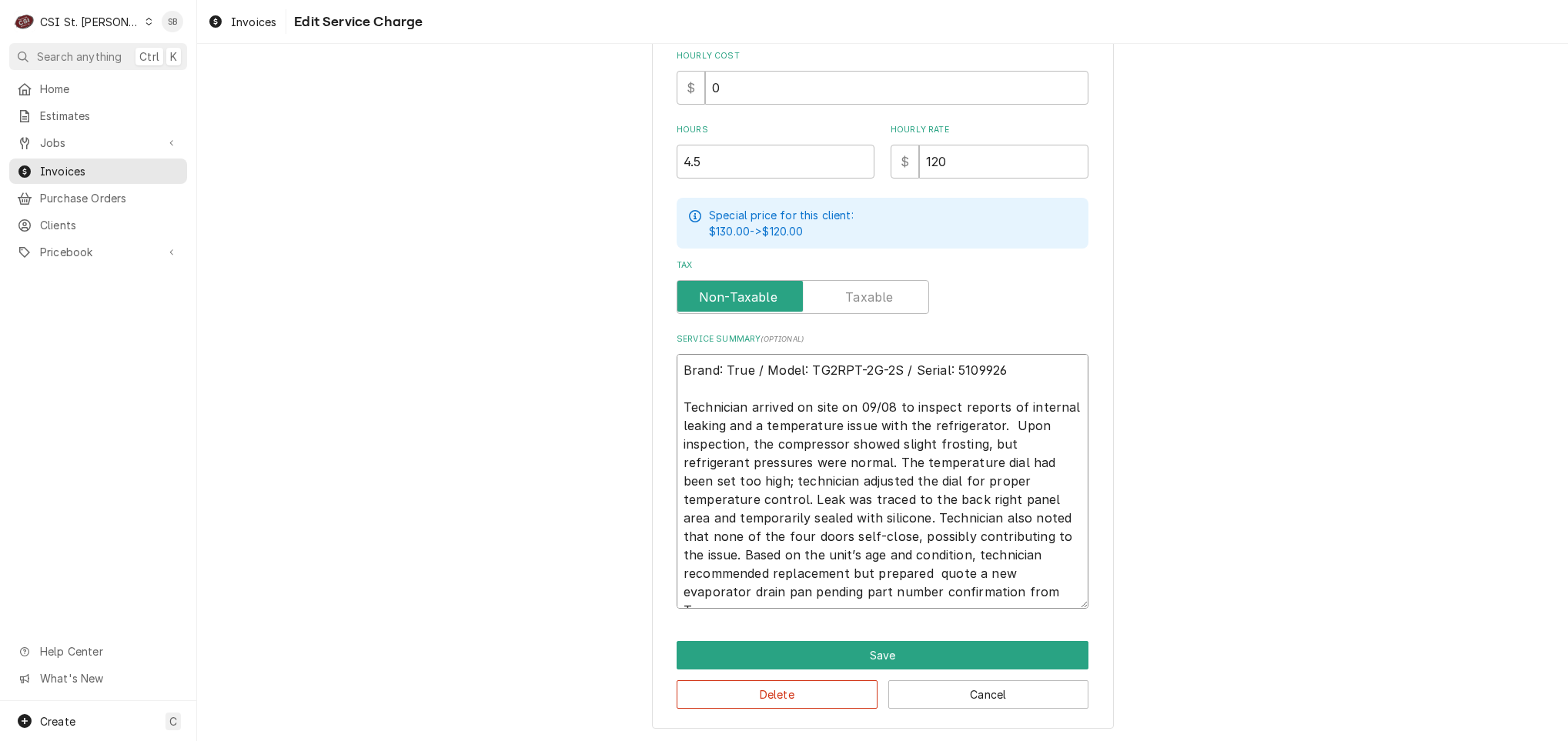
type textarea "x"
type textarea "Brand: True / Model: TG2RPT-2G-2S / Serial: 5109926 Technician arrived on site …"
click at [788, 573] on textarea "Brand: True / Model: TG2RPT-2G-2S / Serial: 5109926 Technician arrived on site …" at bounding box center [882, 482] width 412 height 255
type textarea "x"
type textarea "Brand: True / Model: TG2RPT-2G-2S / Serial: 5109926 Technician arrived on site …"
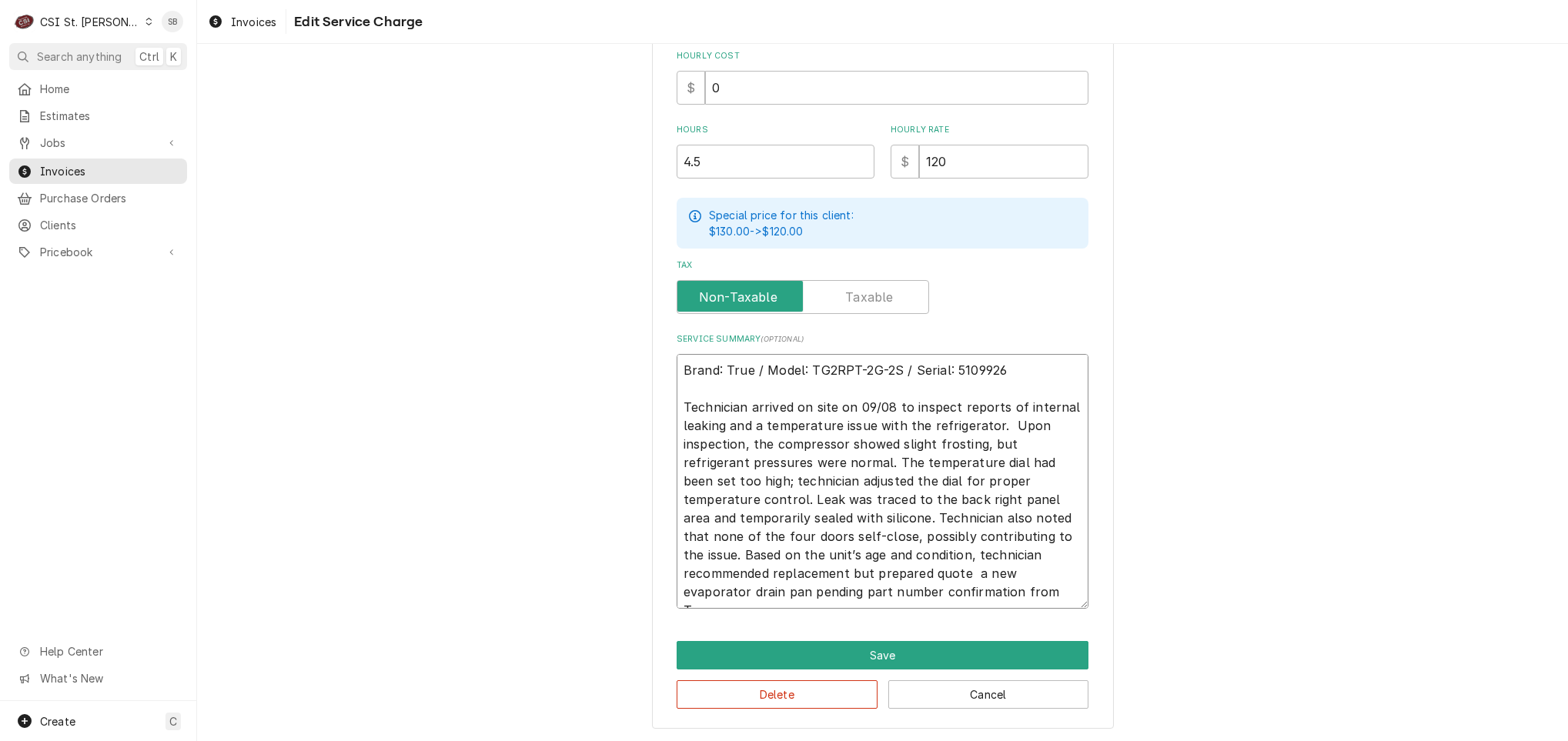
type textarea "x"
type textarea "Brand: True / Model: TG2RPT-2G-2S / Serial: 5109926 Technician arrived on site …"
type textarea "x"
type textarea "Brand: True / Model: TG2RPT-2G-2S / Serial: 5109926 Technician arrived on site …"
type textarea "x"
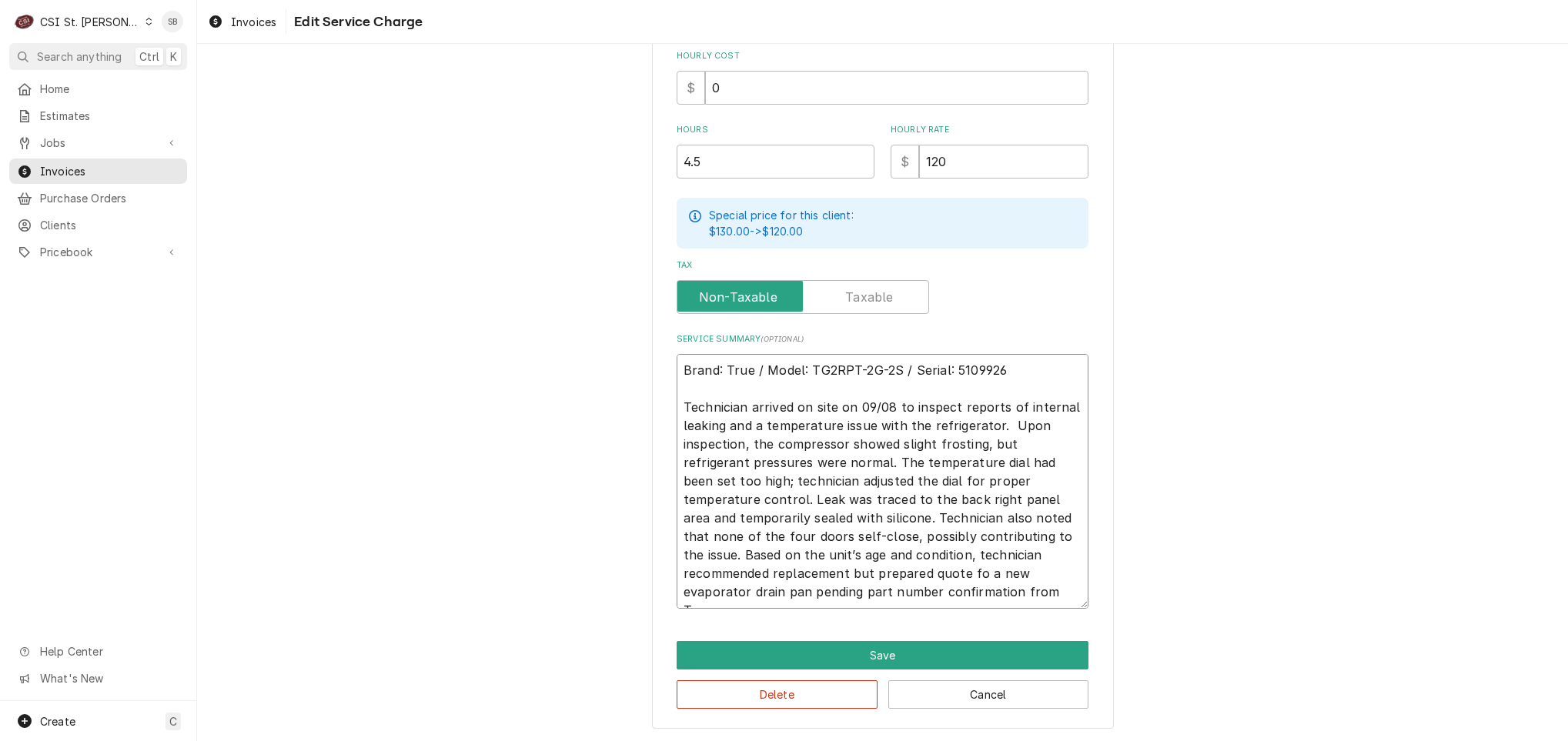
type textarea "Brand: True / Model: TG2RPT-2G-2S / Serial: 5109926 Technician arrived on site …"
drag, startPoint x: 699, startPoint y: 553, endPoint x: 896, endPoint y: 558, distance: 197.1
click at [896, 558] on textarea "Brand: True / Model: TG2RPT-2G-2S / Serial: 5109926 Technician arrived on site …" at bounding box center [882, 482] width 412 height 255
click at [892, 580] on textarea "Brand: True / Model: TG2RPT-2G-2S / Serial: 5109926 Technician arrived on site …" at bounding box center [882, 482] width 412 height 255
click at [884, 594] on textarea "Brand: True / Model: TG2RPT-2G-2S / Serial: 5109926 Technician arrived on site …" at bounding box center [882, 482] width 412 height 255
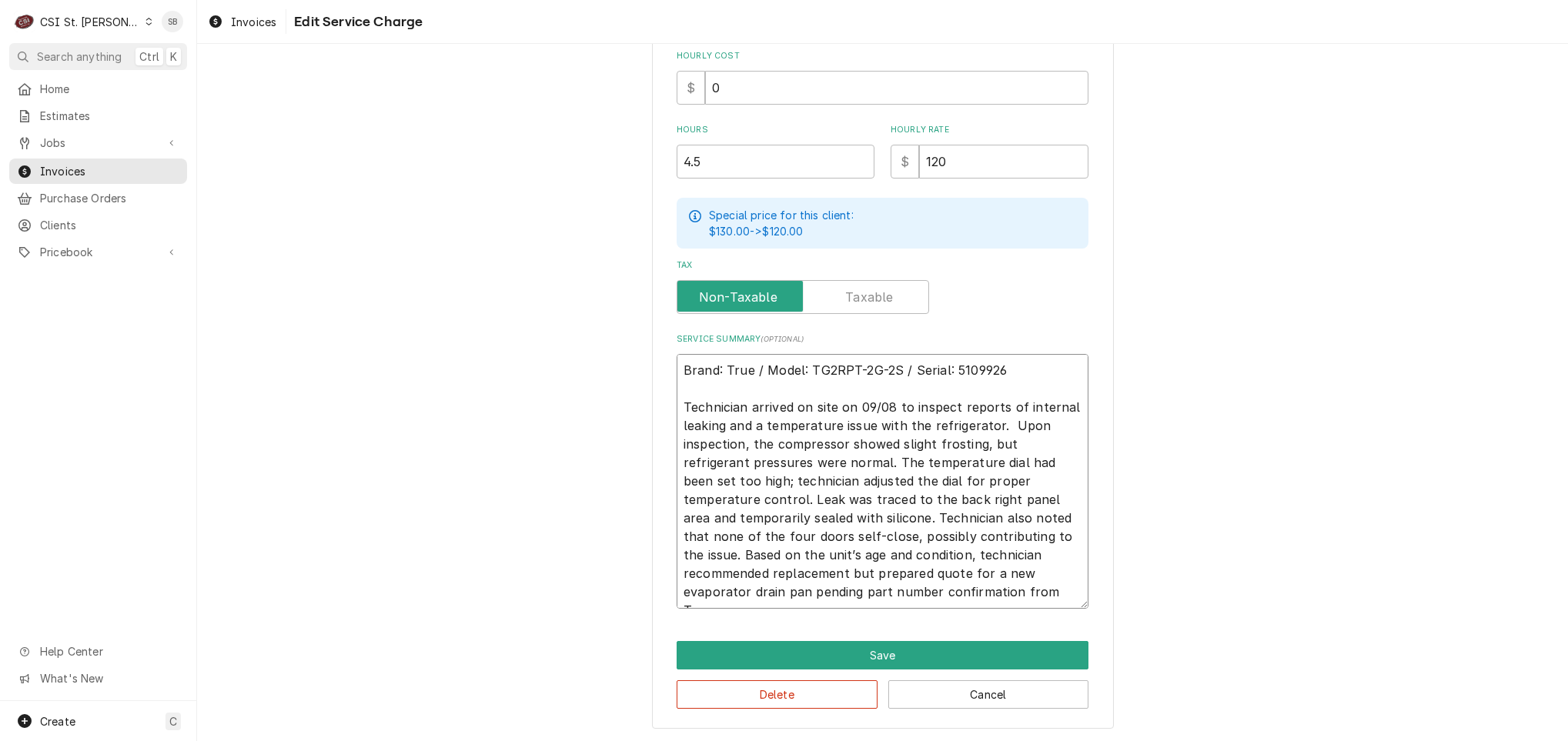
drag, startPoint x: 884, startPoint y: 594, endPoint x: 825, endPoint y: 547, distance: 75.4
click at [825, 547] on textarea "Brand: True / Model: TG2RPT-2G-2S / Serial: 5109926 Technician arrived on site …" at bounding box center [882, 482] width 412 height 255
click at [903, 578] on textarea "Brand: True / Model: TG2RPT-2G-2S / Serial: 5109926 Technician arrived on site …" at bounding box center [882, 482] width 412 height 255
drag, startPoint x: 696, startPoint y: 569, endPoint x: 702, endPoint y: 572, distance: 6.7
click at [699, 569] on textarea "Brand: True / Model: TG2RPT-2G-2S / Serial: 5109926 Technician arrived on site …" at bounding box center [882, 482] width 412 height 255
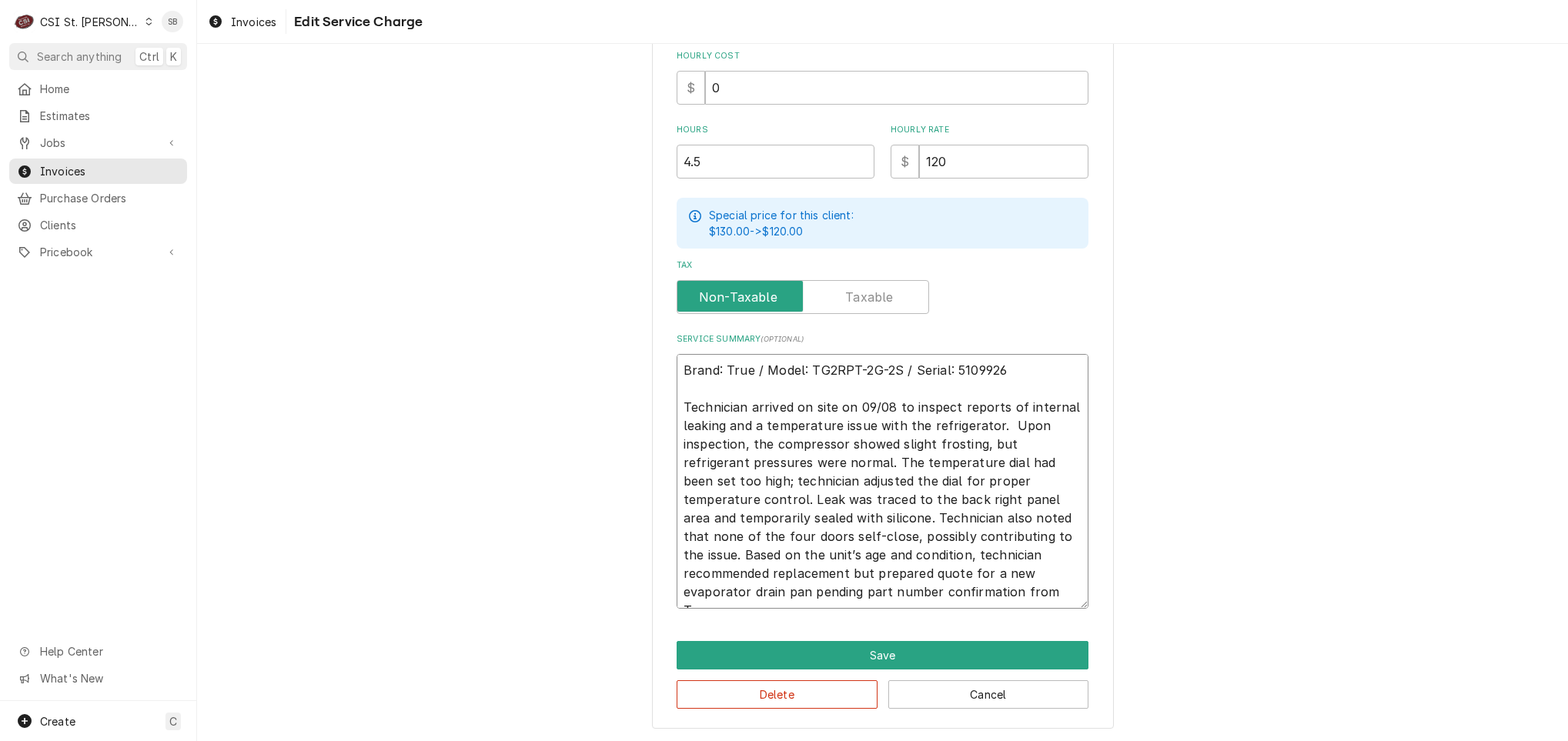
type textarea "x"
type textarea "Brand: True / Model: TG2RPT-2G-2S / Serial: 5109926 Technician arrived on site …"
type textarea "x"
type textarea "Brand: True / Model: TG2RPT-2G-2S / Serial: 5109926 Technician arrived on site …"
type textarea "x"
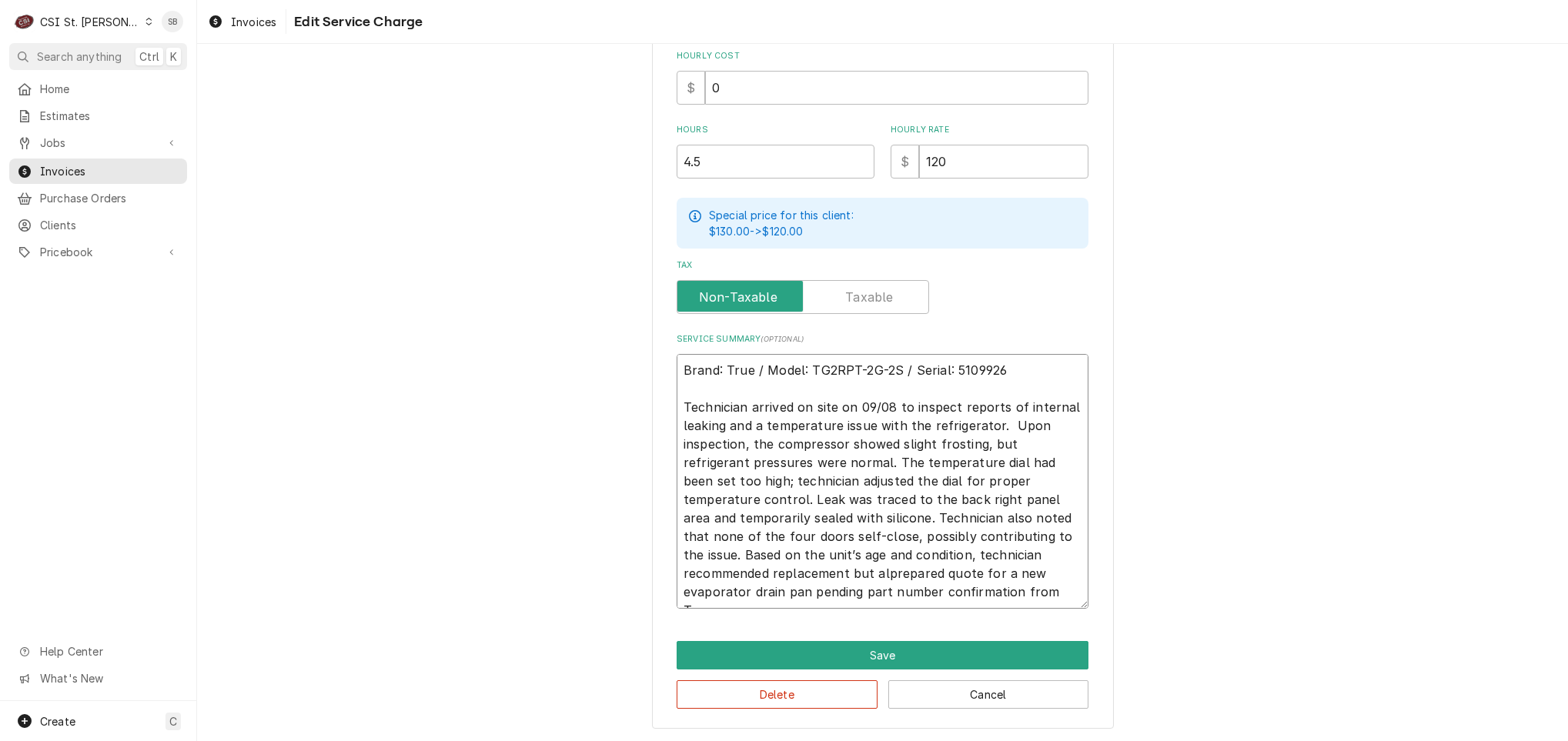
type textarea "Brand: True / Model: TG2RPT-2G-2S / Serial: 5109926 Technician arrived on site …"
type textarea "x"
type textarea "Brand: True / Model: TG2RPT-2G-2S / Serial: 5109926 Technician arrived on site …"
type textarea "x"
type textarea "Brand: True / Model: TG2RPT-2G-2S / Serial: 5109926 Technician arrived on site …"
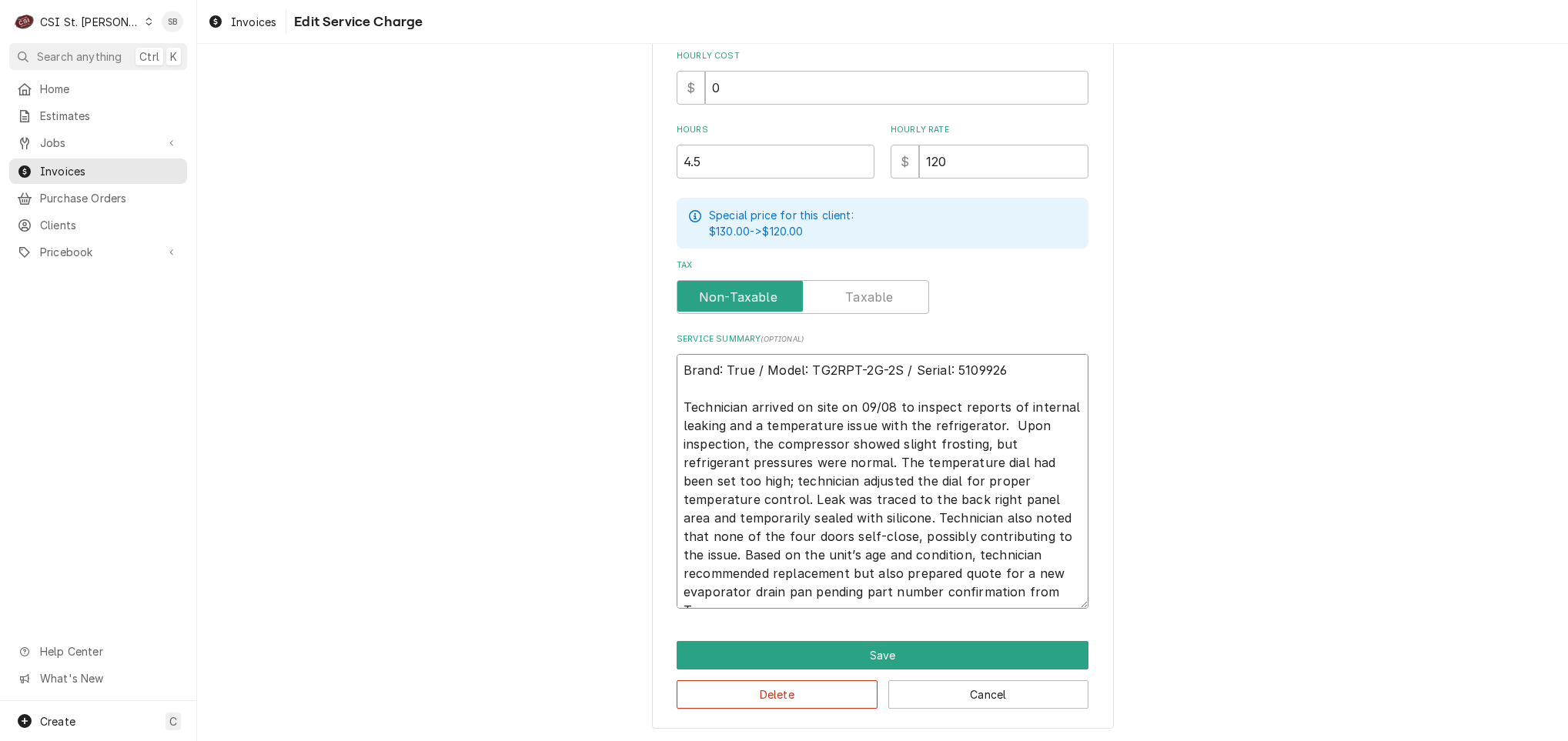
drag, startPoint x: 943, startPoint y: 594, endPoint x: 1009, endPoint y: 571, distance: 69.9
click at [1001, 571] on textarea "Brand: True / Model: TG2RPT-2G-2S / Serial: 5109926 Technician arrived on site …" at bounding box center [882, 482] width 412 height 255
type textarea "x"
type textarea "Brand: True / Model: TG2RPT-2G-2S / Serial: 5109926 Technician arrived on site …"
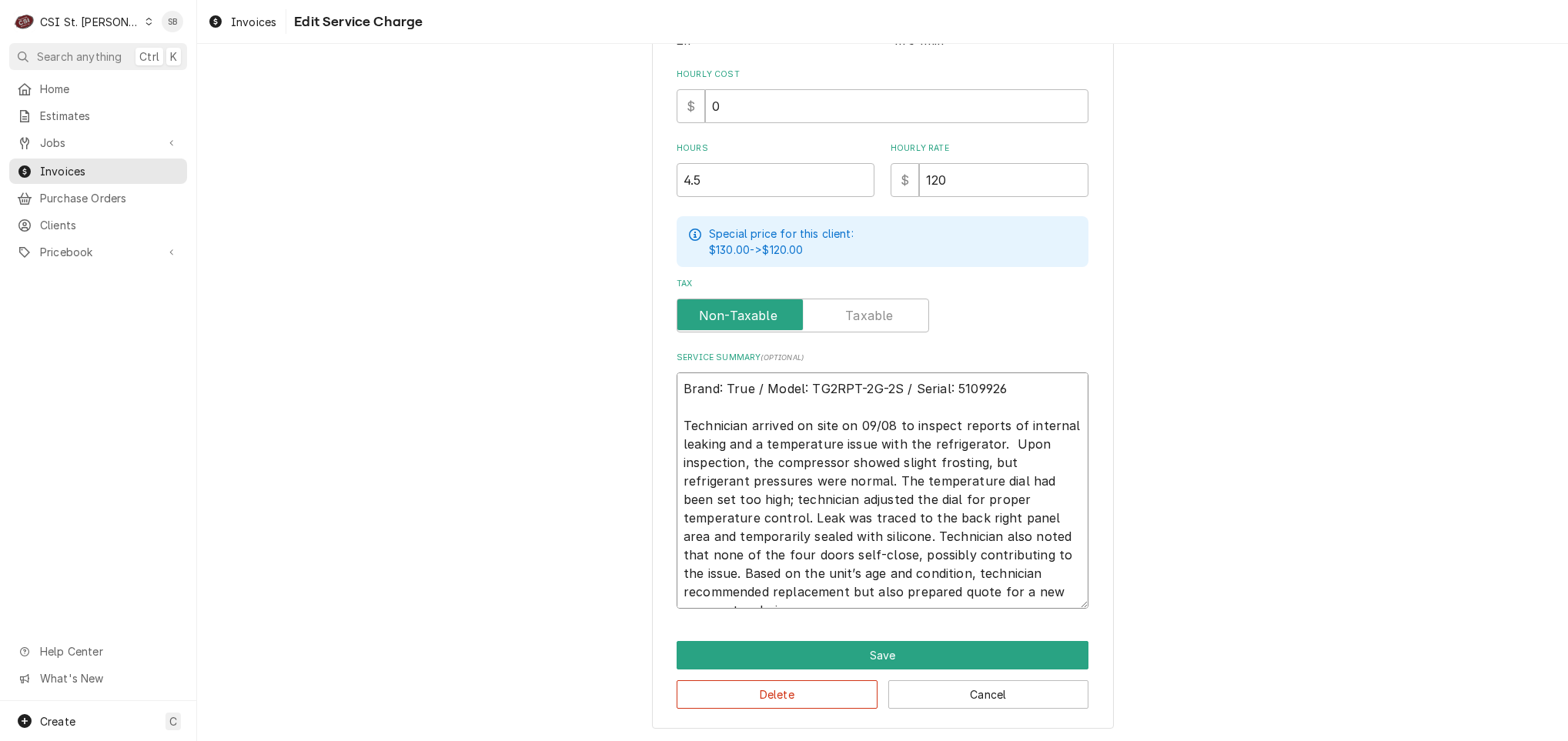
type textarea "x"
type textarea "Brand: True / Model: TG2RPT-2G-2S / Serial: 5109926 Technician arrived on site …"
type textarea "x"
type textarea "Brand: True / Model: TG2RPT-2G-2S / Serial: 5109926 Technician arrived on site …"
type textarea "x"
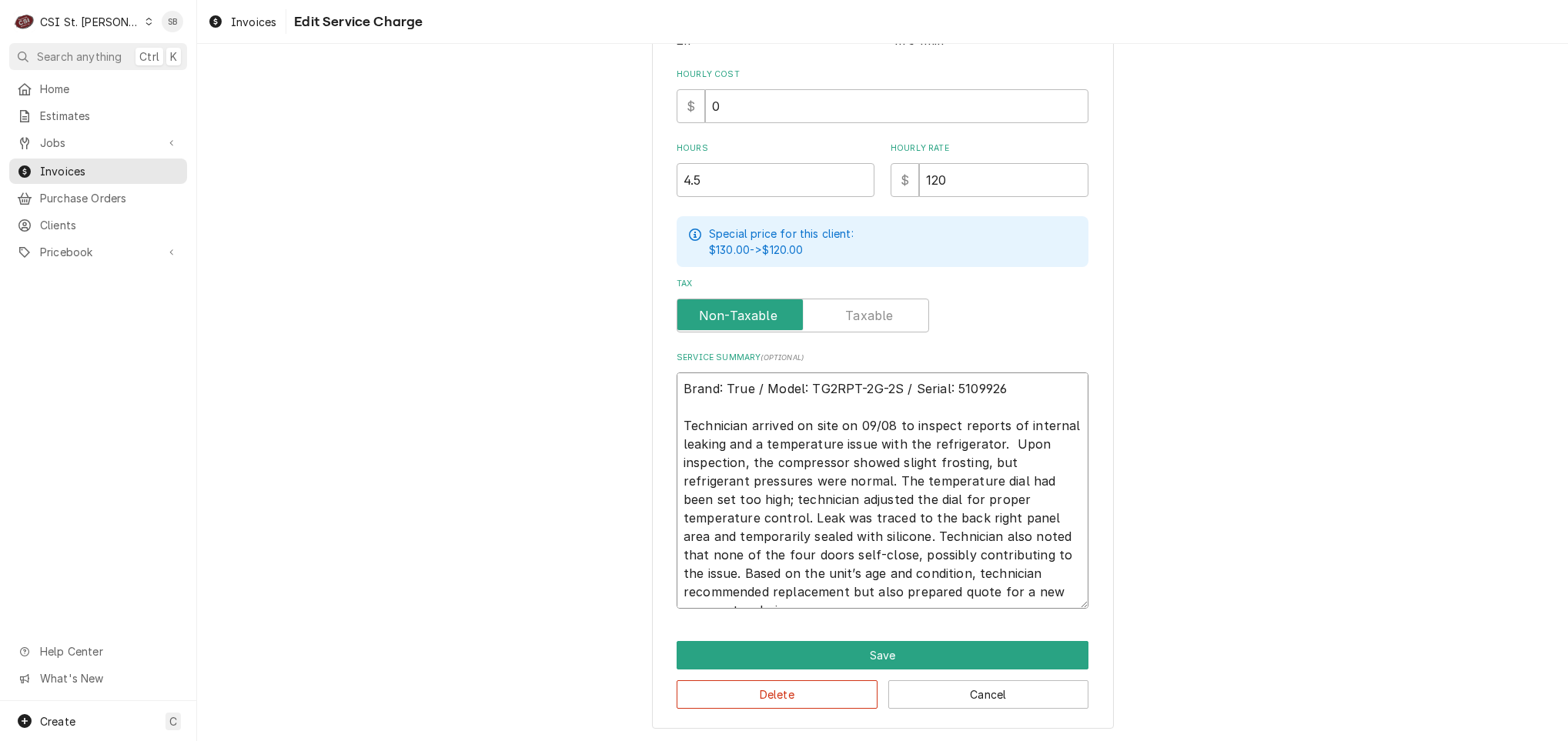
drag, startPoint x: 1033, startPoint y: 595, endPoint x: 622, endPoint y: 424, distance: 445.2
click at [622, 424] on div "Use the fields below to edit this service charge Short Description 1-Labor (Ser…" at bounding box center [882, 187] width 1371 height 1110
type textarea "Brand: True / Model: TG2RPT-2G-2S / Serial: 5109926 Technician arrived on site …"
click at [784, 642] on button "Save" at bounding box center [882, 655] width 412 height 28
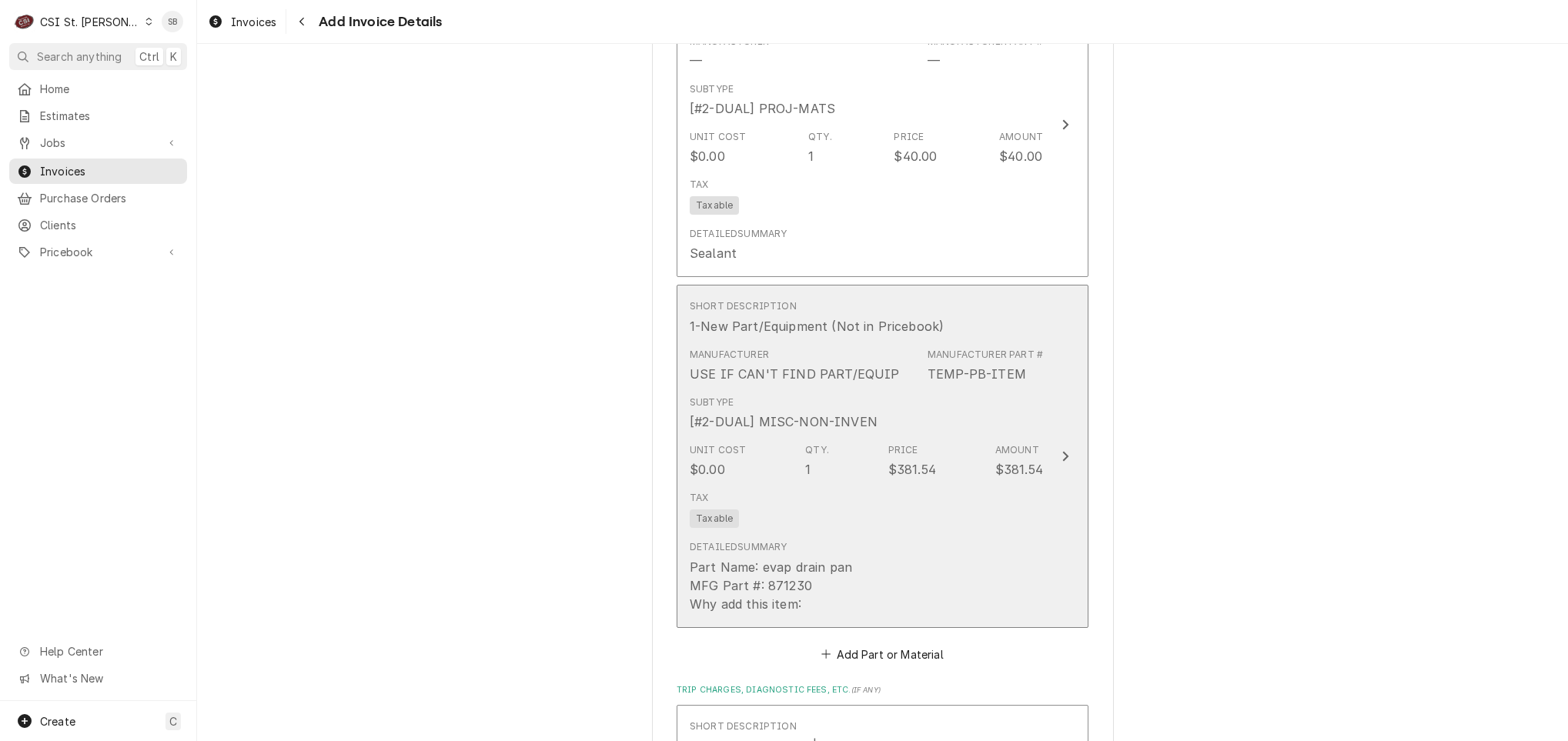
scroll to position [2485, 0]
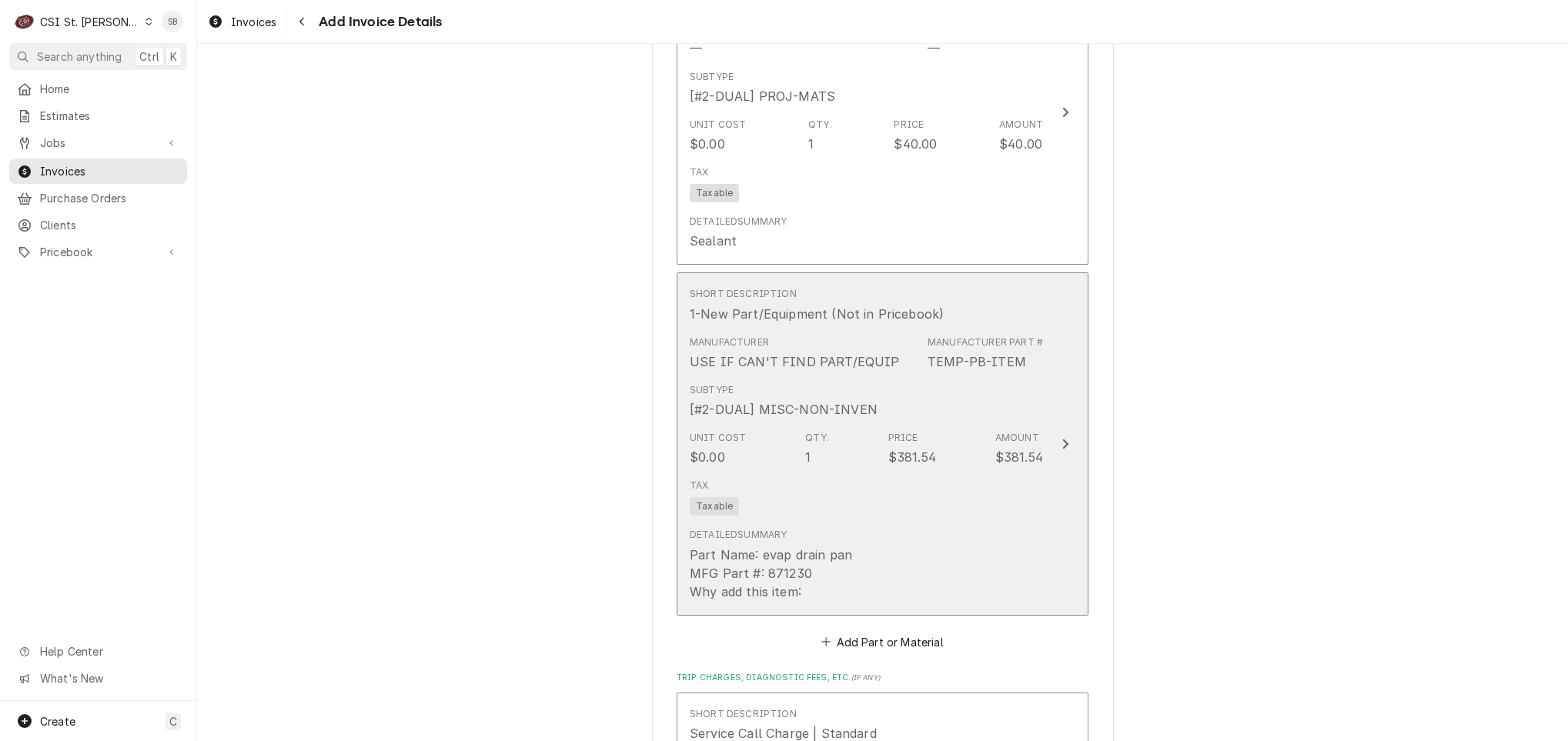
click at [897, 511] on div "Tax Taxable" at bounding box center [866, 497] width 354 height 50
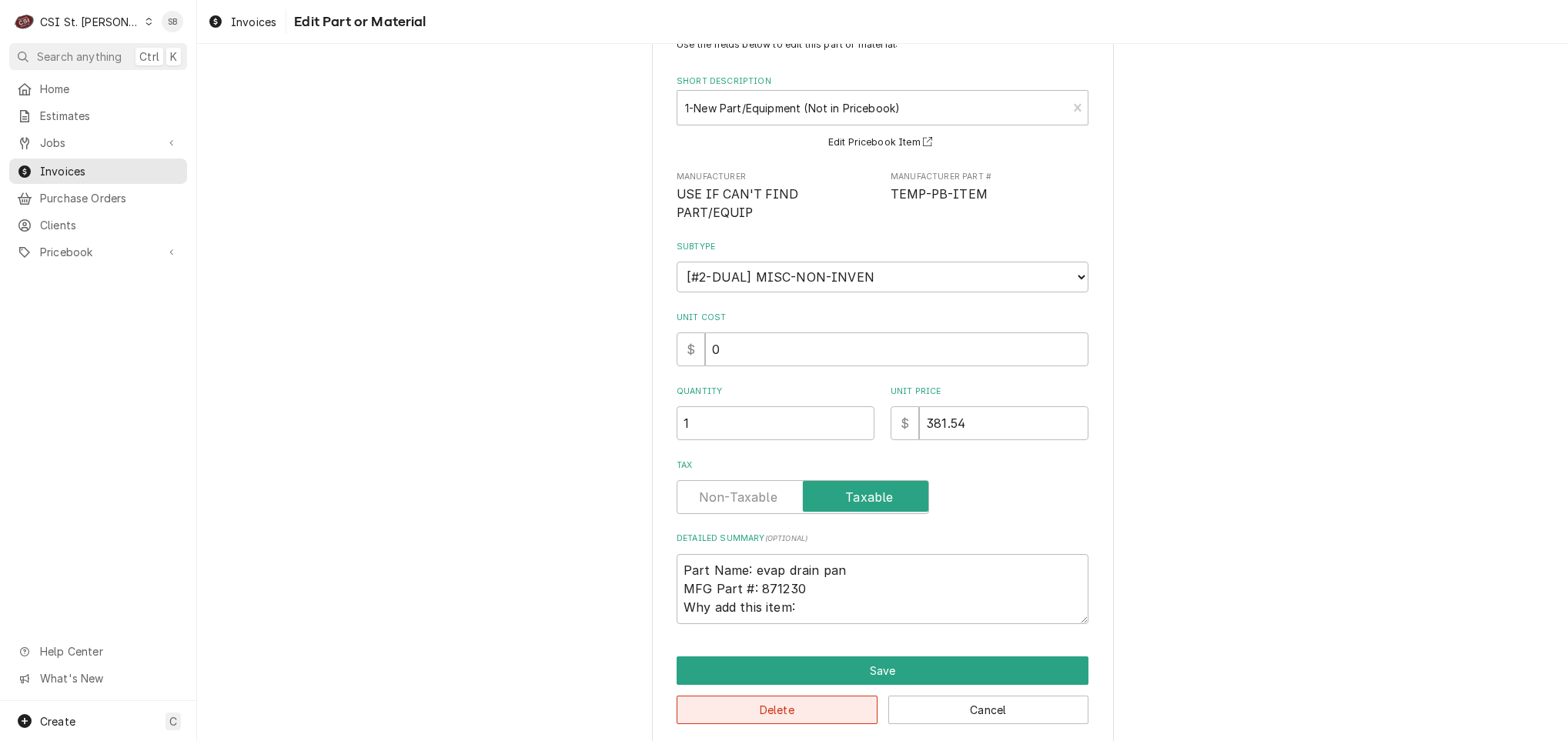
click at [817, 696] on button "Delete" at bounding box center [777, 710] width 201 height 28
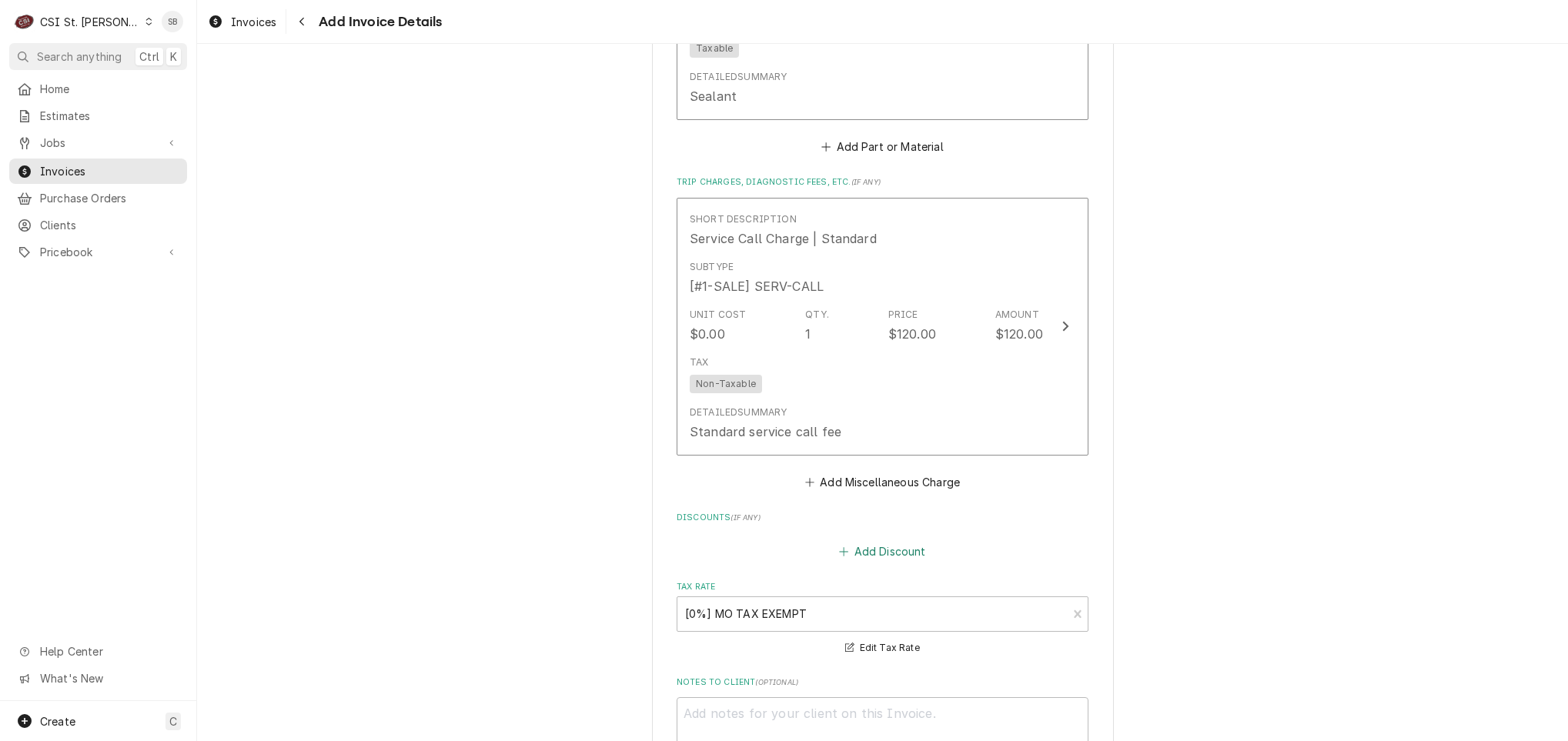
scroll to position [2284, 0]
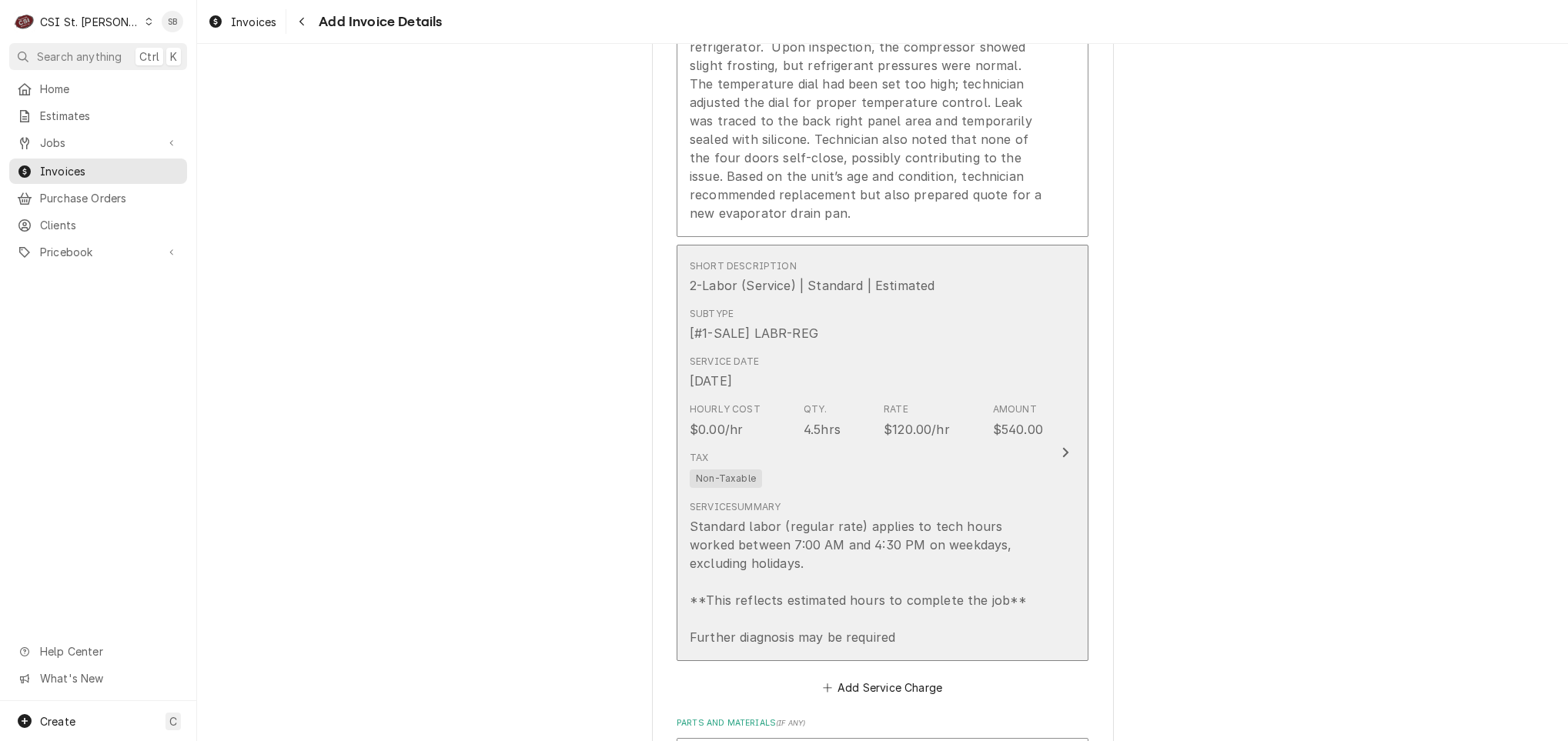
click at [995, 467] on div "Tax Non-Taxable" at bounding box center [866, 469] width 354 height 50
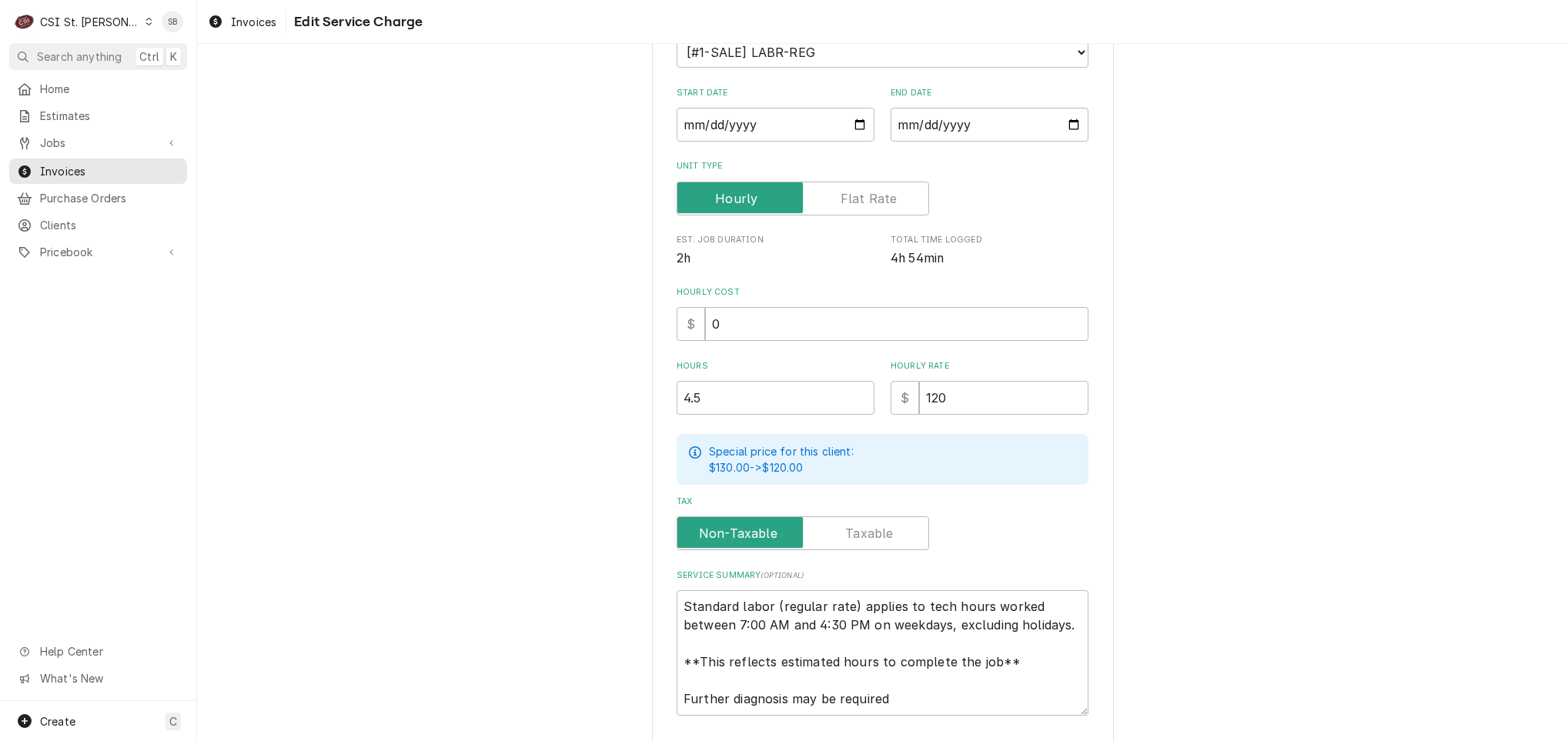
scroll to position [317, 0]
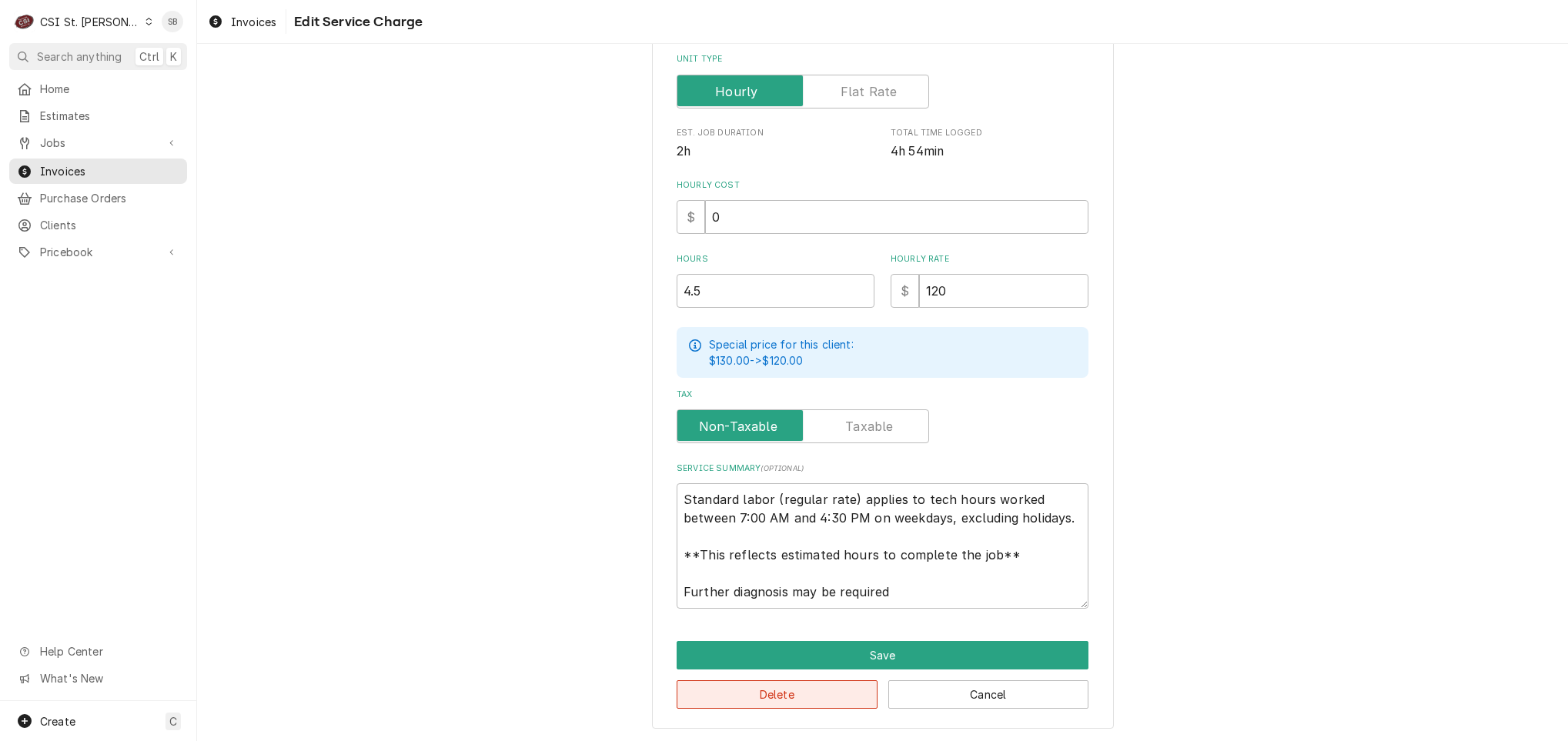
click at [735, 699] on button "Delete" at bounding box center [777, 695] width 201 height 28
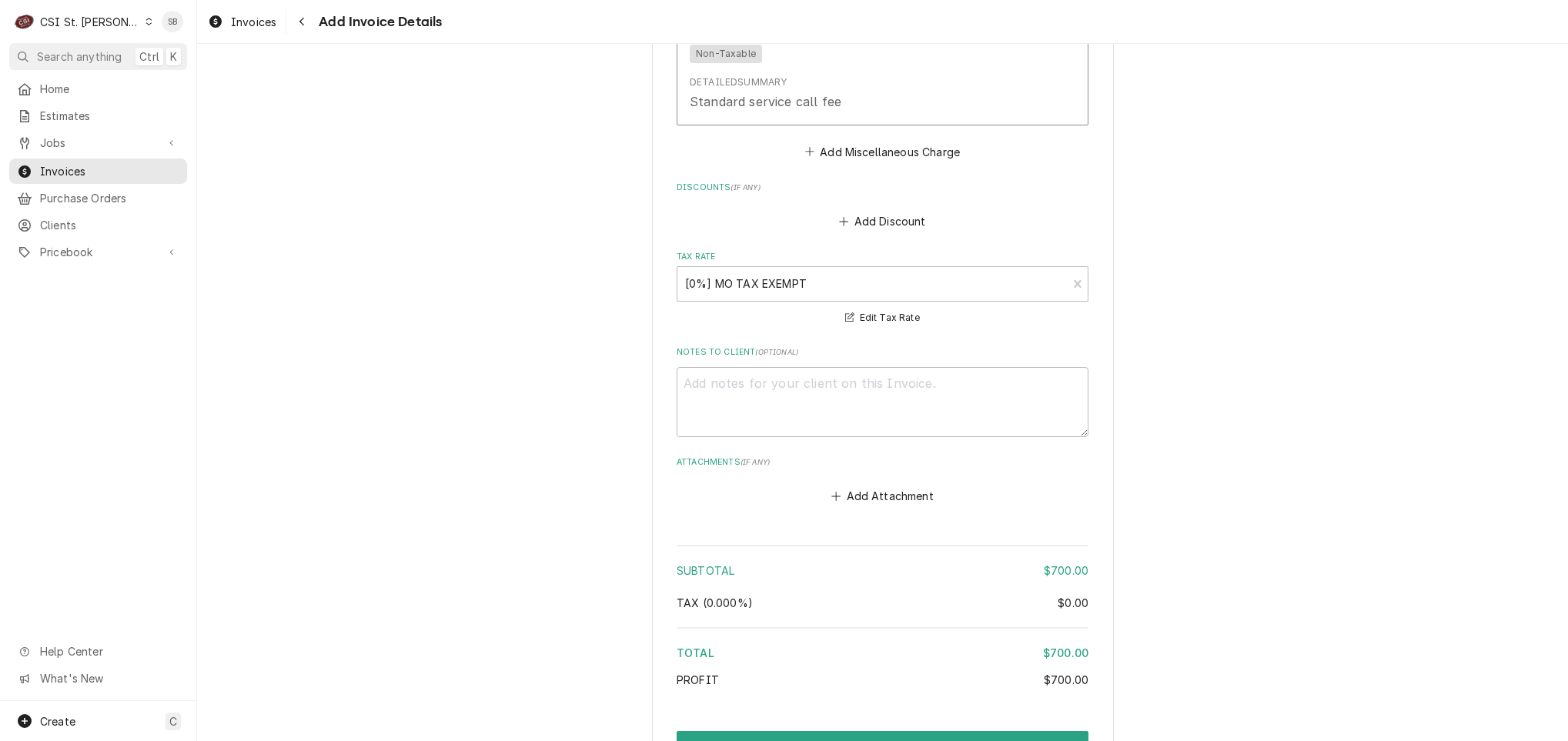
scroll to position [2630, 0]
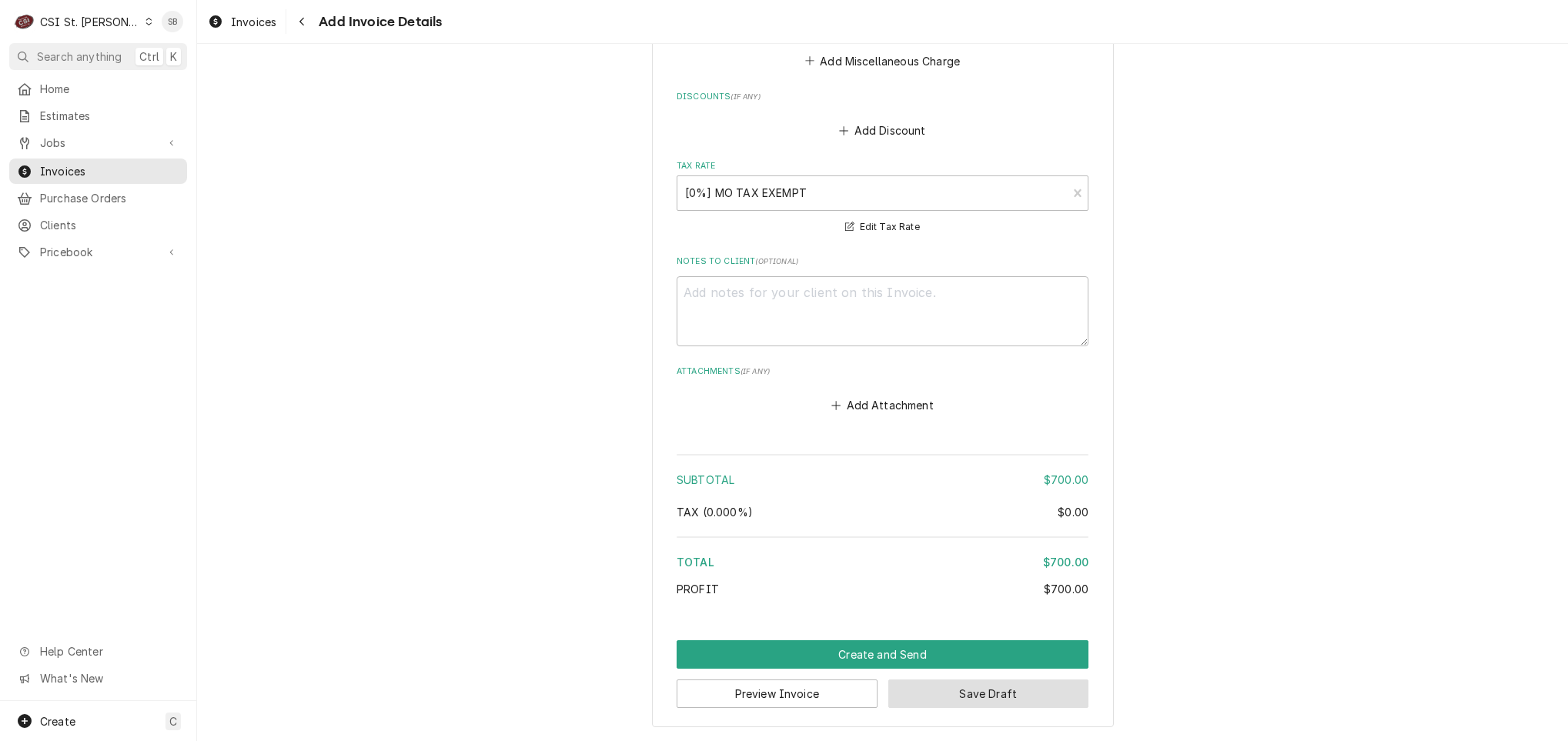
click at [931, 694] on button "Save Draft" at bounding box center [988, 694] width 201 height 28
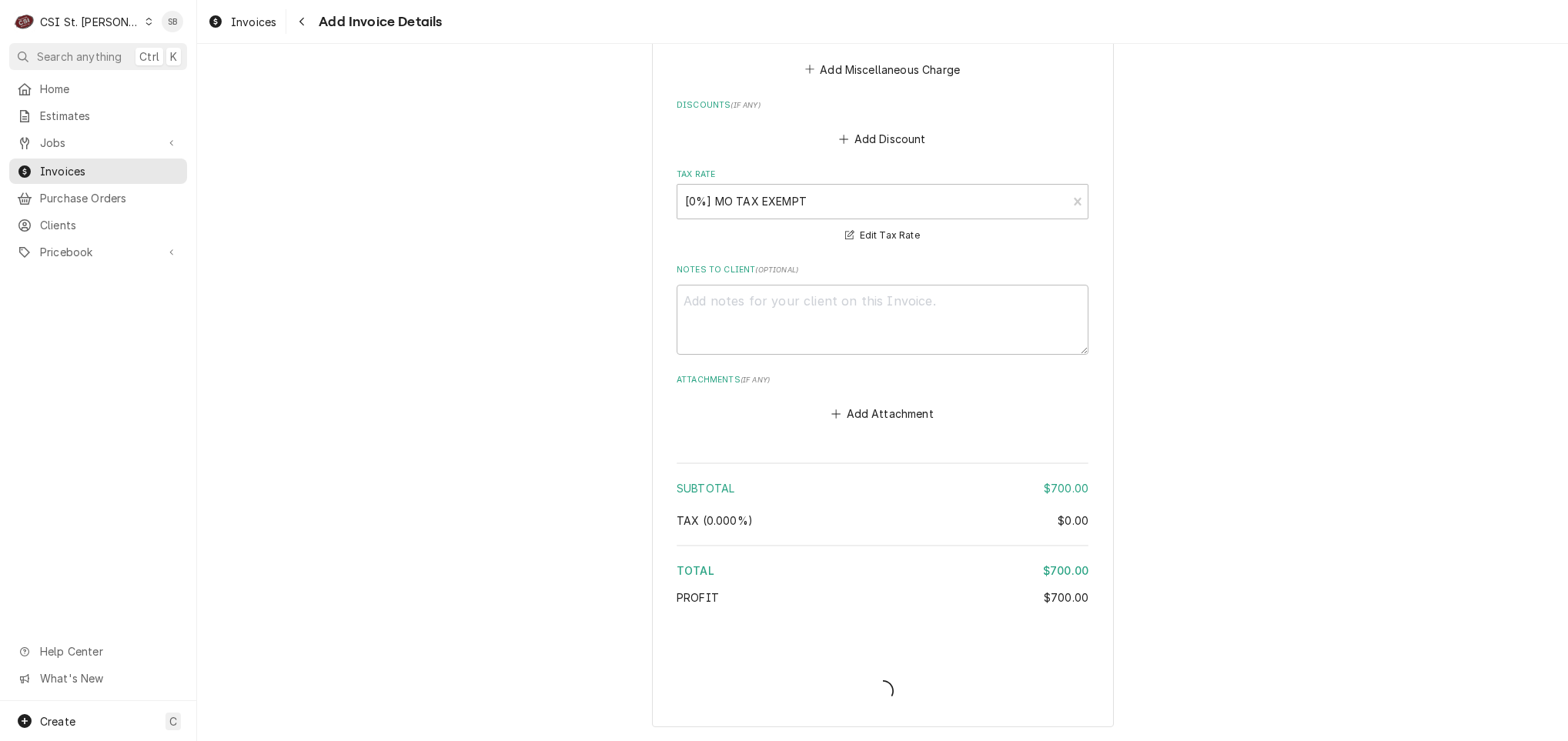
scroll to position [2619, 0]
type textarea "x"
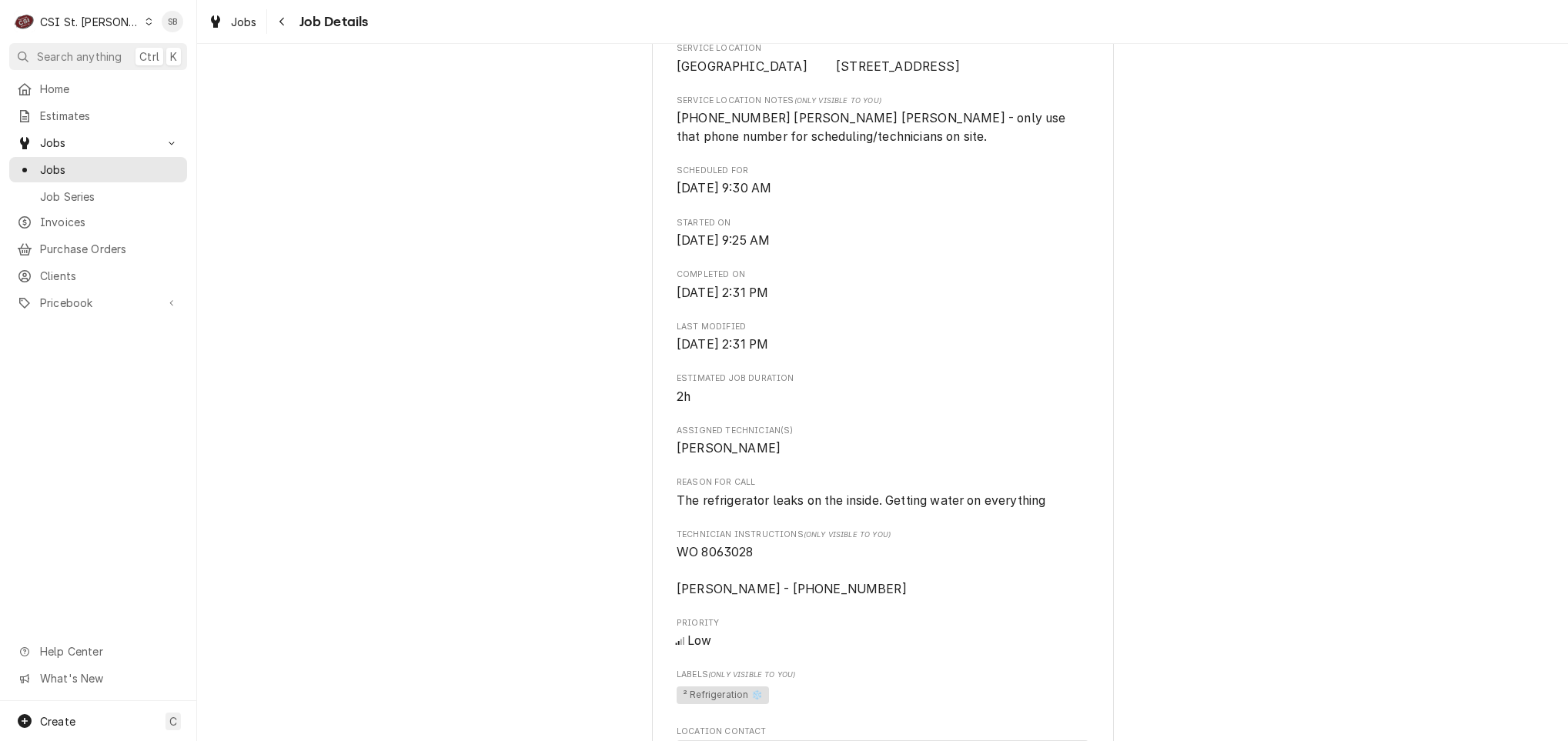
scroll to position [461, 0]
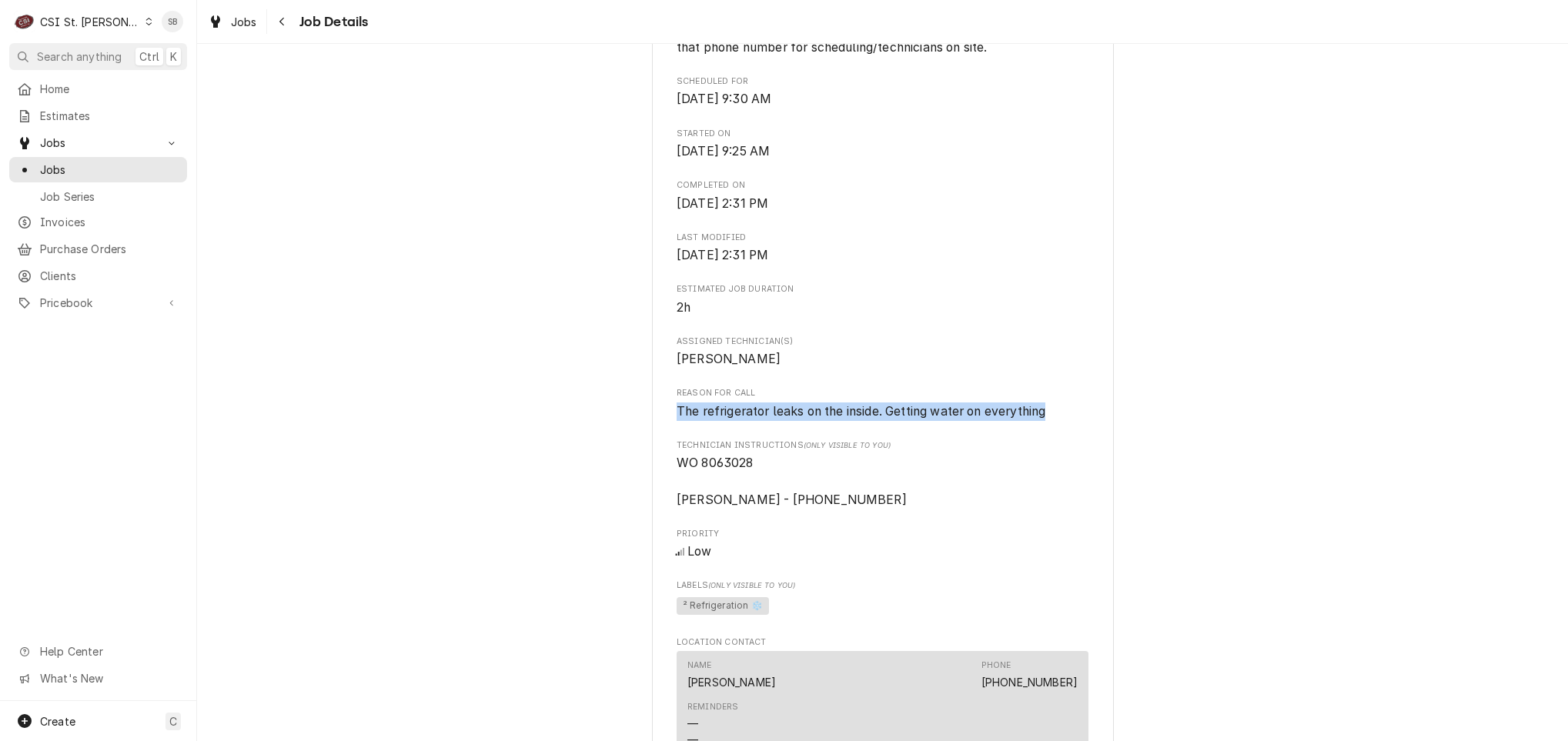
drag, startPoint x: 1025, startPoint y: 451, endPoint x: 603, endPoint y: 451, distance: 422.0
click at [603, 451] on div "Completed and Uninvoiced [GEOGRAPHIC_DATA] [GEOGRAPHIC_DATA] [STREET_ADDRESS] O…" at bounding box center [882, 589] width 1371 height 1982
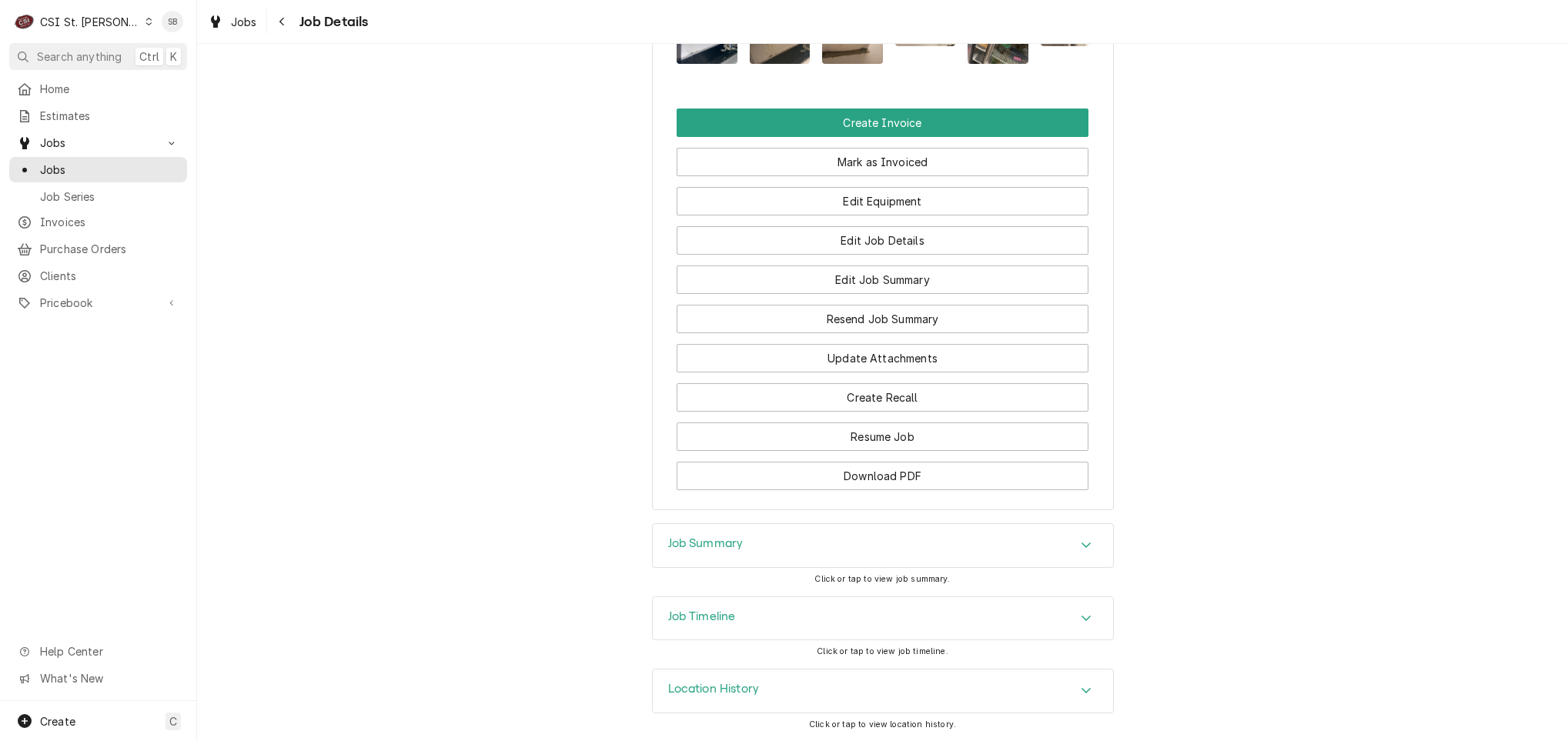
click at [771, 538] on div "Job Summary" at bounding box center [883, 546] width 460 height 43
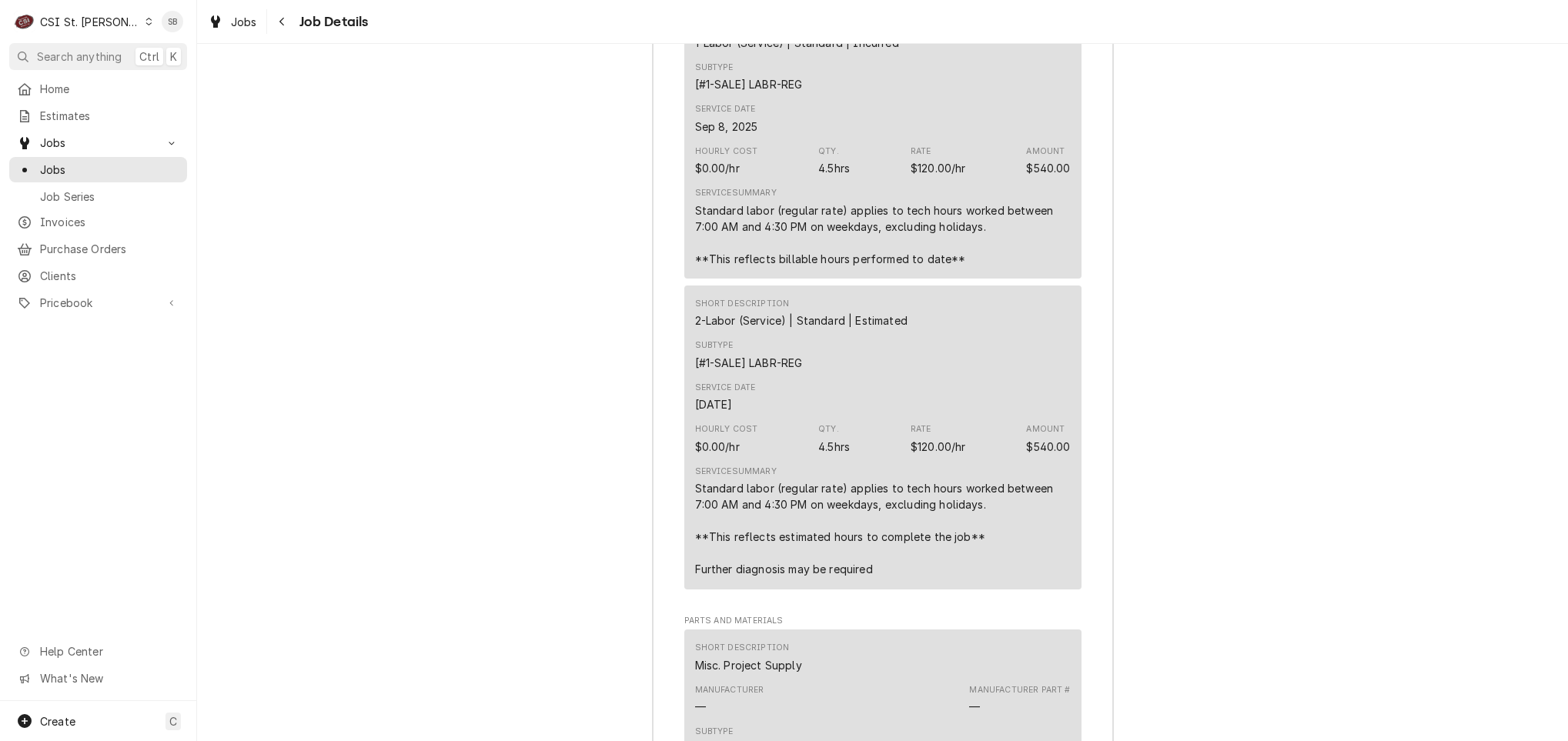
scroll to position [3629, 0]
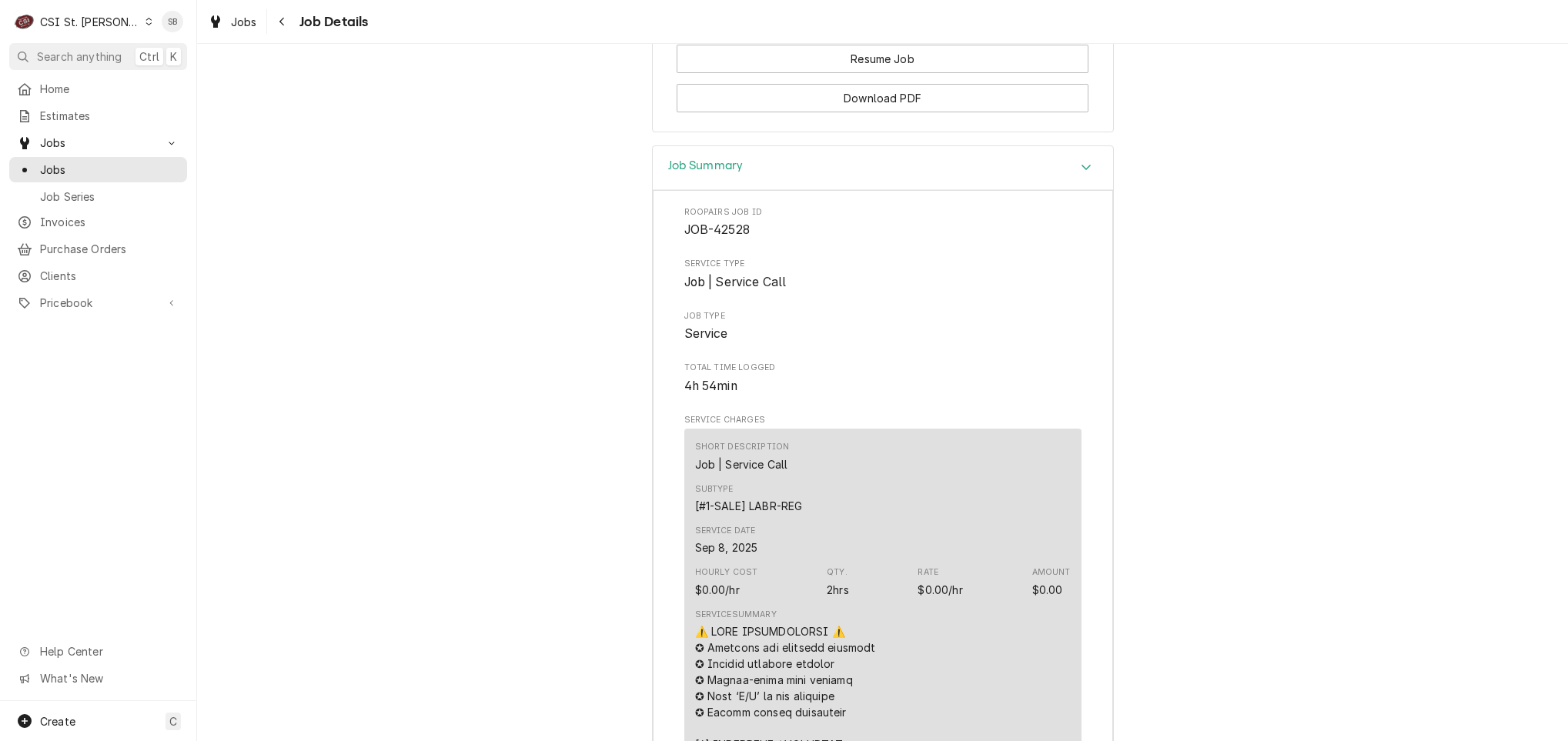
click at [773, 190] on div "Job Summary" at bounding box center [883, 169] width 460 height 44
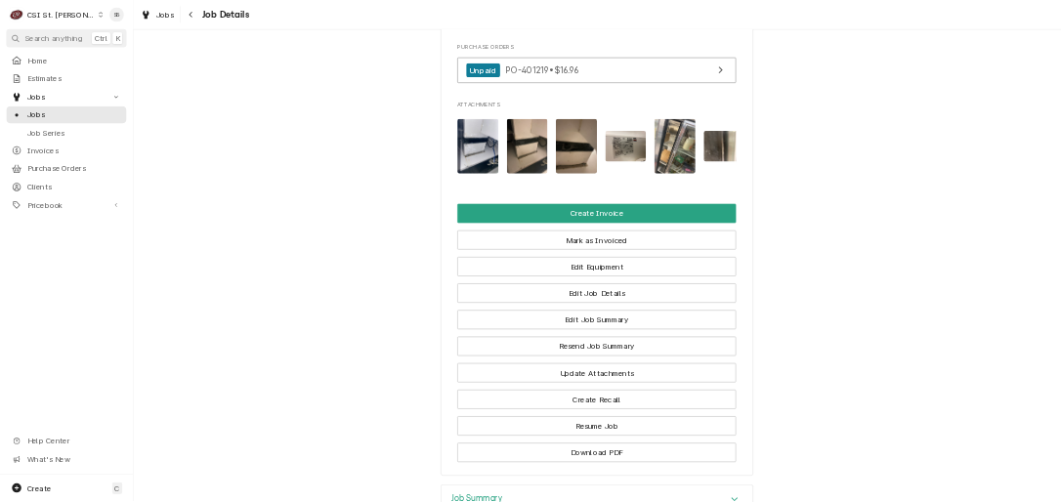
scroll to position [1570, 0]
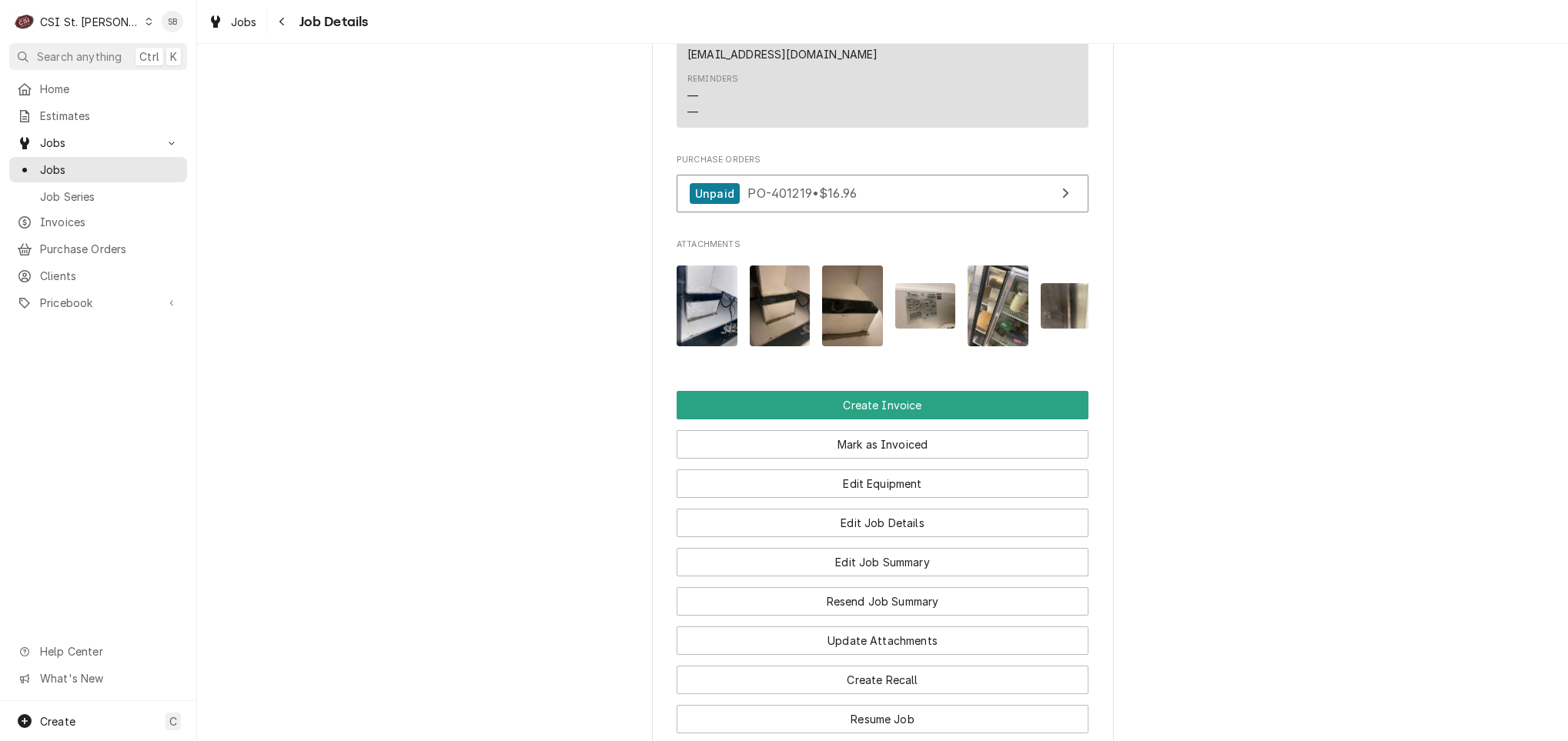
click at [934, 328] on img "Attachments" at bounding box center [925, 306] width 61 height 46
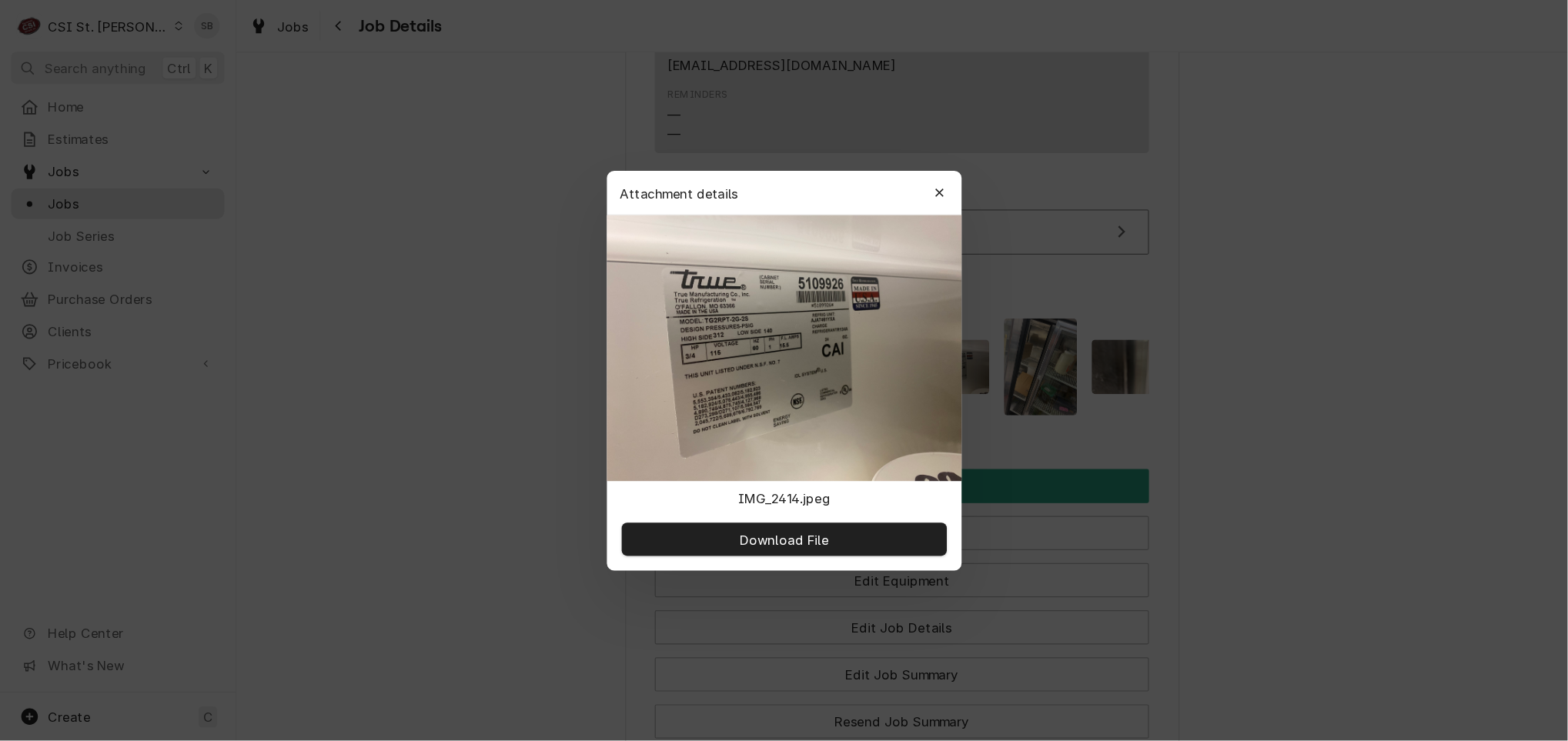
scroll to position [1236, 0]
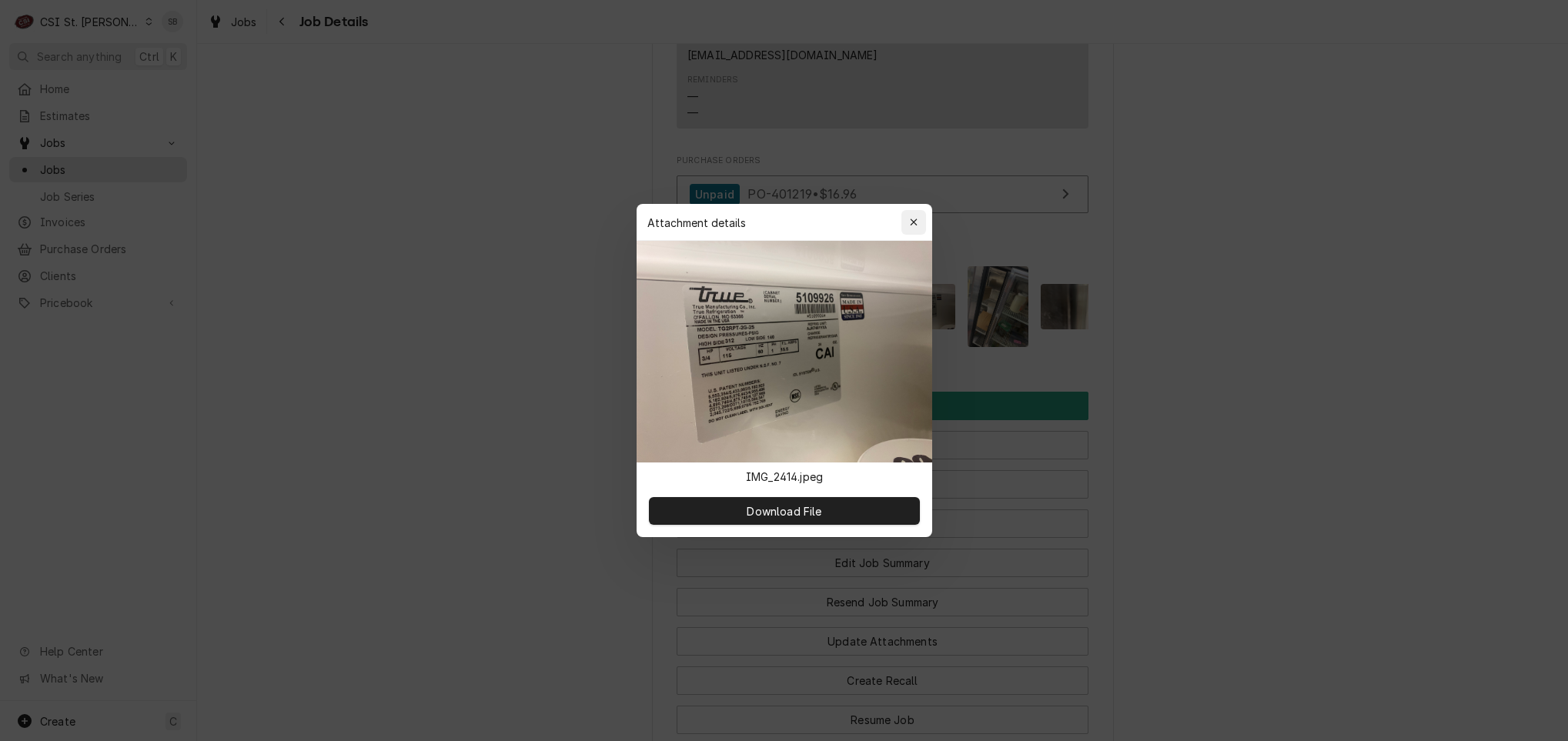
click at [910, 216] on div "button" at bounding box center [914, 223] width 16 height 16
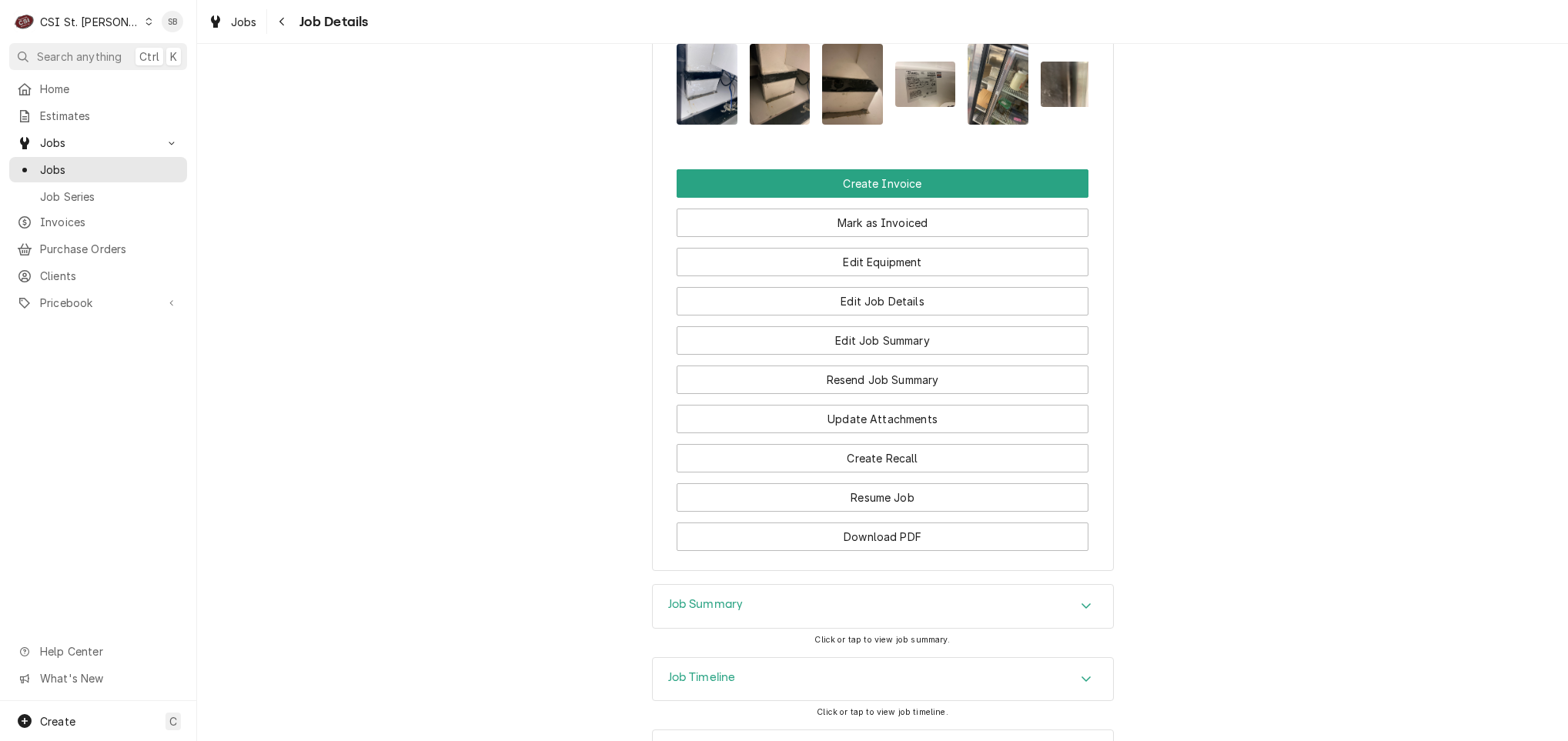
scroll to position [1583, 0]
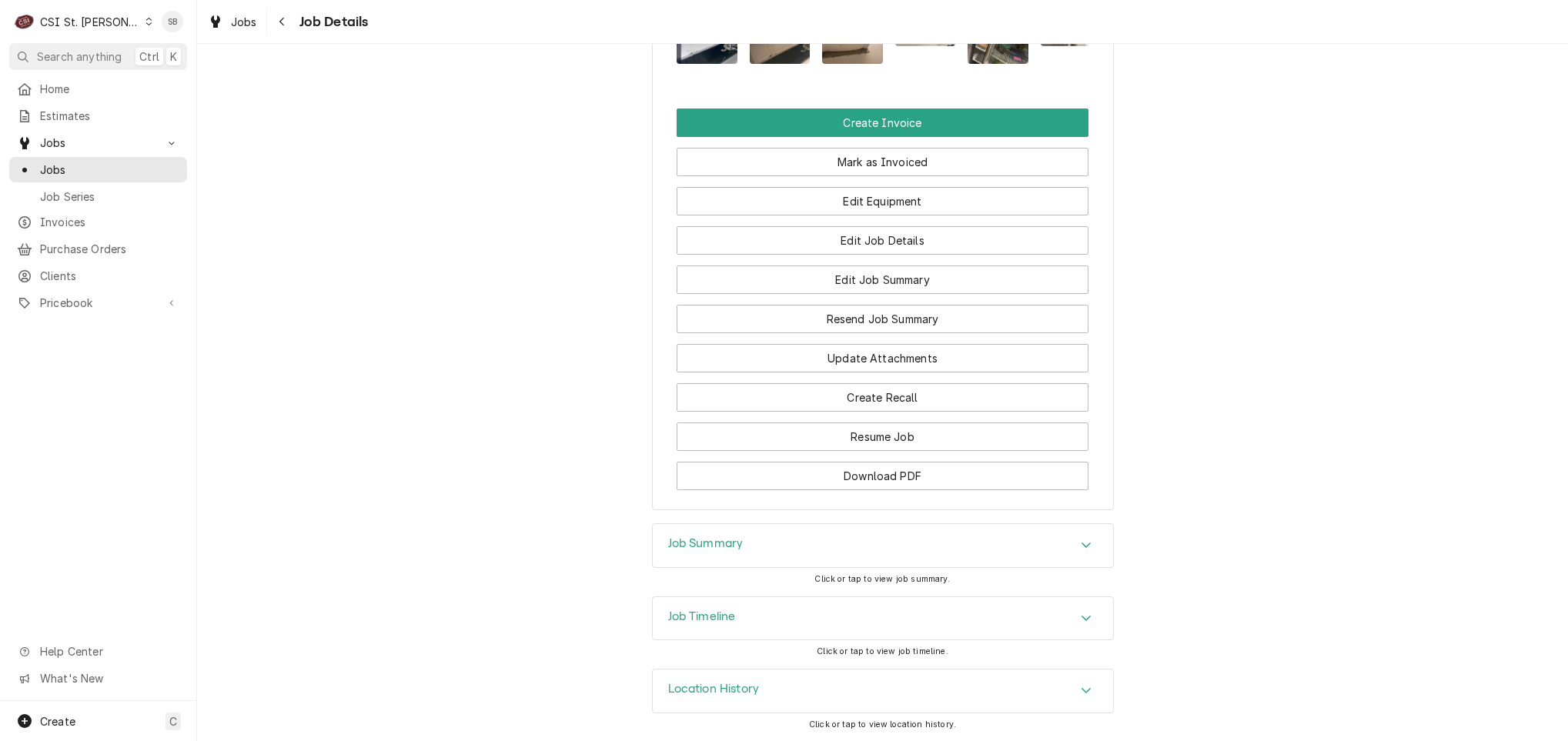
drag, startPoint x: 742, startPoint y: 524, endPoint x: 747, endPoint y: 539, distance: 15.8
click at [742, 527] on div "Job Summary" at bounding box center [883, 546] width 460 height 43
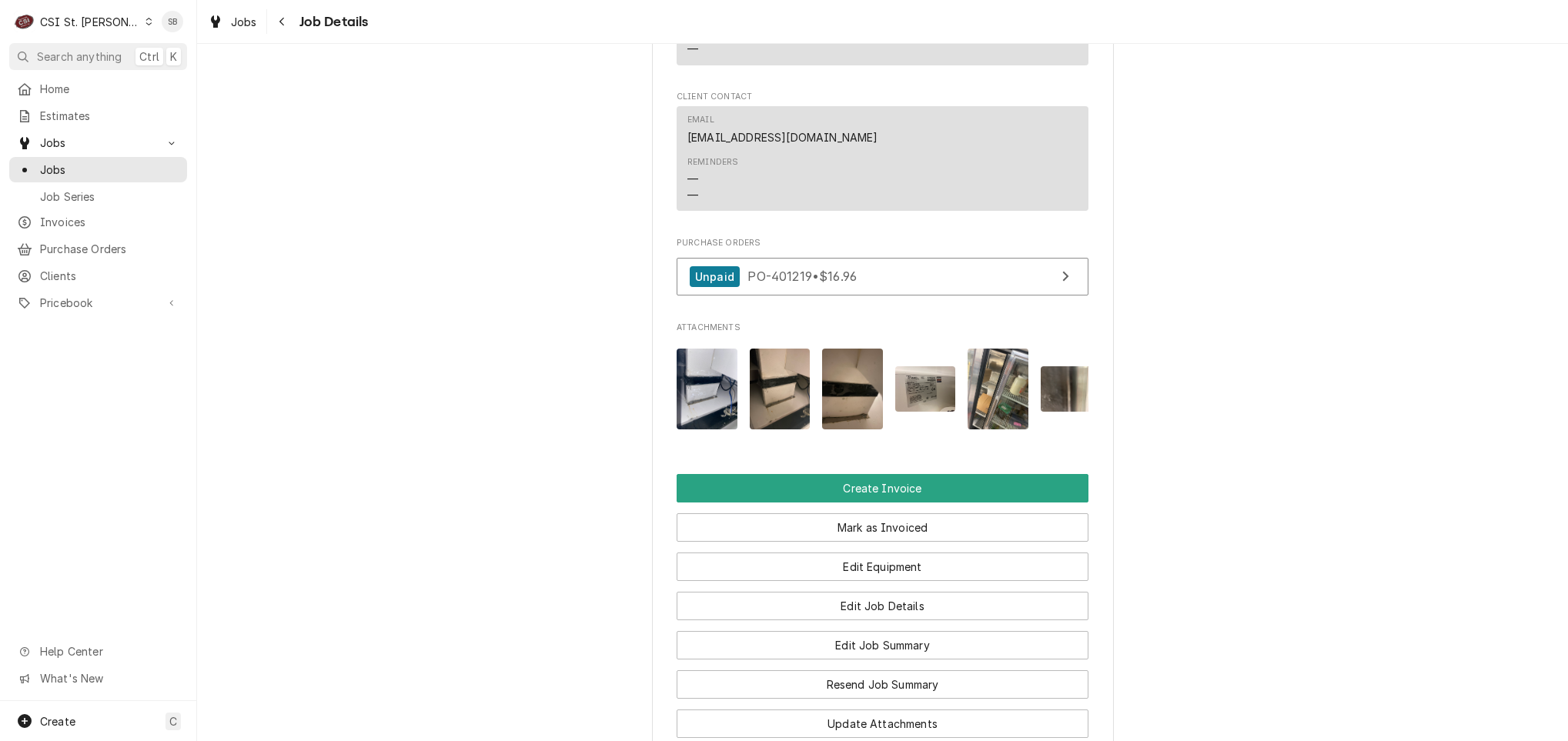
scroll to position [1154, 0]
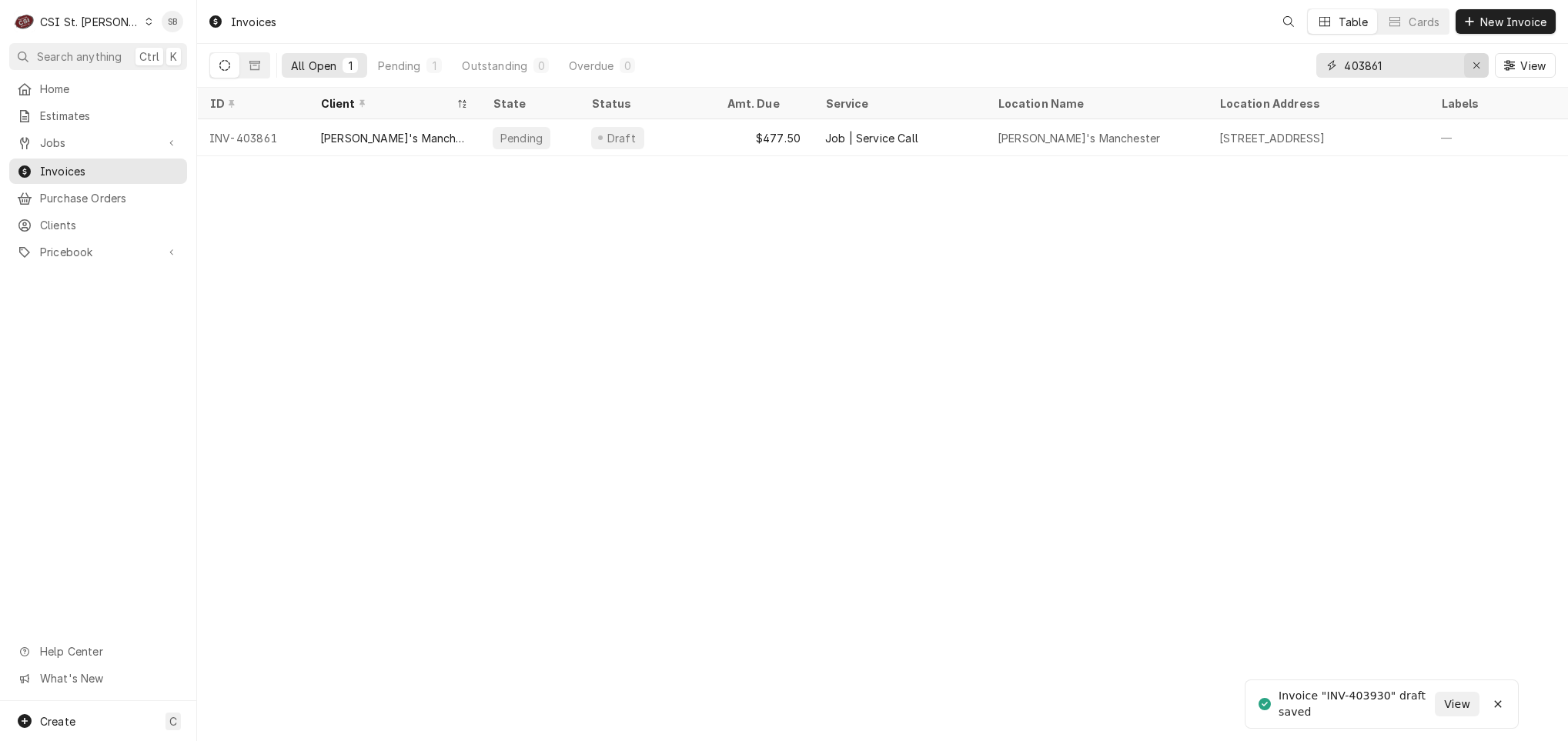
click at [1469, 72] on div "Erase input" at bounding box center [1477, 65] width 16 height 16
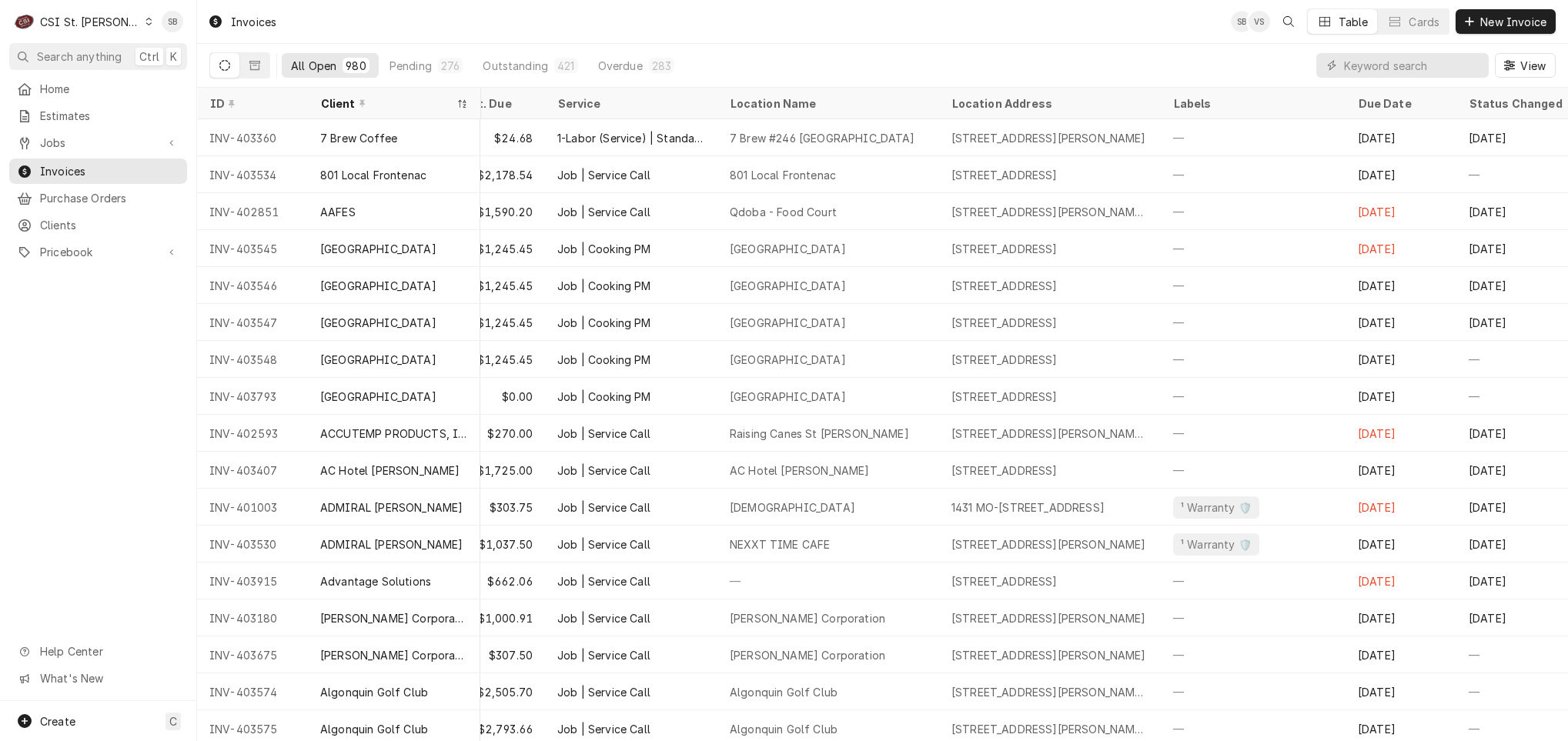
scroll to position [0, 287]
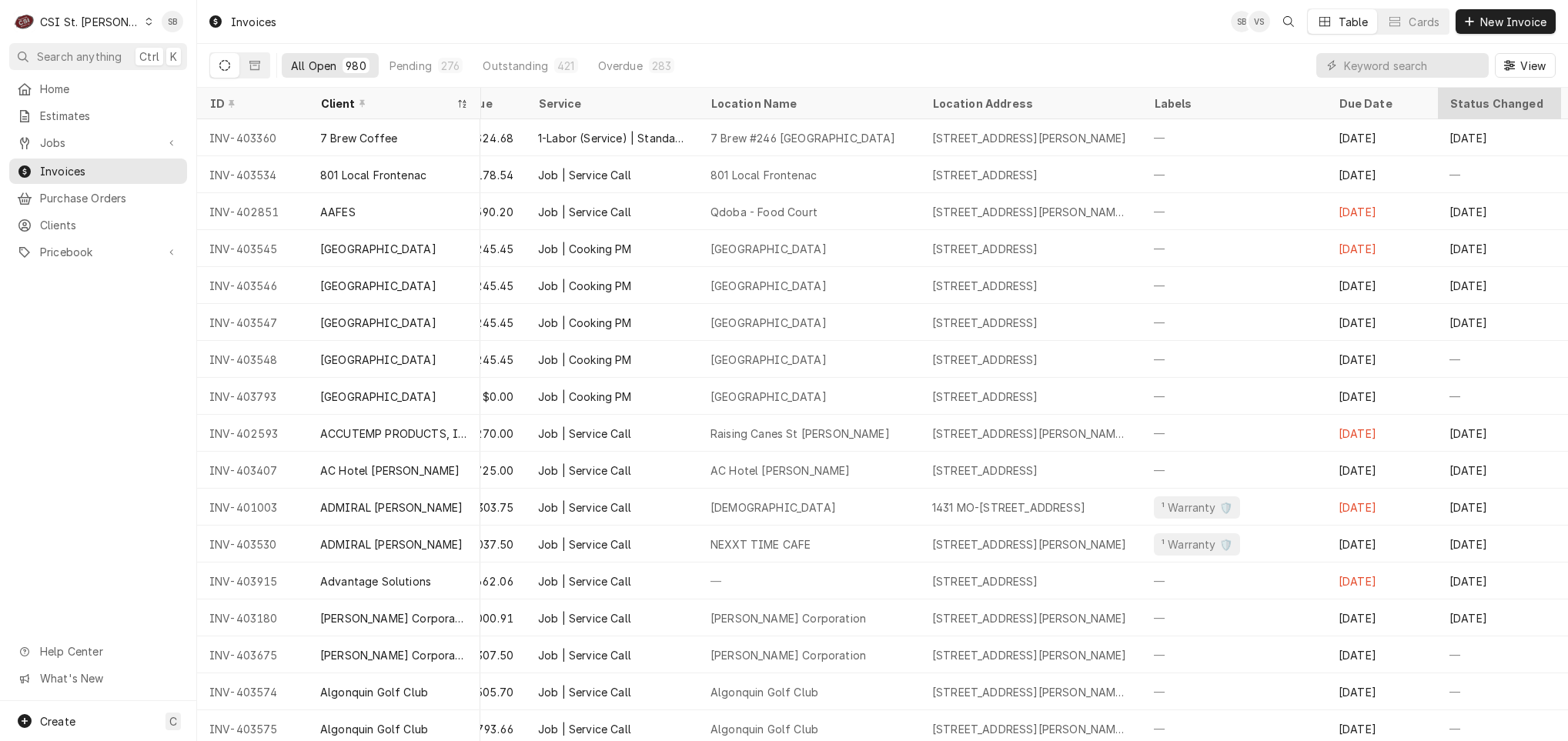
click at [1471, 100] on div "Status Changed" at bounding box center [1498, 103] width 98 height 17
click at [1488, 104] on div "Status Changed" at bounding box center [1498, 103] width 98 height 17
click at [1522, 65] on span "View" at bounding box center [1533, 65] width 32 height 17
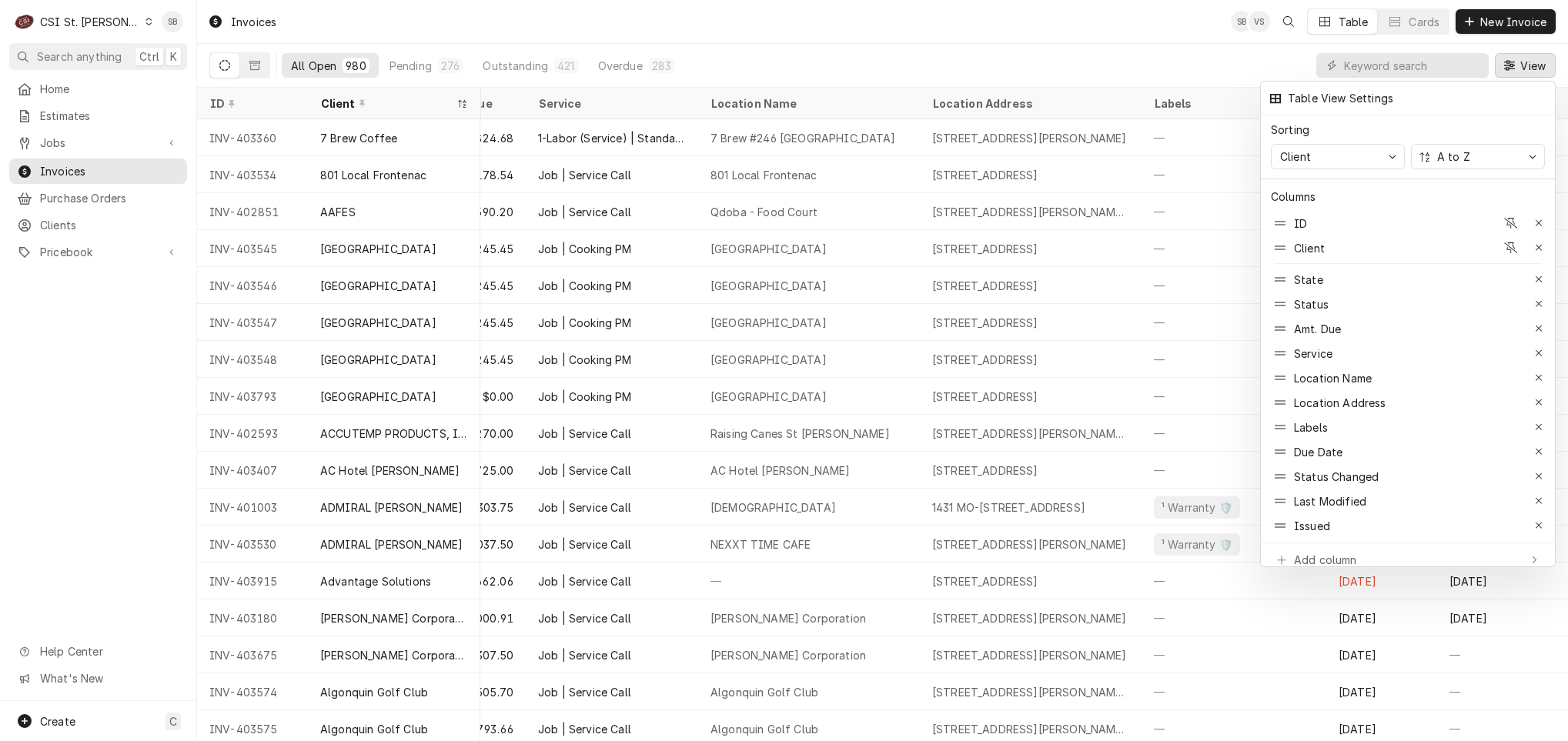
click at [1070, 19] on div at bounding box center [784, 370] width 1568 height 741
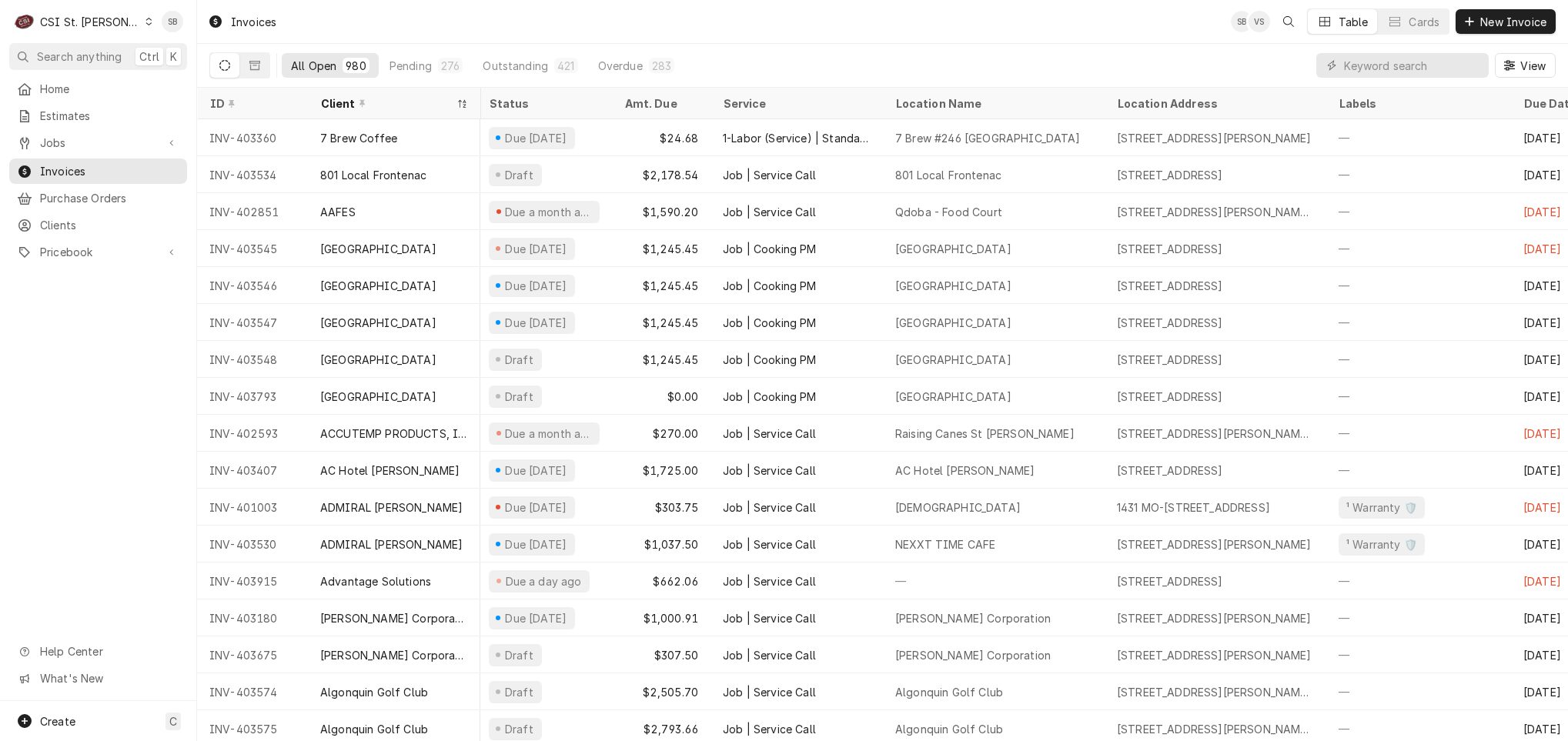
scroll to position [0, 0]
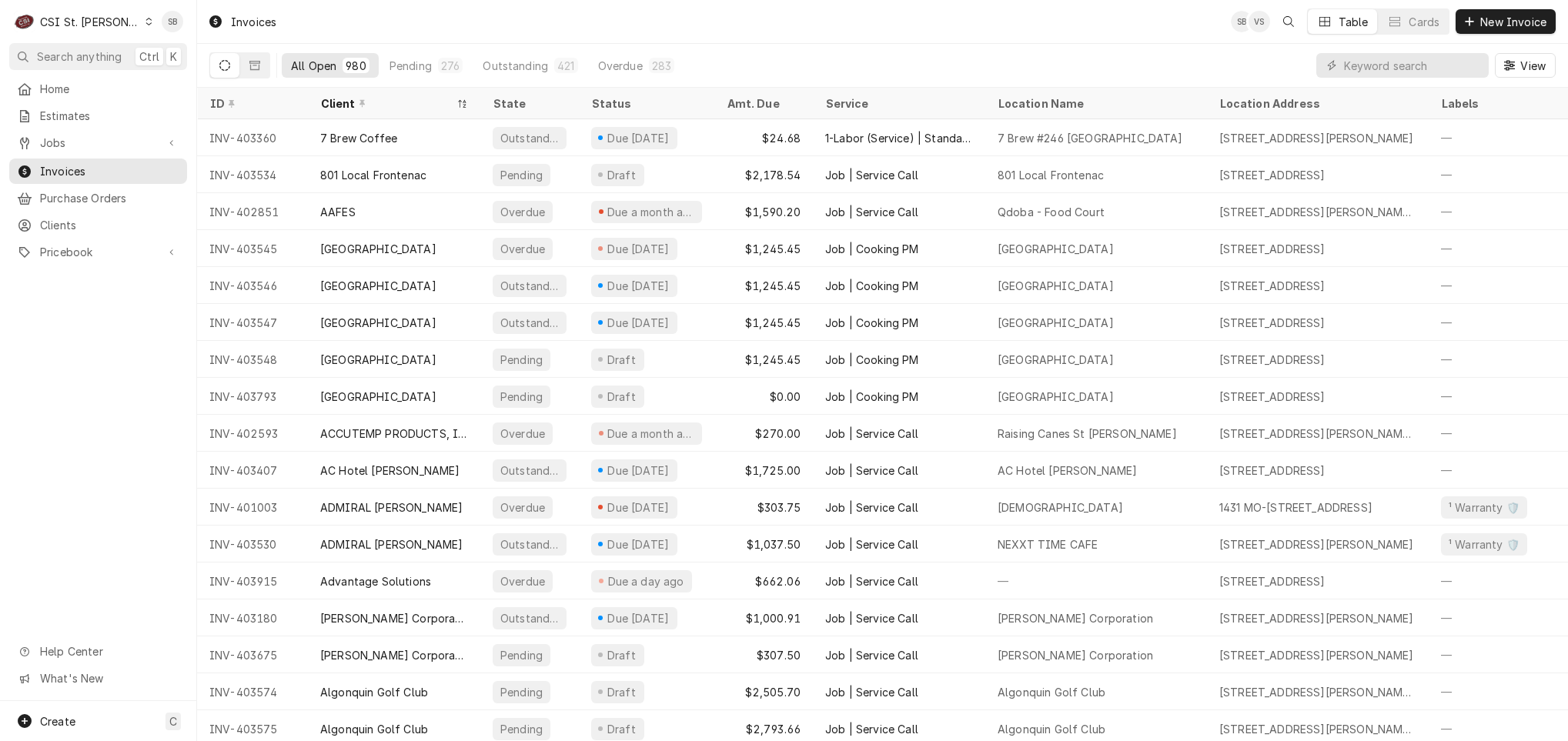
click at [255, 104] on div "ID" at bounding box center [251, 103] width 83 height 17
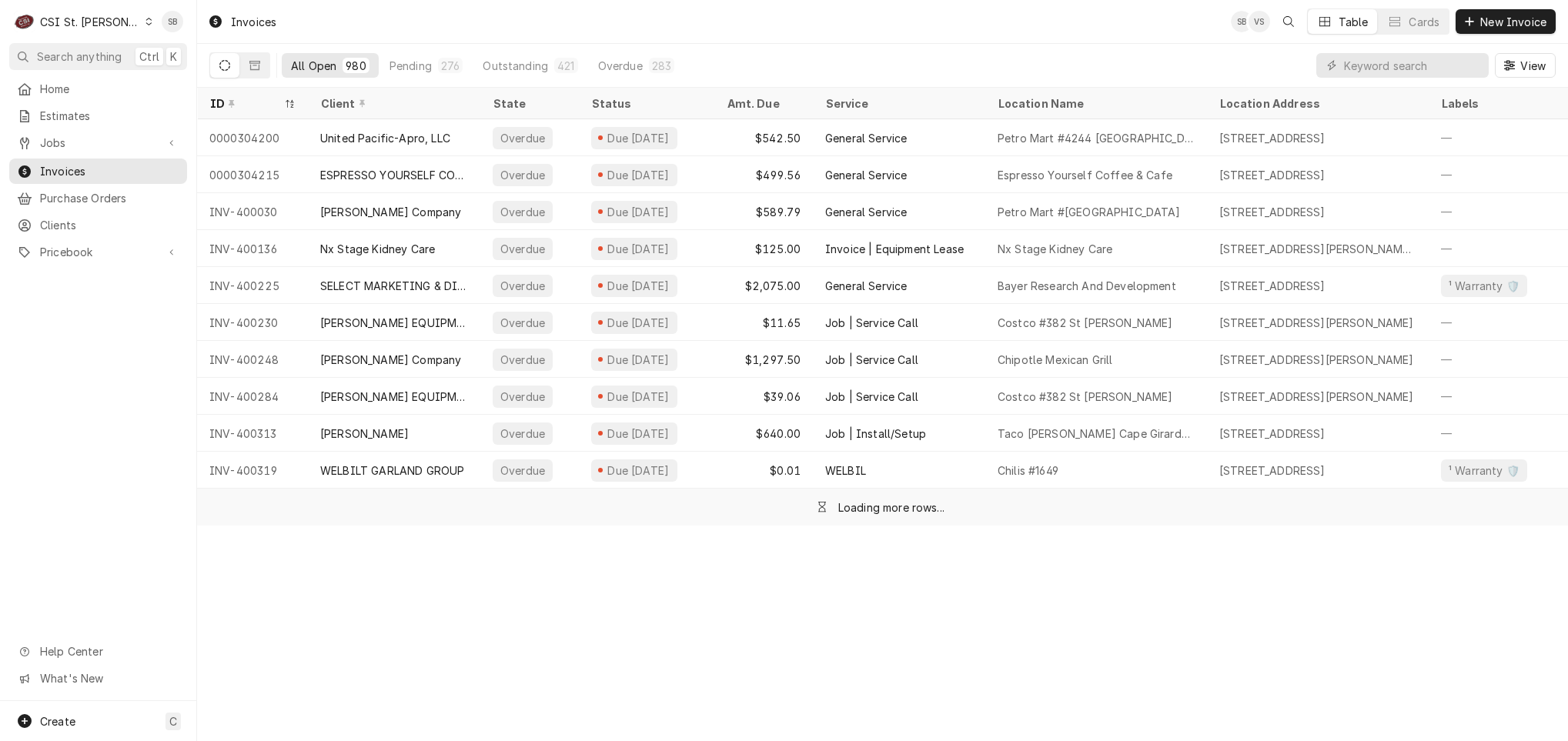
click at [257, 104] on div "ID" at bounding box center [245, 103] width 71 height 17
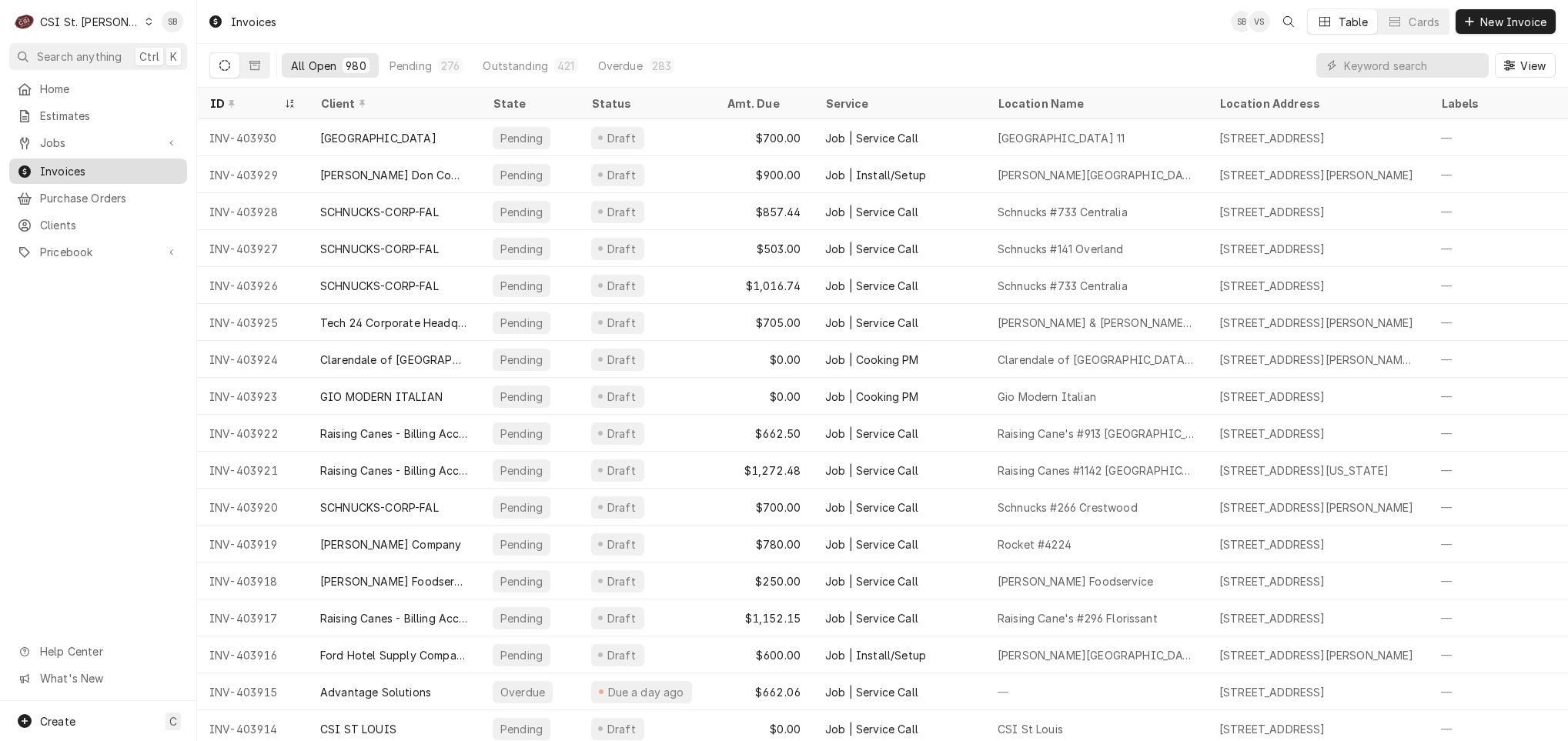
click at [83, 158] on link "Invoices" at bounding box center [98, 171] width 178 height 25
click at [99, 139] on span "Jobs" at bounding box center [98, 143] width 117 height 17
click at [93, 164] on span "Jobs" at bounding box center [109, 169] width 139 height 17
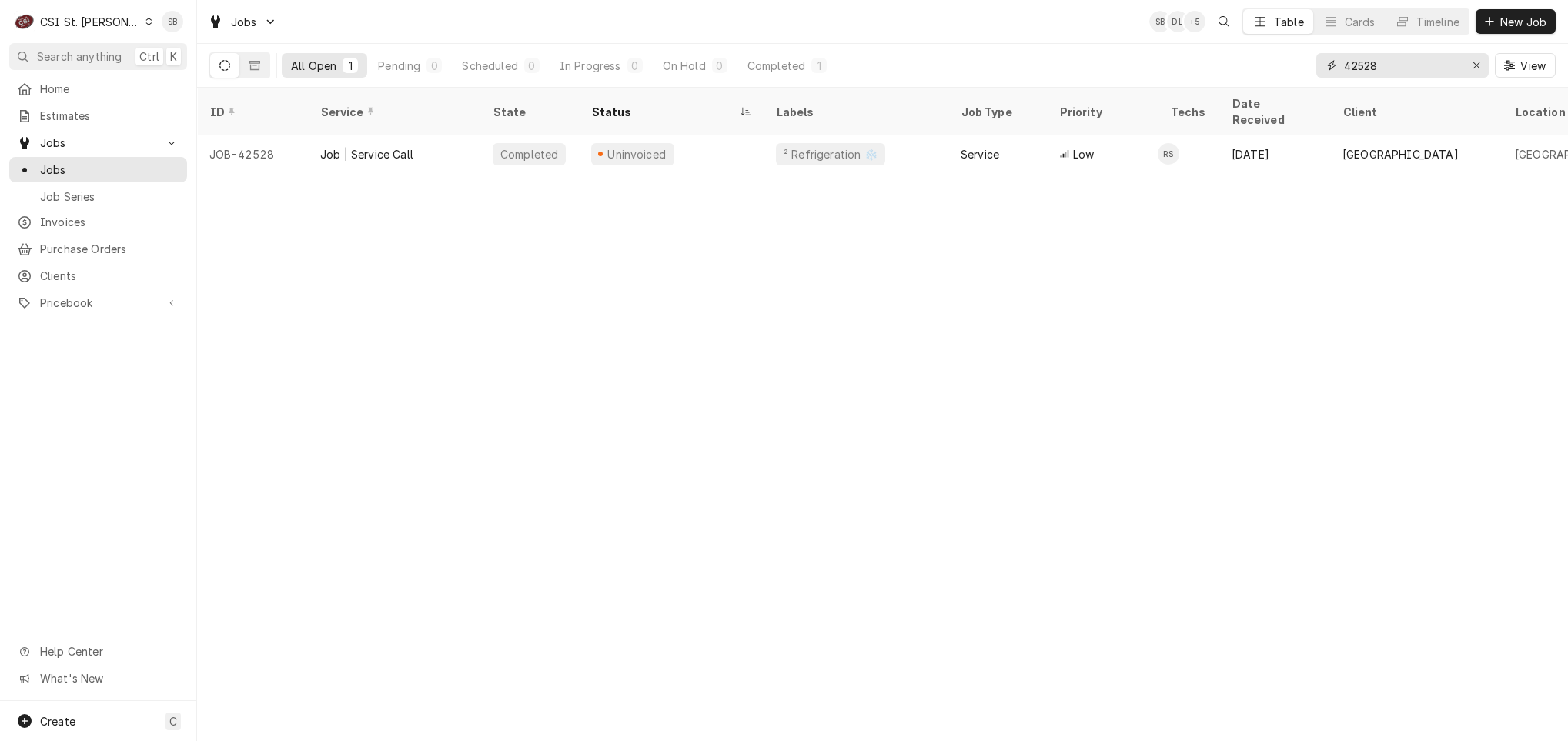
click at [1359, 68] on input "42528" at bounding box center [1402, 65] width 116 height 24
paste input "57"
click at [1361, 72] on input "42557" at bounding box center [1402, 65] width 116 height 24
click at [1362, 72] on input "42557" at bounding box center [1402, 65] width 116 height 24
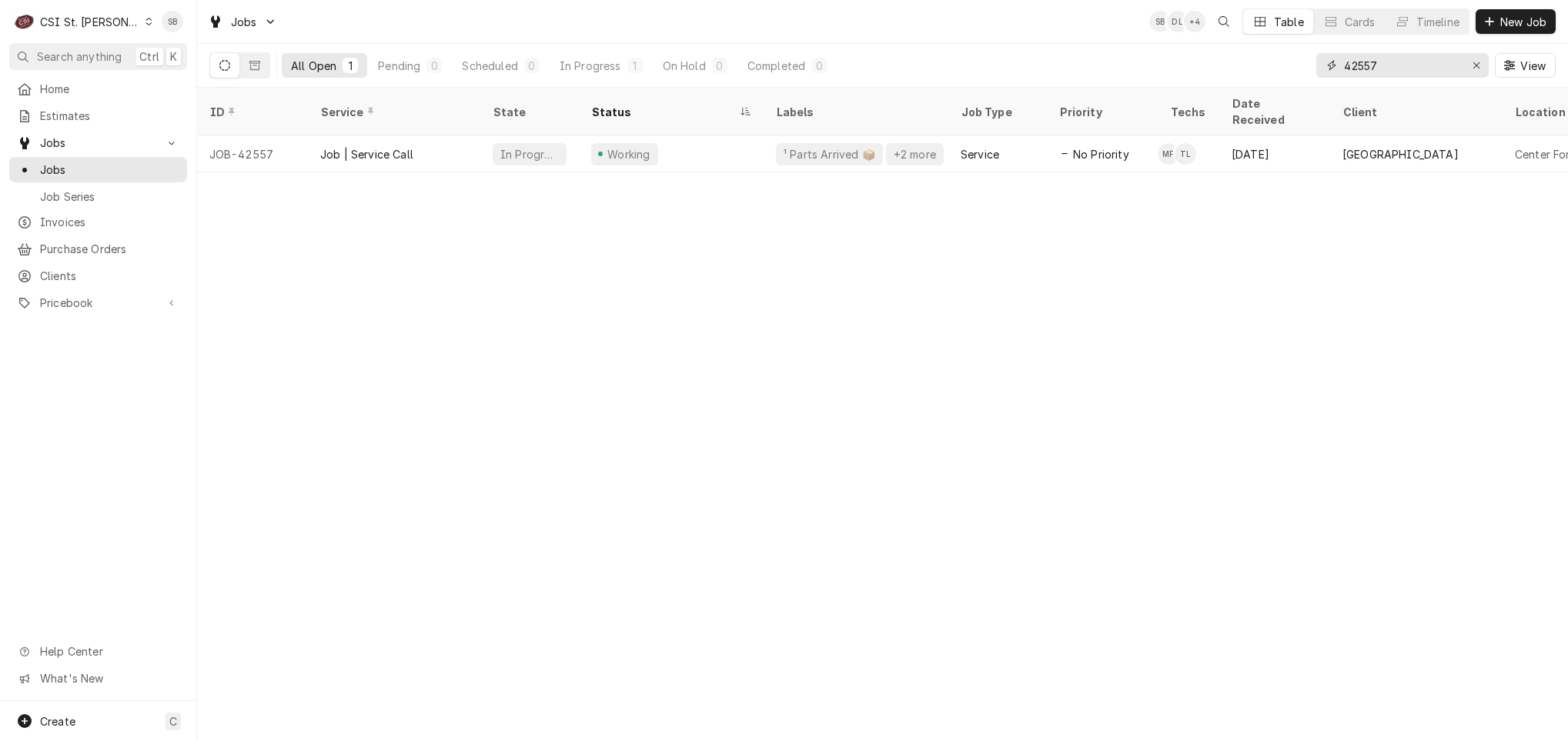
paste input "621"
type input "42621"
click at [91, 143] on span "Jobs" at bounding box center [98, 143] width 117 height 17
click at [90, 139] on span "Jobs" at bounding box center [98, 143] width 117 height 17
click at [88, 165] on span "Jobs" at bounding box center [109, 169] width 139 height 17
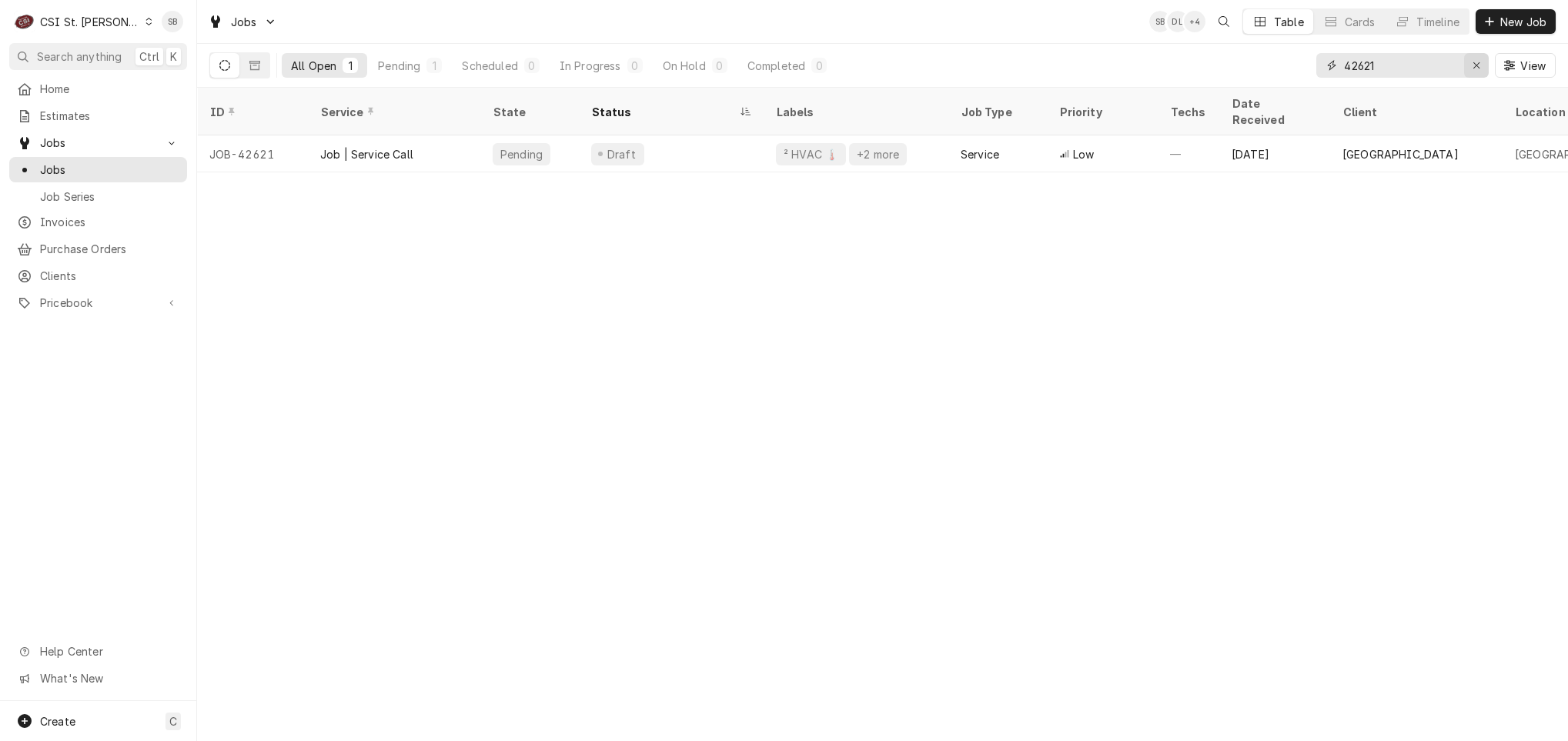
click at [1476, 67] on icon "Erase input" at bounding box center [1477, 65] width 9 height 11
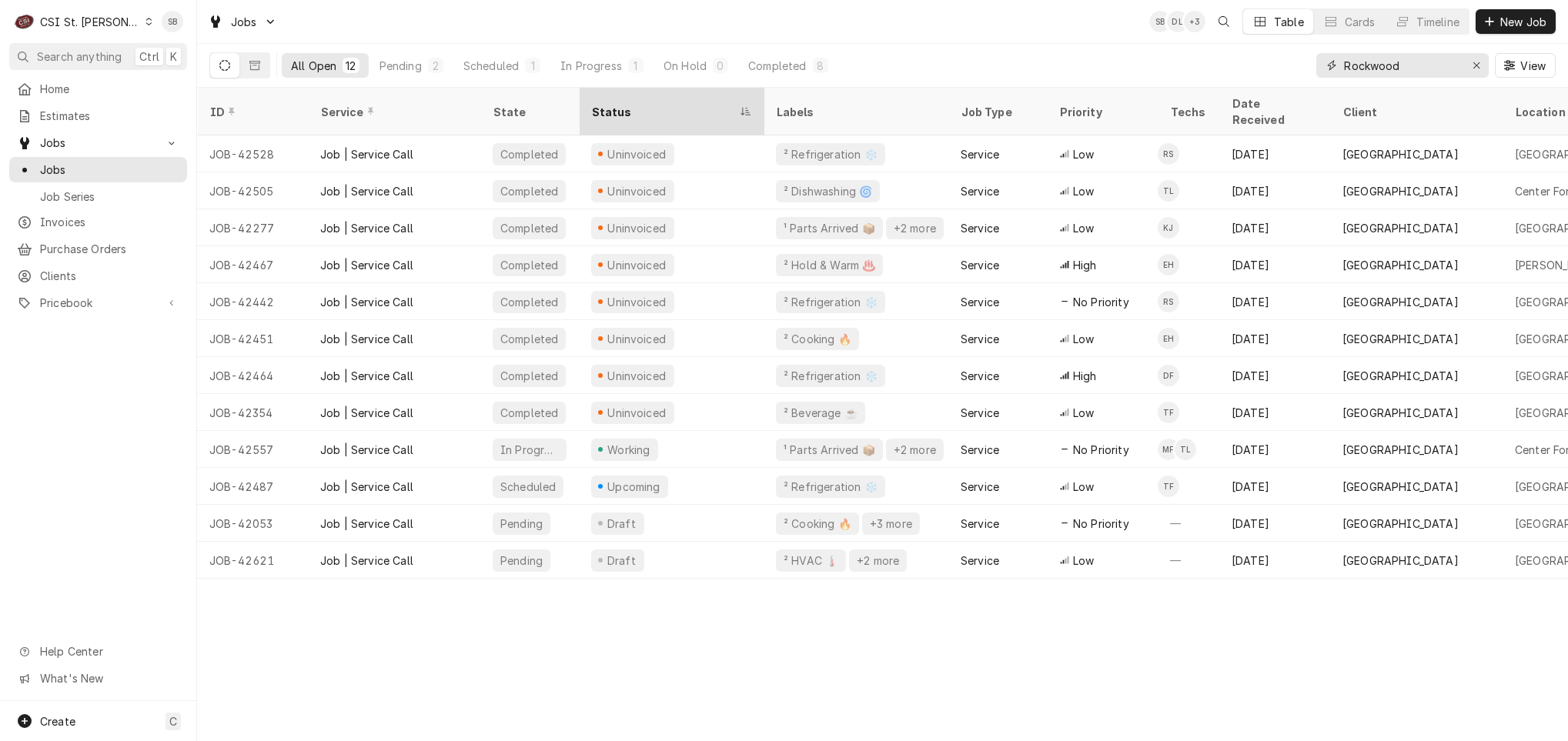
type input "Rockwood"
click at [610, 104] on div "Status" at bounding box center [664, 112] width 145 height 17
click at [610, 104] on div "Status" at bounding box center [669, 112] width 157 height 17
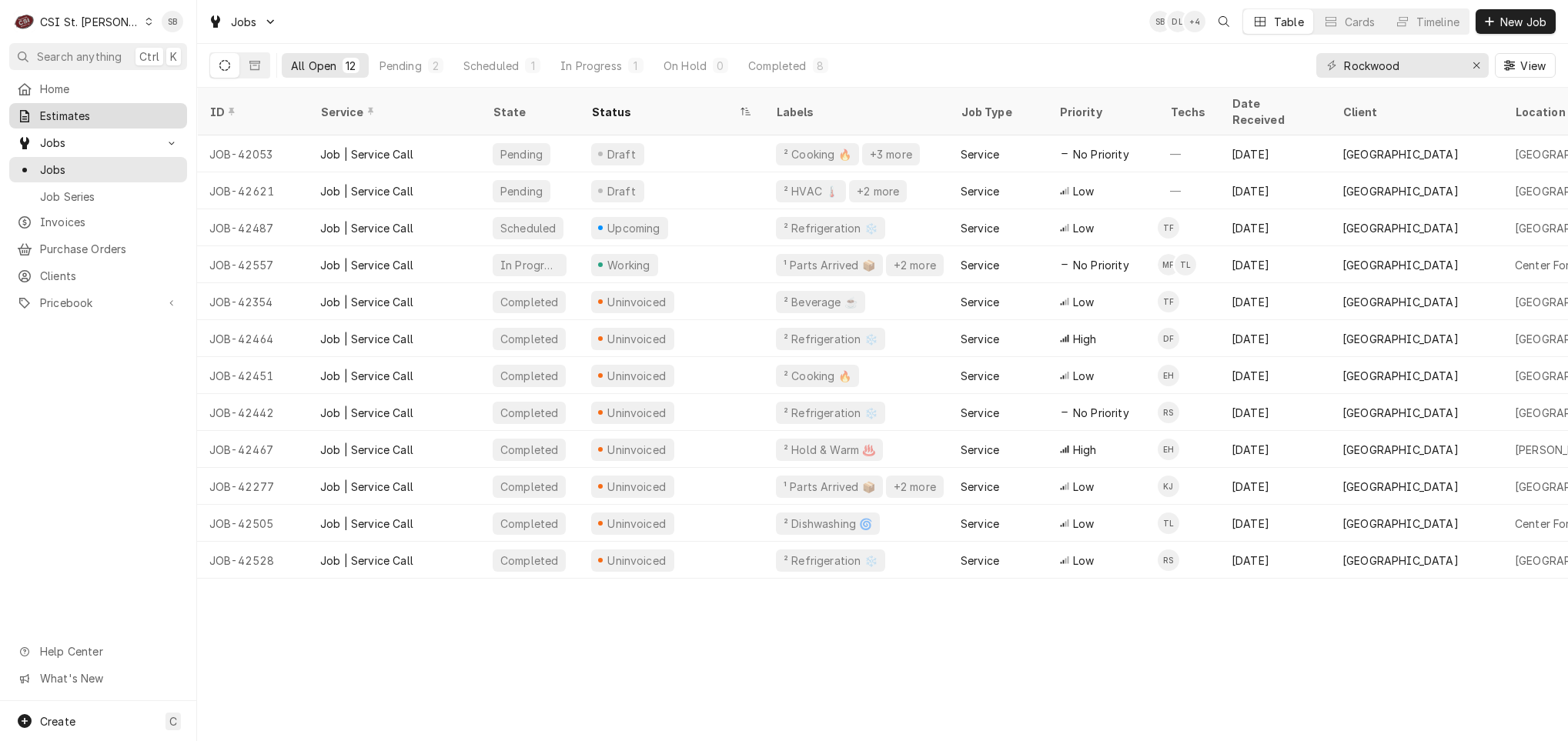
click at [84, 120] on div "Estimates" at bounding box center [98, 116] width 172 height 19
